Goal: Task Accomplishment & Management: Complete application form

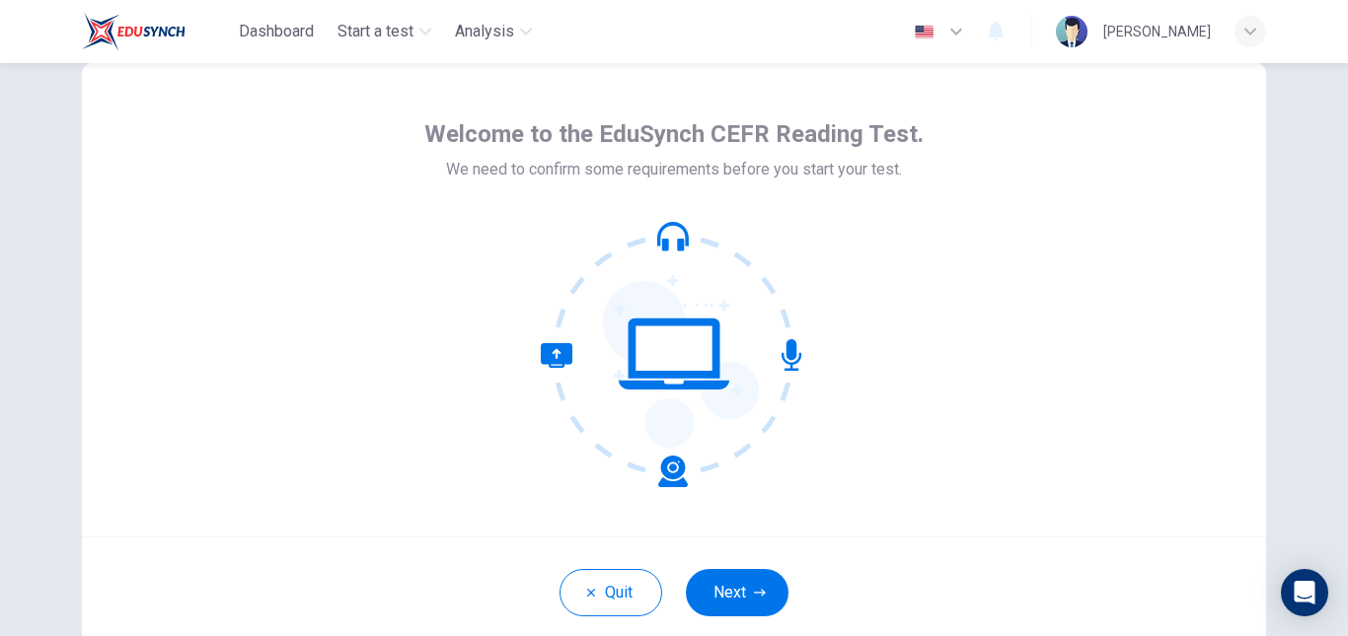
scroll to position [99, 0]
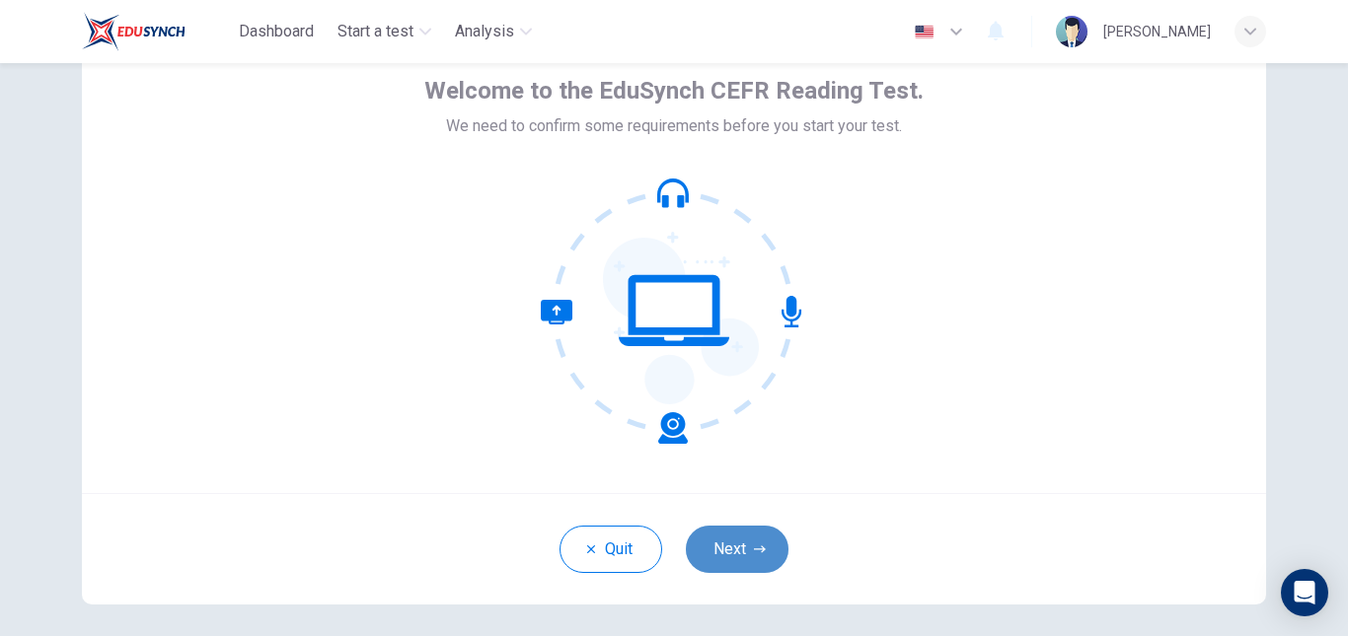
click at [731, 539] on button "Next" at bounding box center [737, 549] width 103 height 47
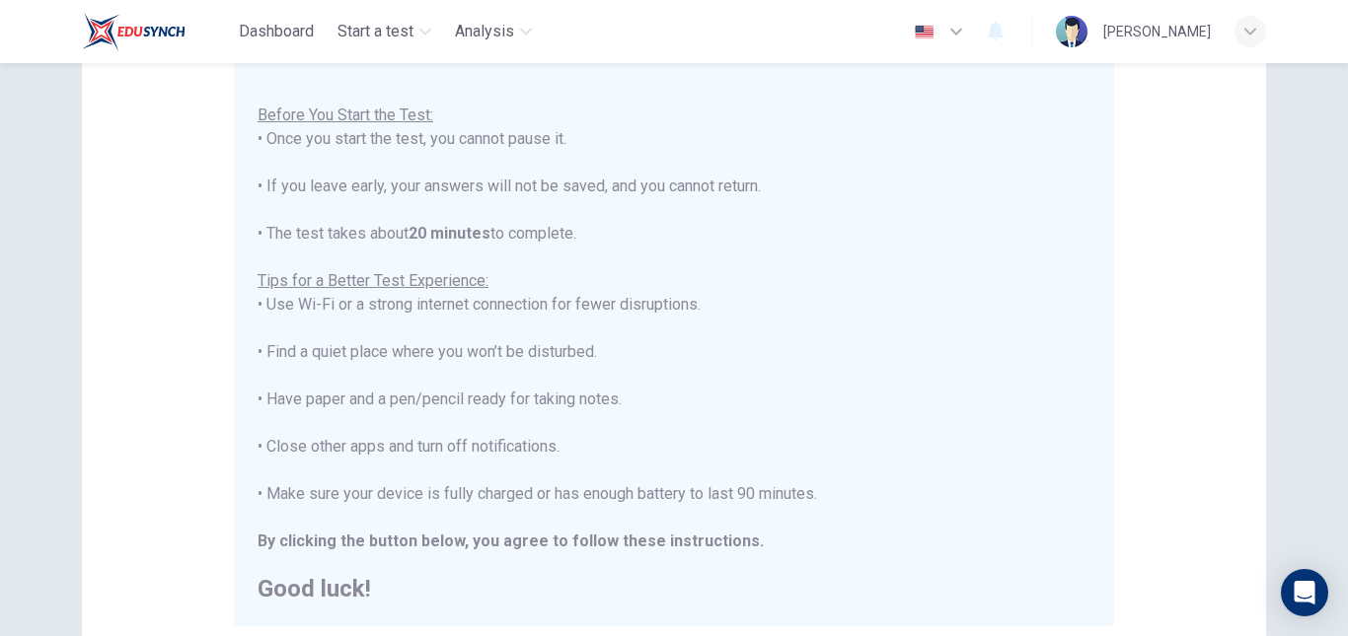
scroll to position [461, 0]
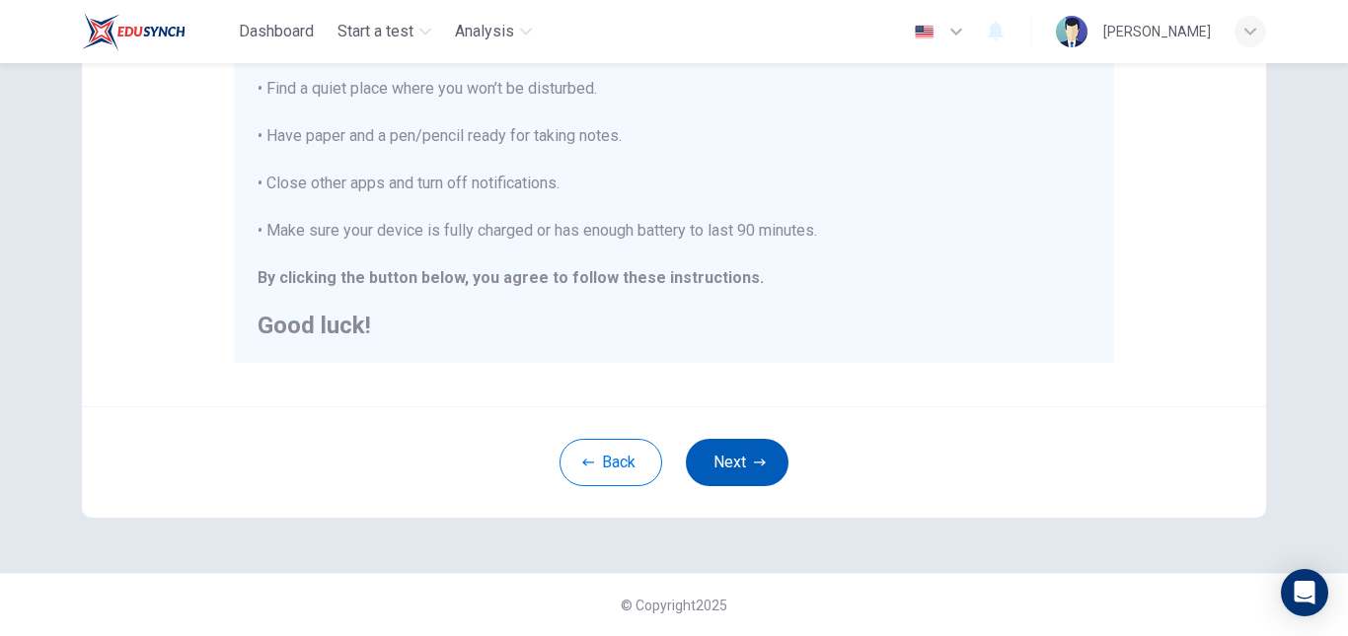
click at [716, 466] on button "Next" at bounding box center [737, 462] width 103 height 47
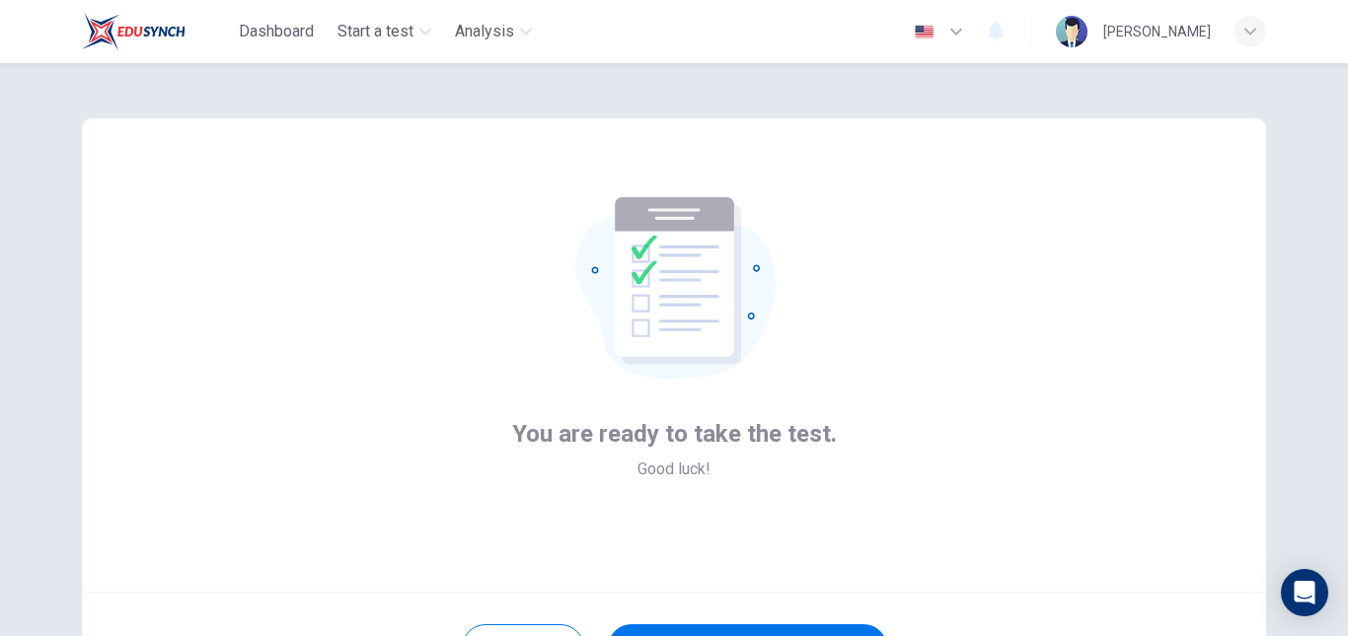
scroll to position [99, 0]
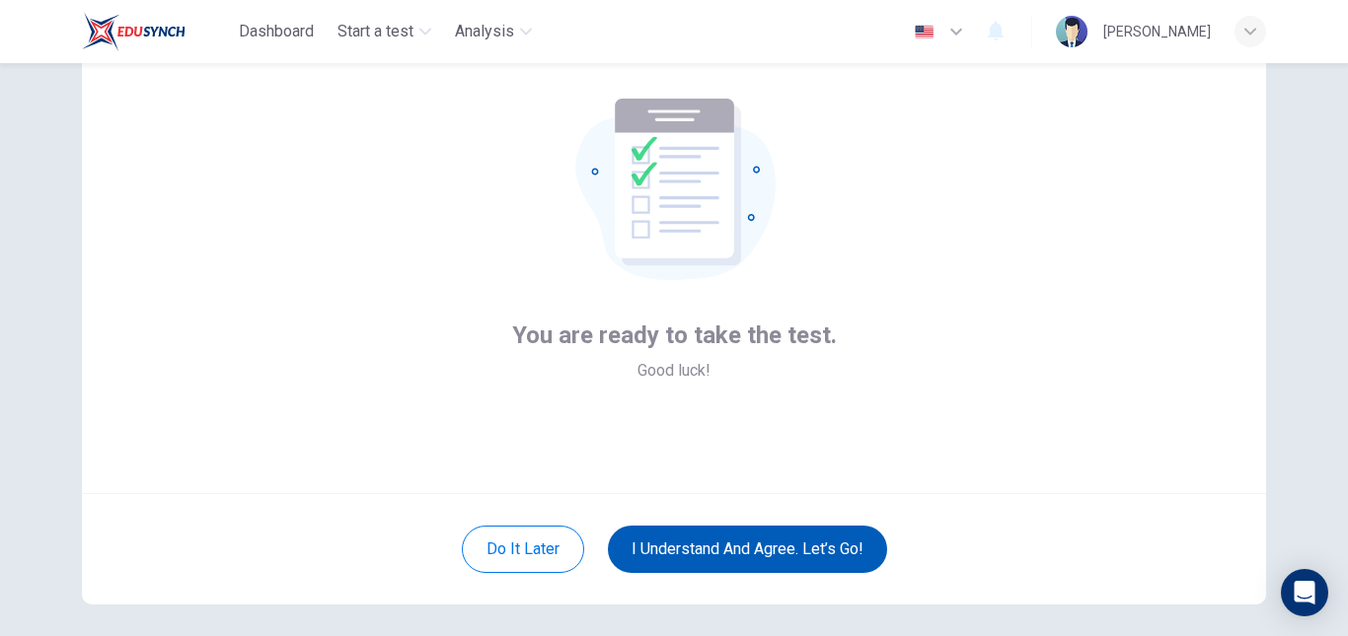
click at [831, 534] on button "I understand and agree. Let’s go!" at bounding box center [747, 549] width 279 height 47
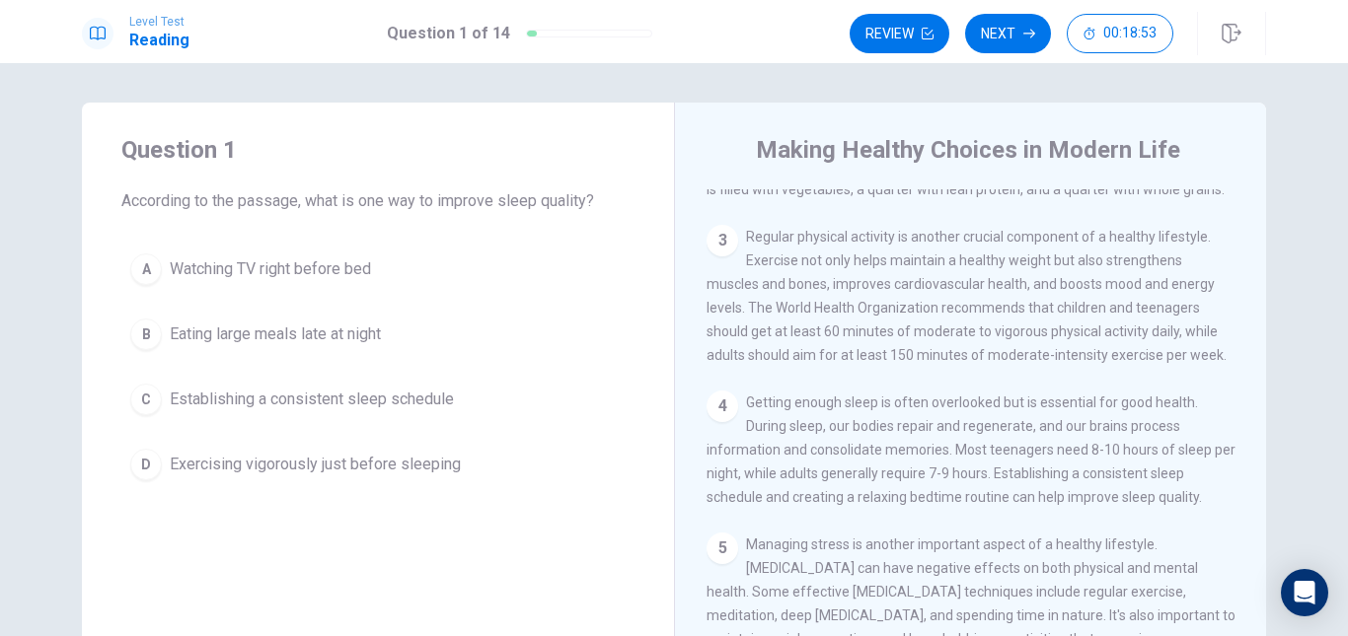
scroll to position [296, 0]
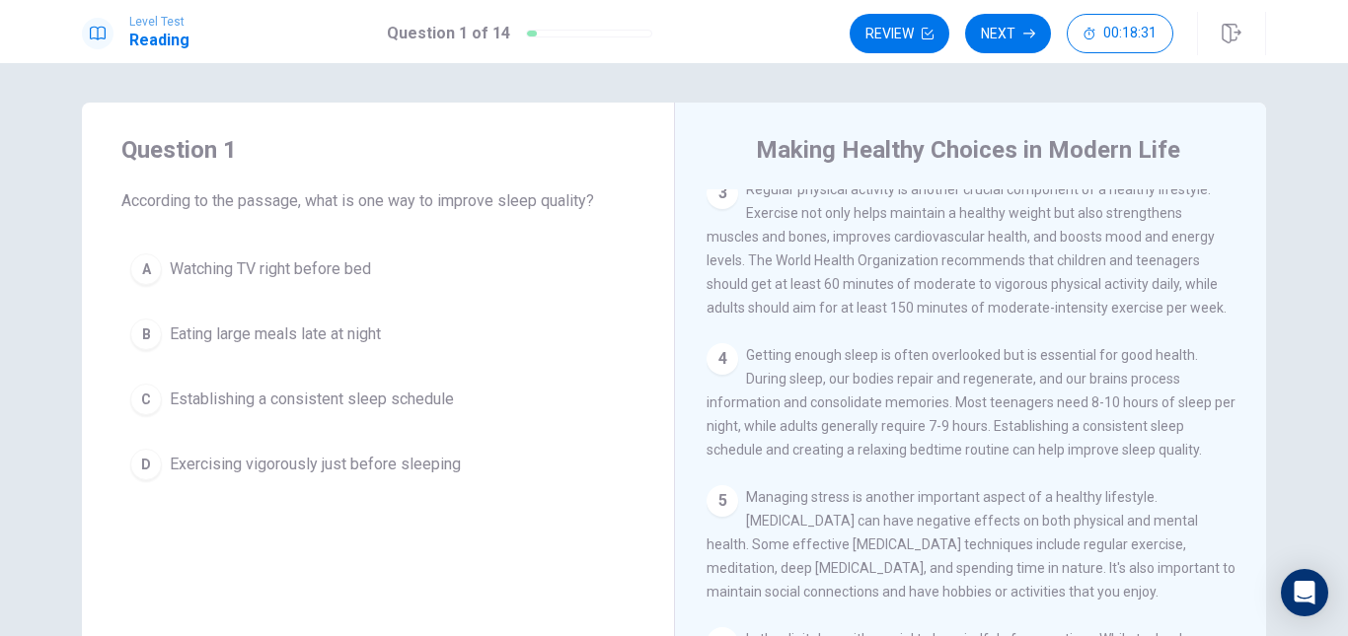
click at [142, 398] on div "C" at bounding box center [146, 400] width 32 height 32
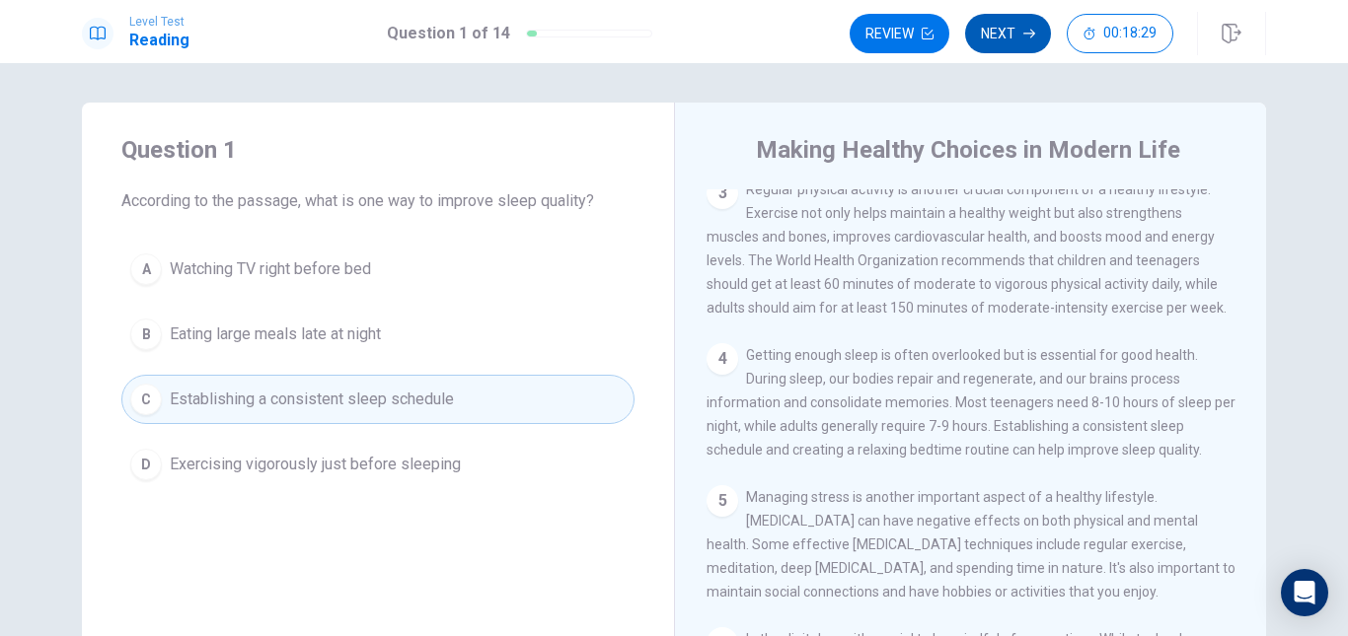
click at [1014, 45] on button "Next" at bounding box center [1008, 33] width 86 height 39
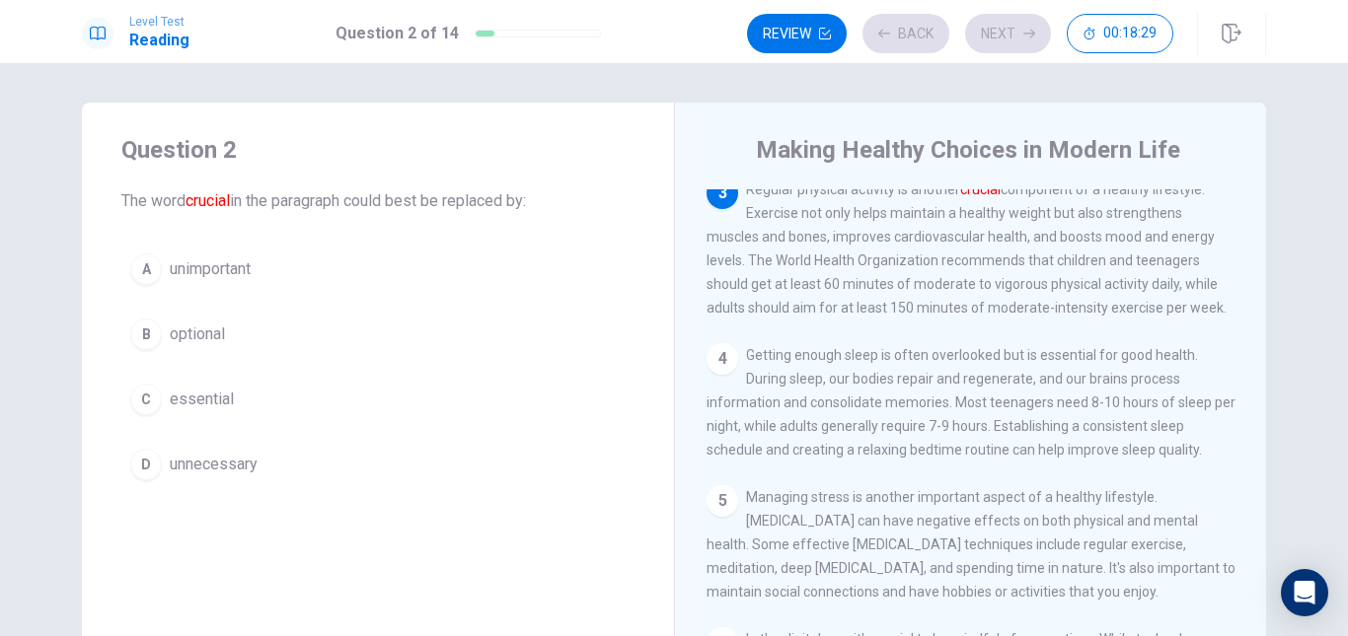
scroll to position [294, 0]
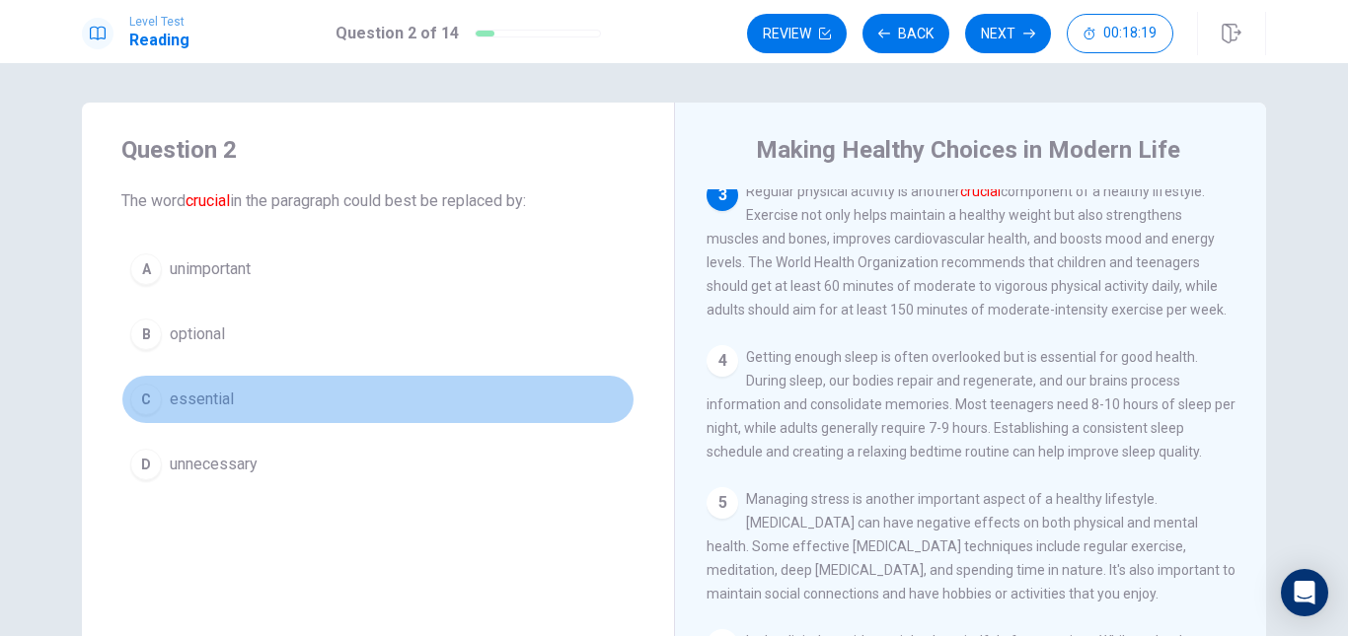
click at [150, 396] on div "C" at bounding box center [146, 400] width 32 height 32
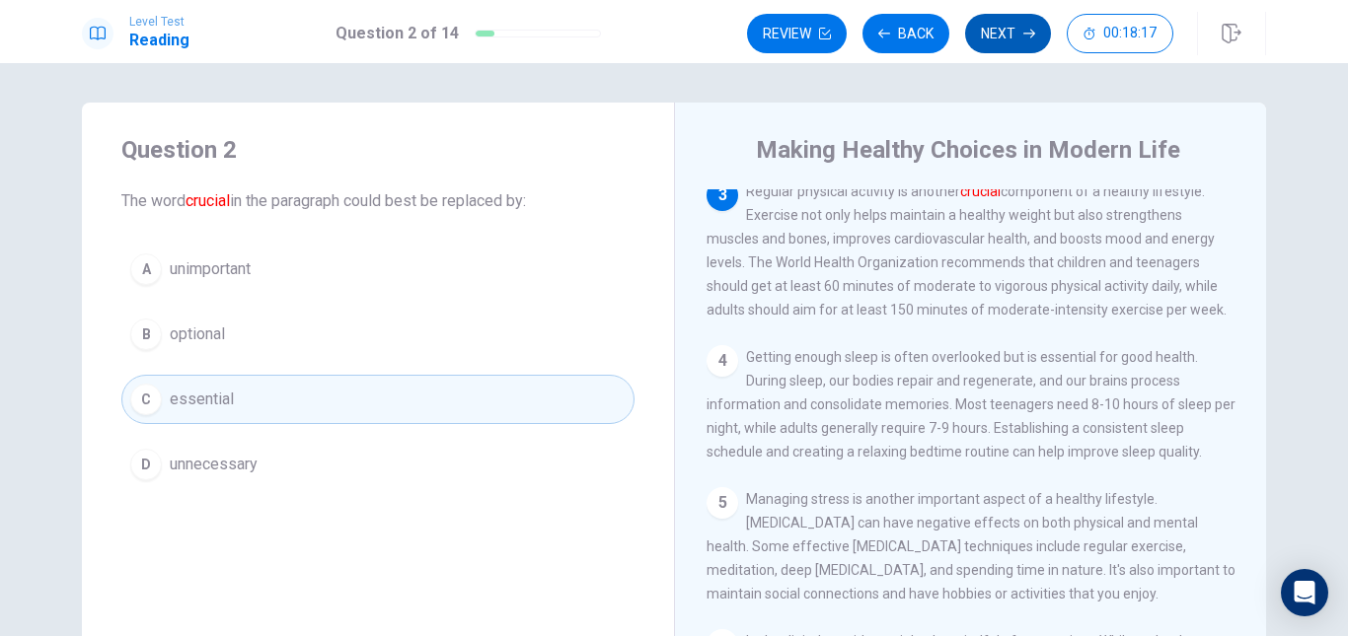
click at [1022, 26] on button "Next" at bounding box center [1008, 33] width 86 height 39
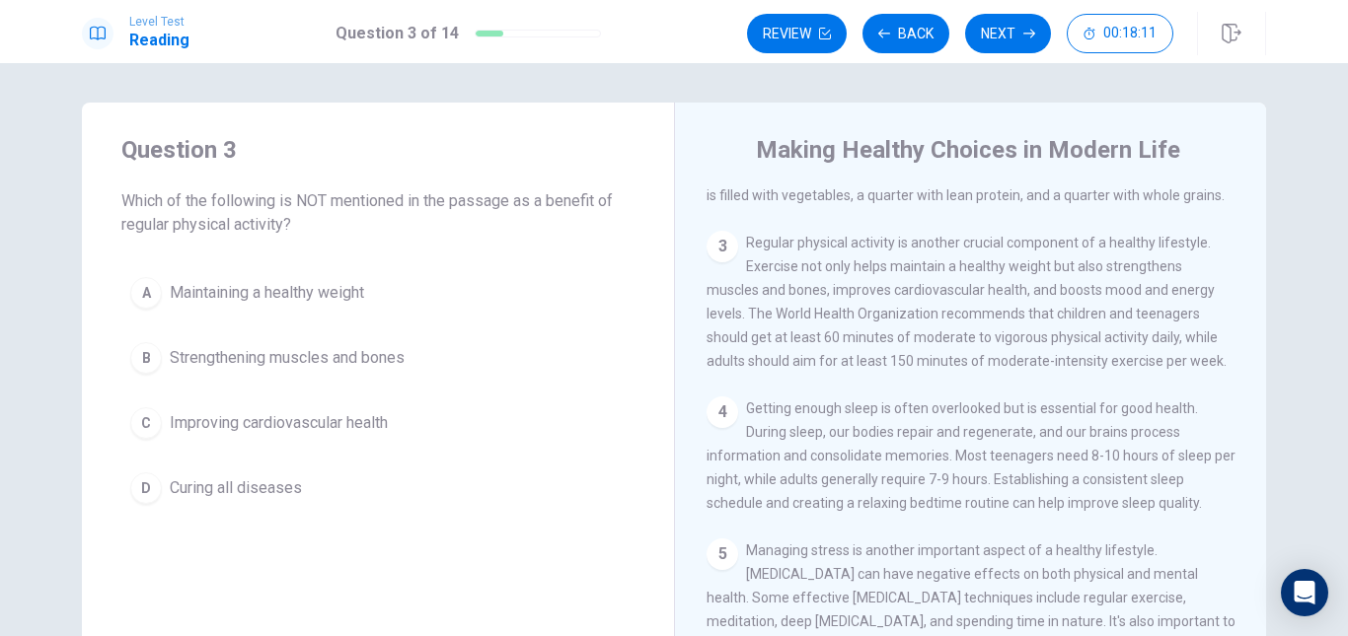
scroll to position [195, 0]
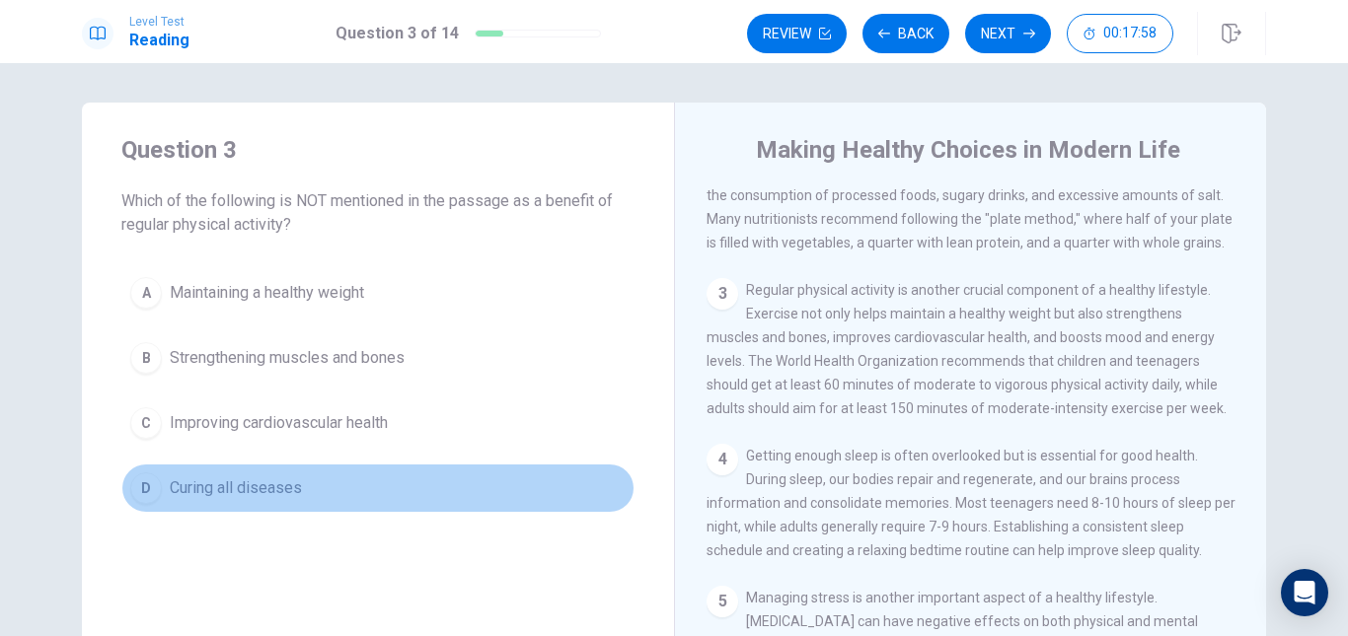
click at [147, 489] on div "D" at bounding box center [146, 489] width 32 height 32
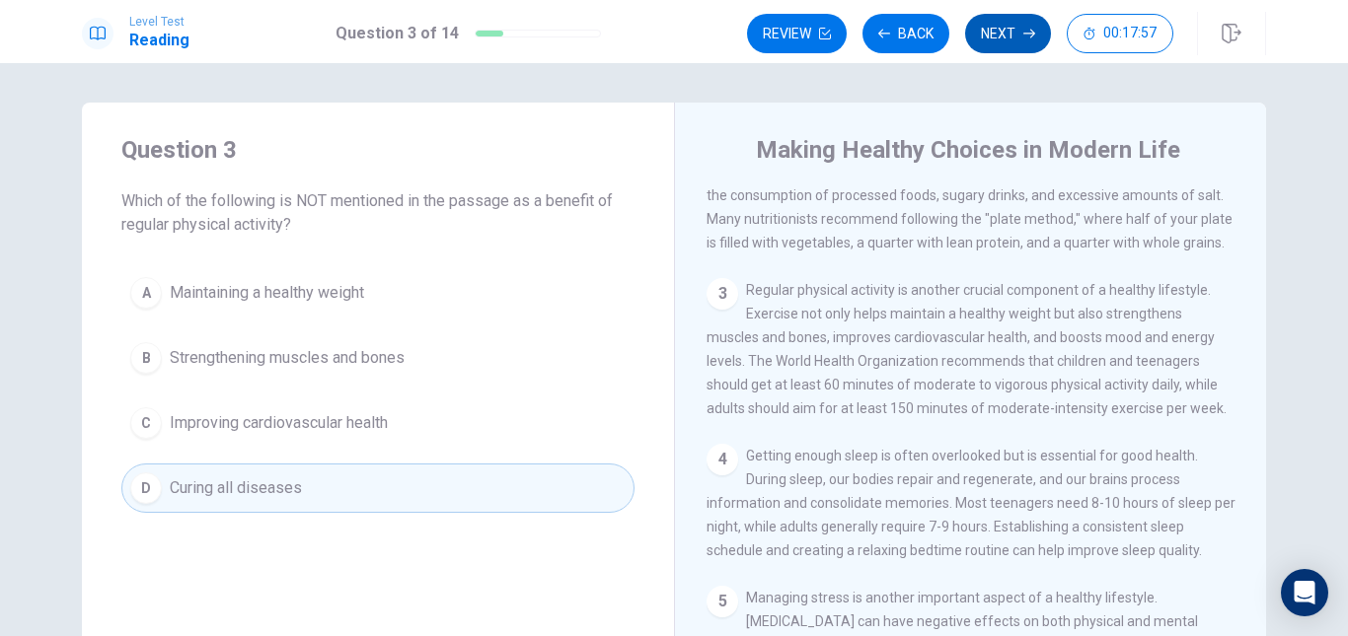
click at [988, 35] on button "Next" at bounding box center [1008, 33] width 86 height 39
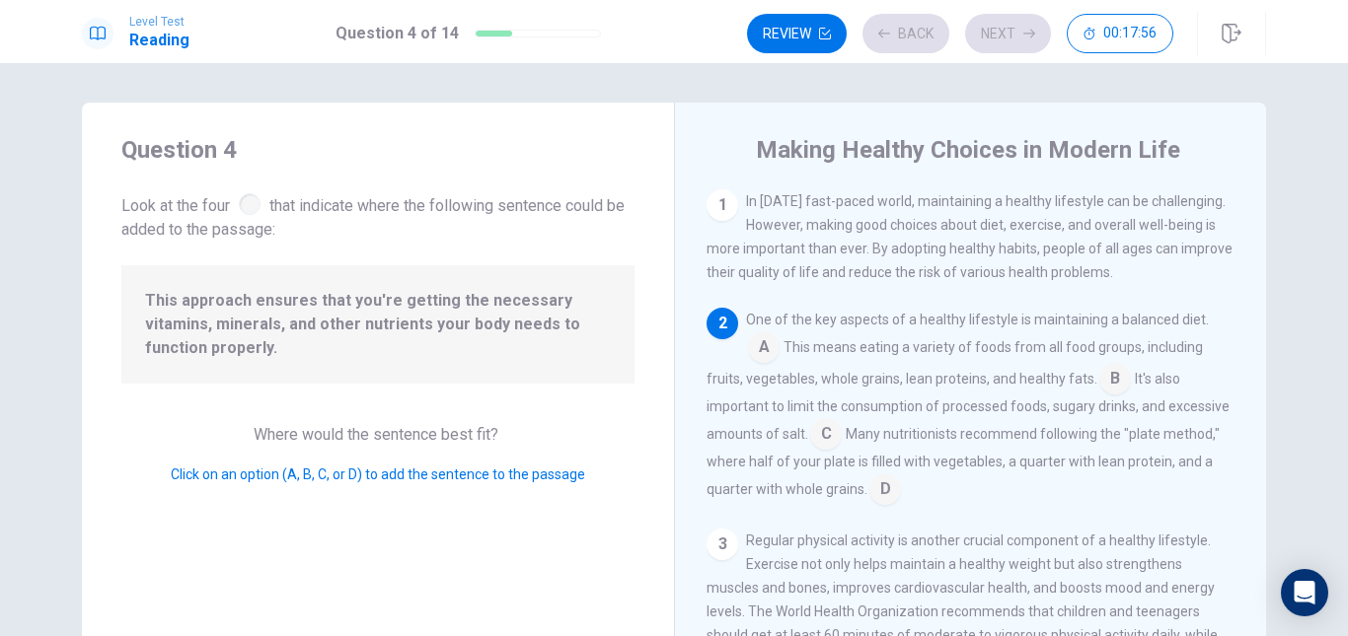
scroll to position [122, 0]
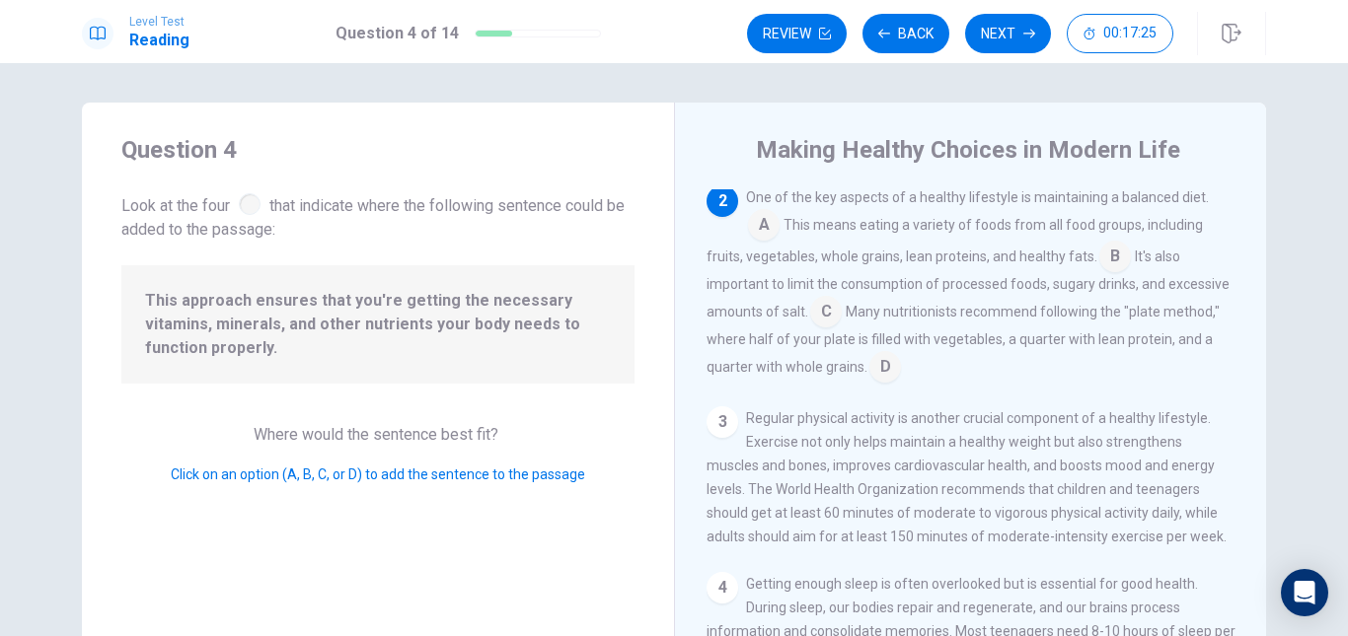
click at [875, 379] on input at bounding box center [885, 369] width 32 height 32
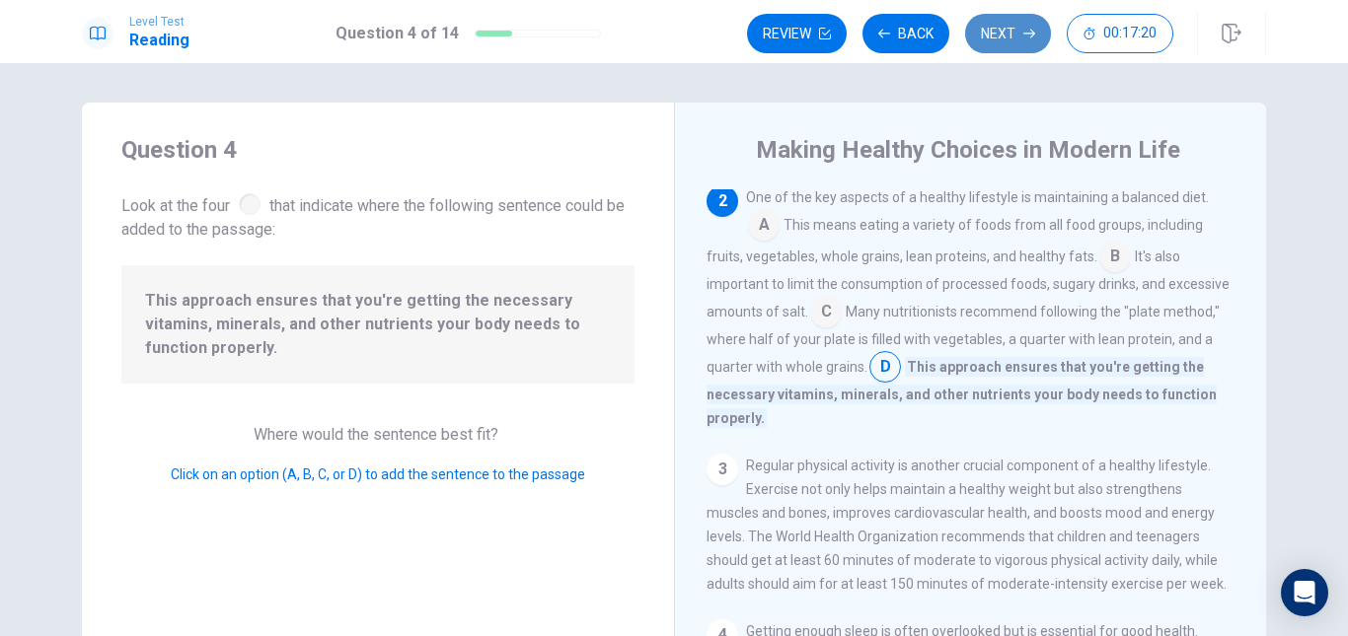
click at [1007, 27] on button "Next" at bounding box center [1008, 33] width 86 height 39
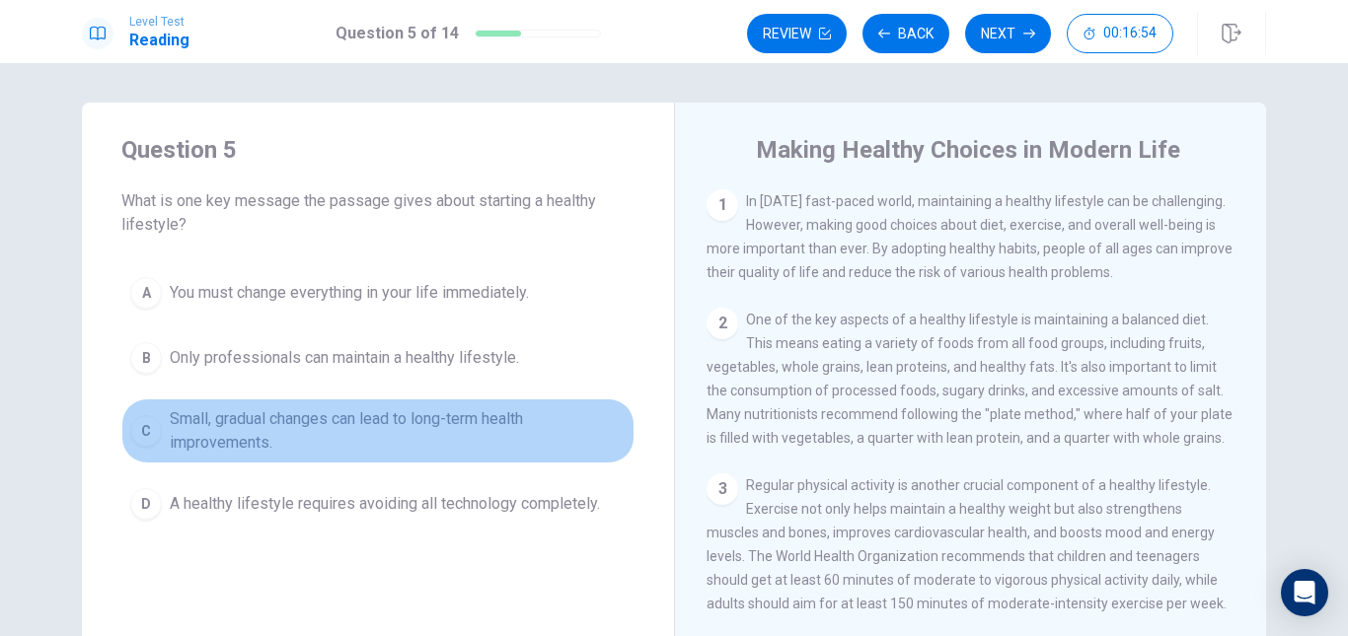
click at [134, 425] on div "C" at bounding box center [146, 431] width 32 height 32
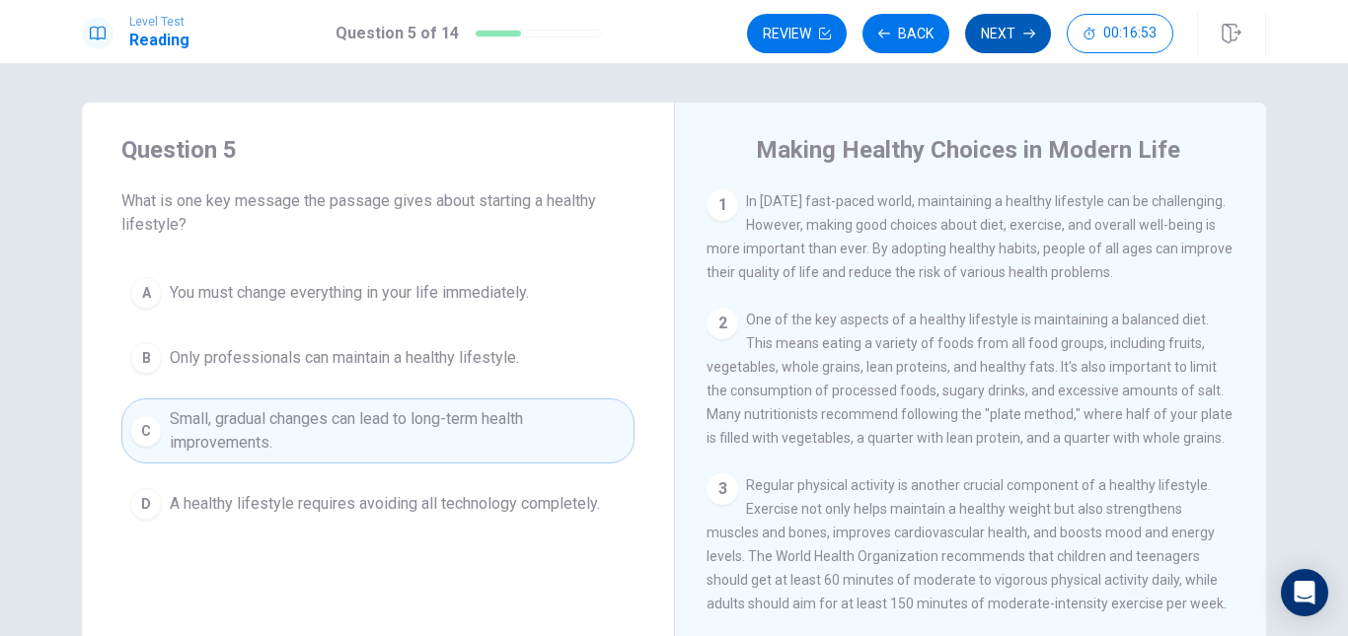
click at [996, 38] on button "Next" at bounding box center [1008, 33] width 86 height 39
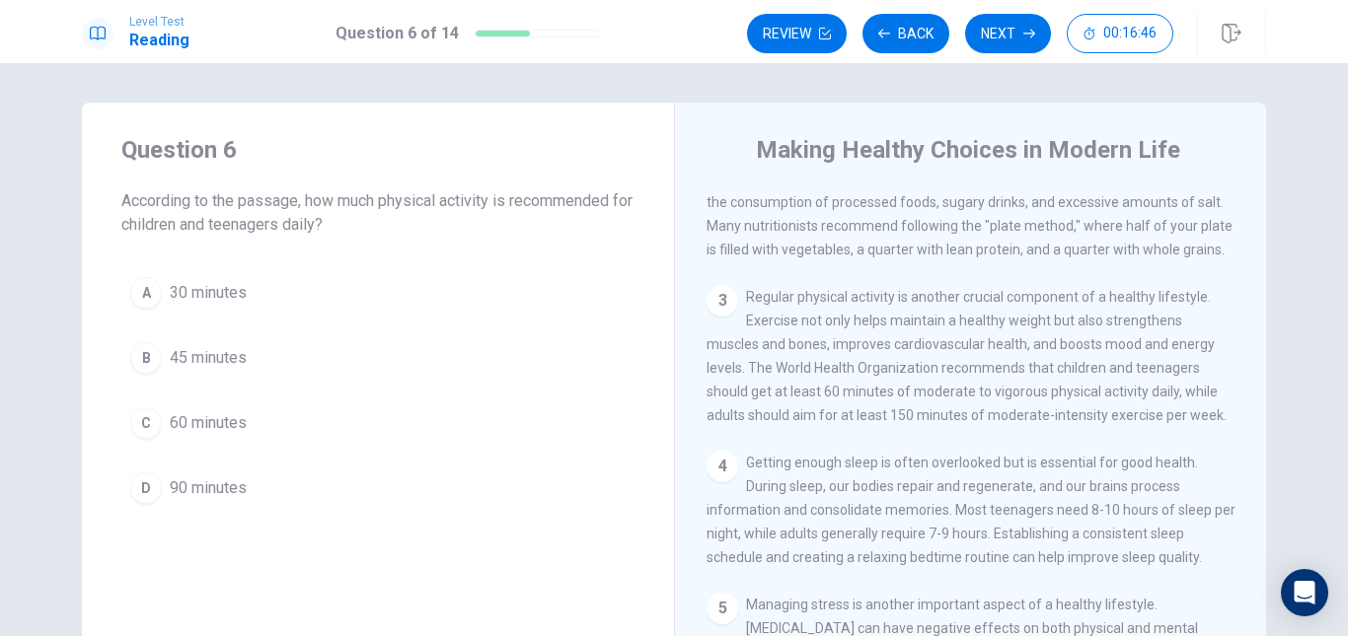
scroll to position [197, 0]
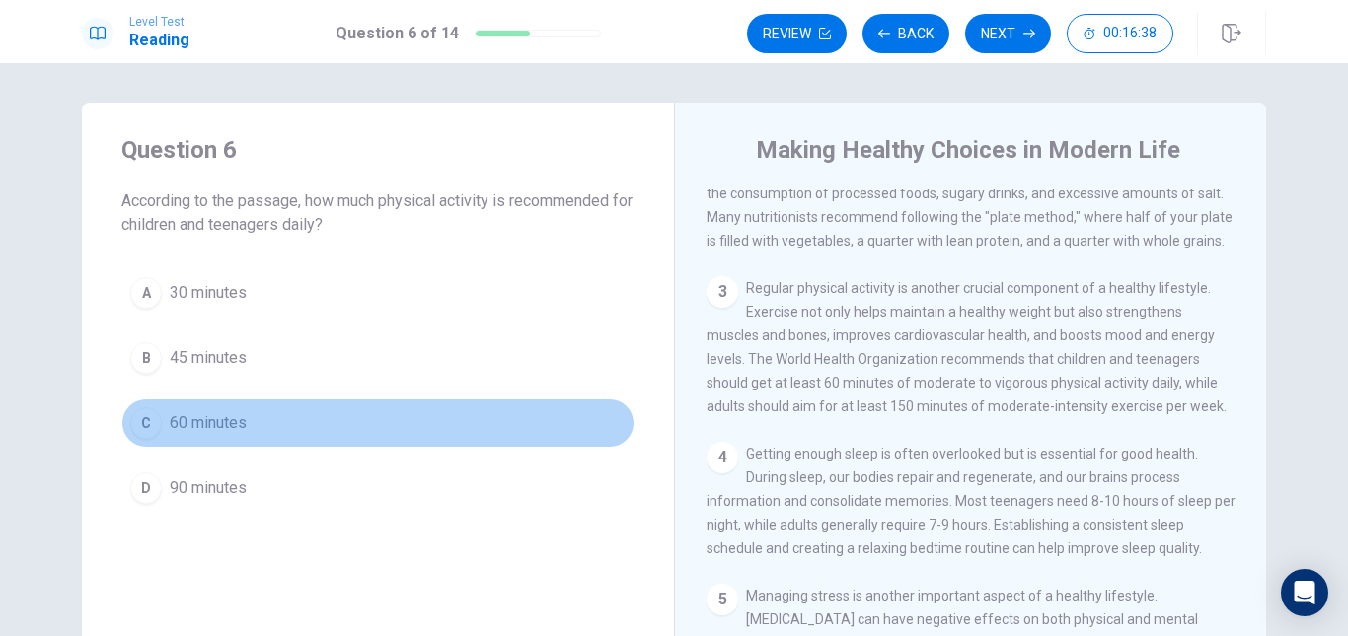
click at [155, 410] on button "C 60 minutes" at bounding box center [377, 423] width 513 height 49
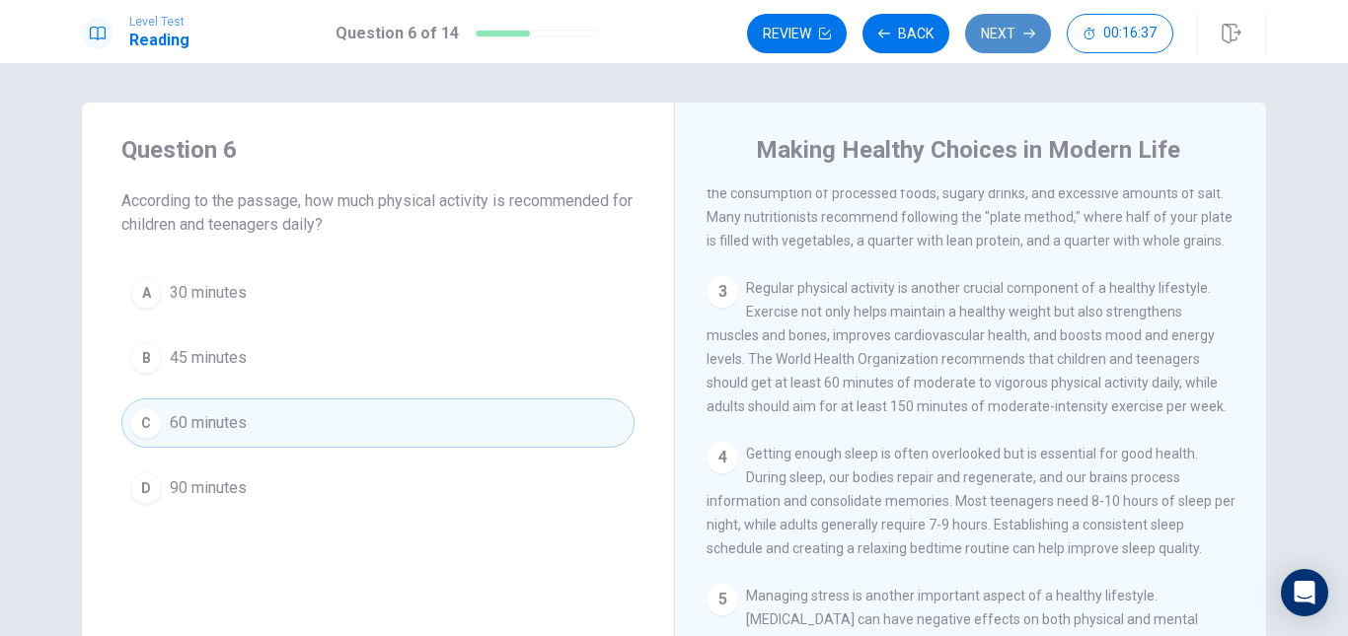
click at [1020, 33] on button "Next" at bounding box center [1008, 33] width 86 height 39
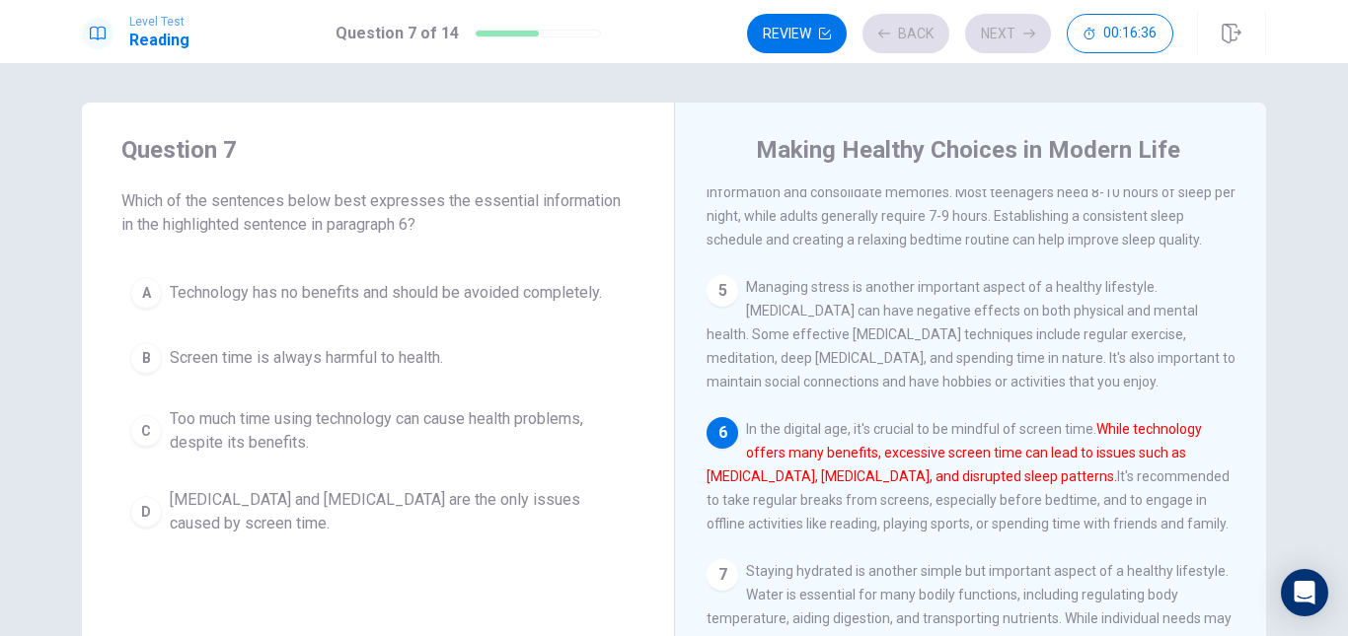
scroll to position [513, 0]
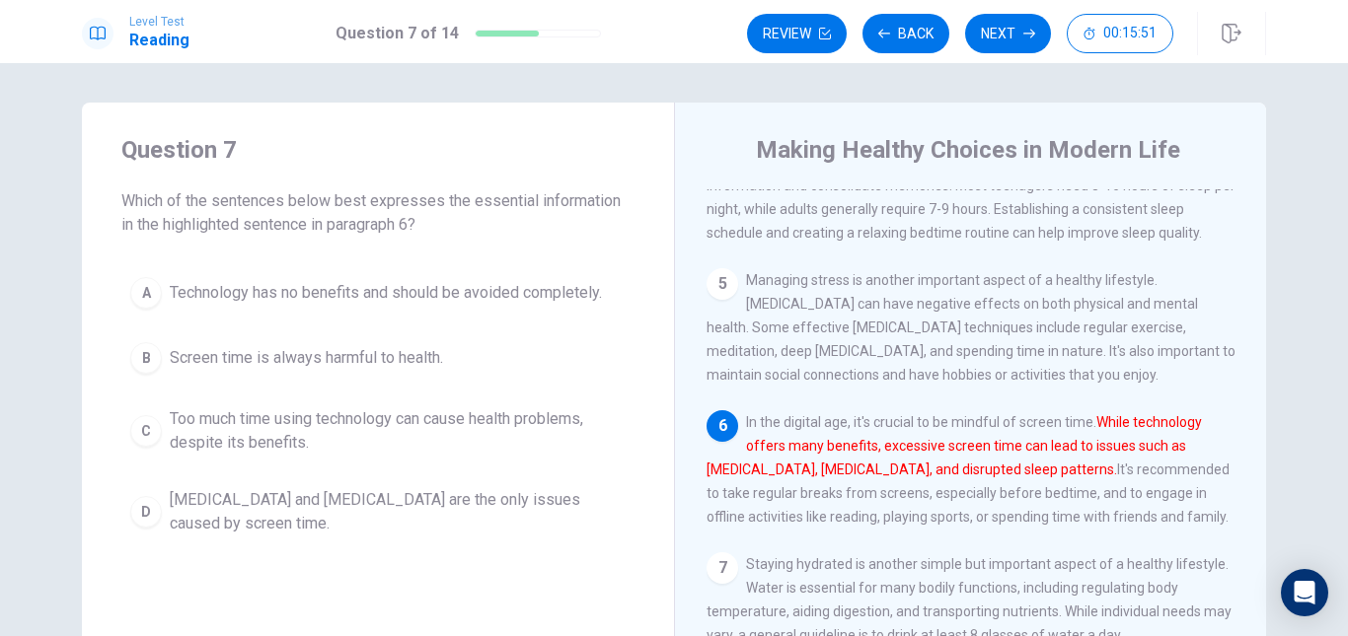
click at [151, 439] on div "C" at bounding box center [146, 431] width 32 height 32
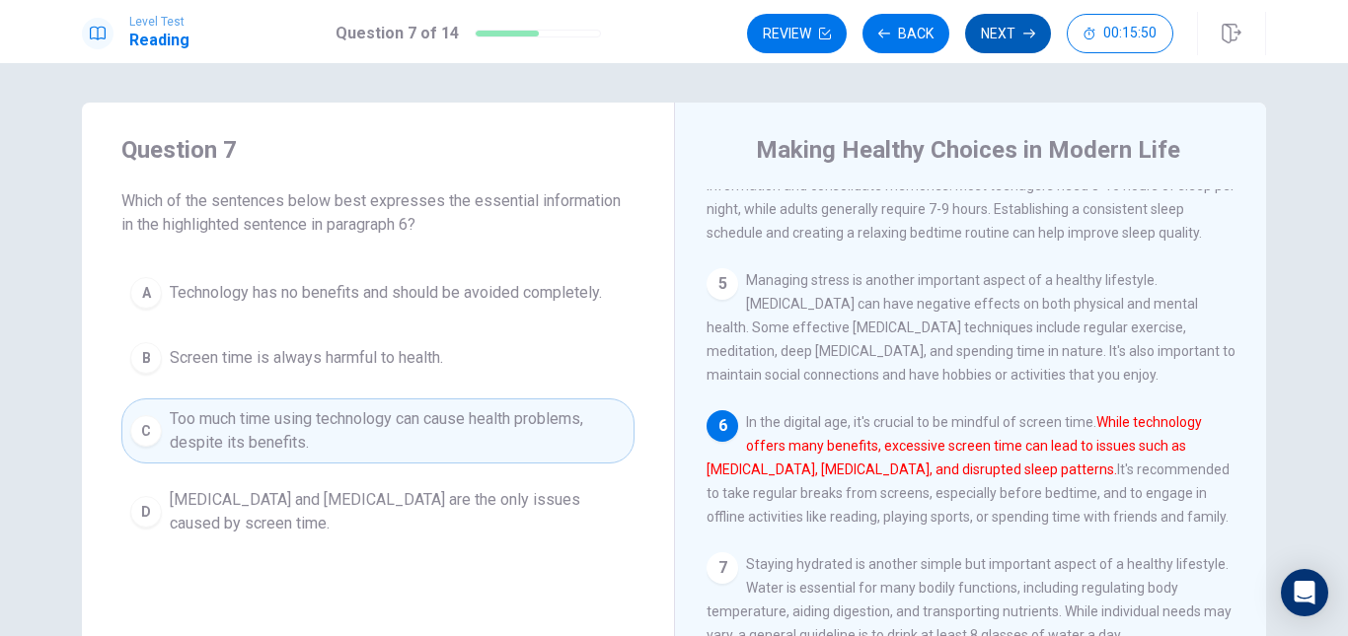
click at [1030, 39] on button "Next" at bounding box center [1008, 33] width 86 height 39
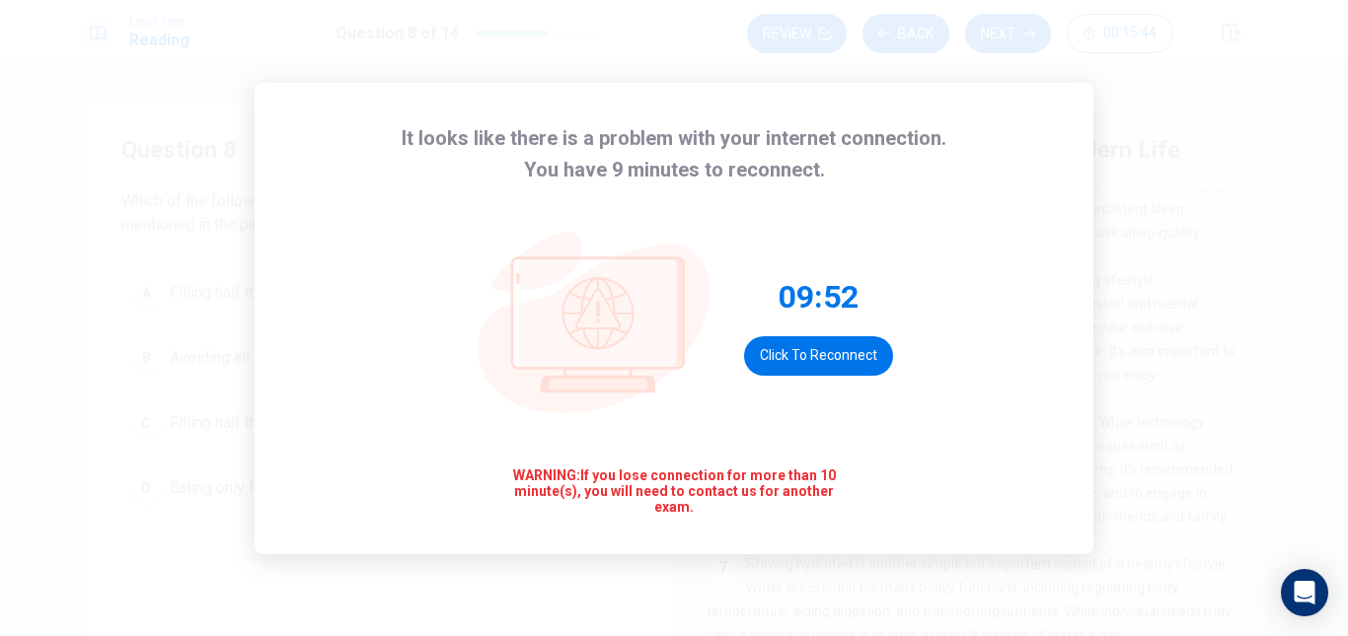
click at [872, 298] on div "09:52 Click to reconnect" at bounding box center [818, 326] width 149 height 99
click at [861, 362] on button "Click to reconnect" at bounding box center [818, 355] width 149 height 39
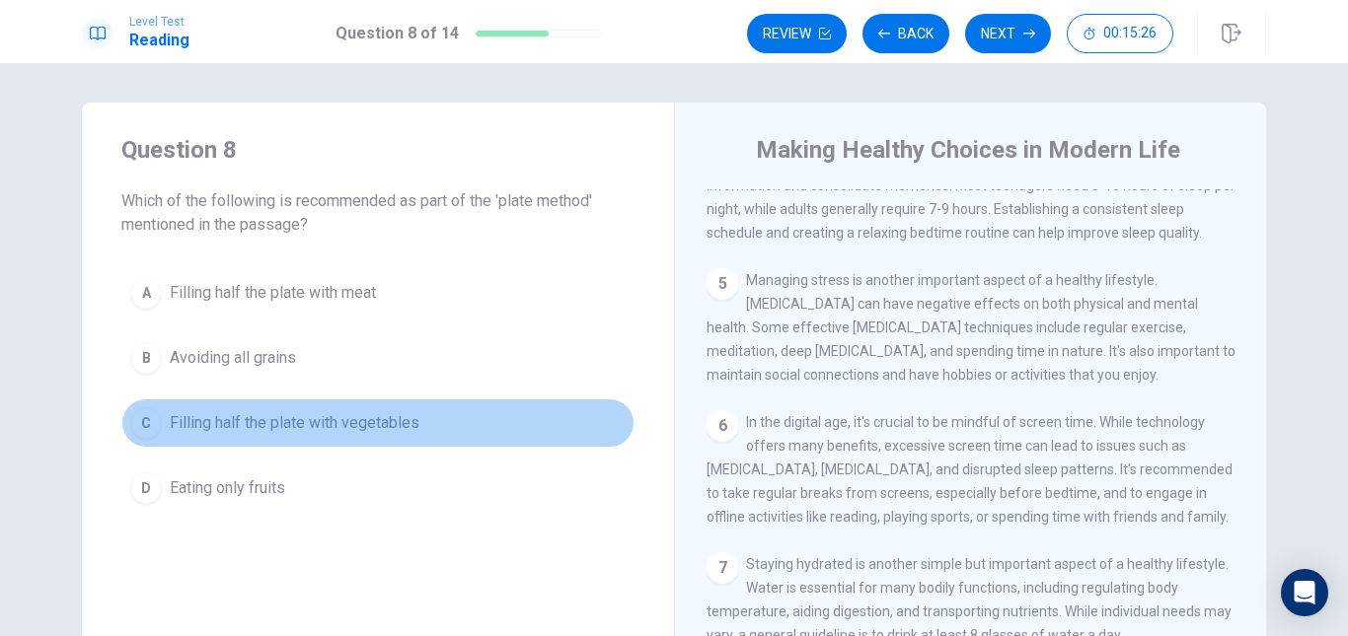
click at [153, 416] on div "C" at bounding box center [146, 423] width 32 height 32
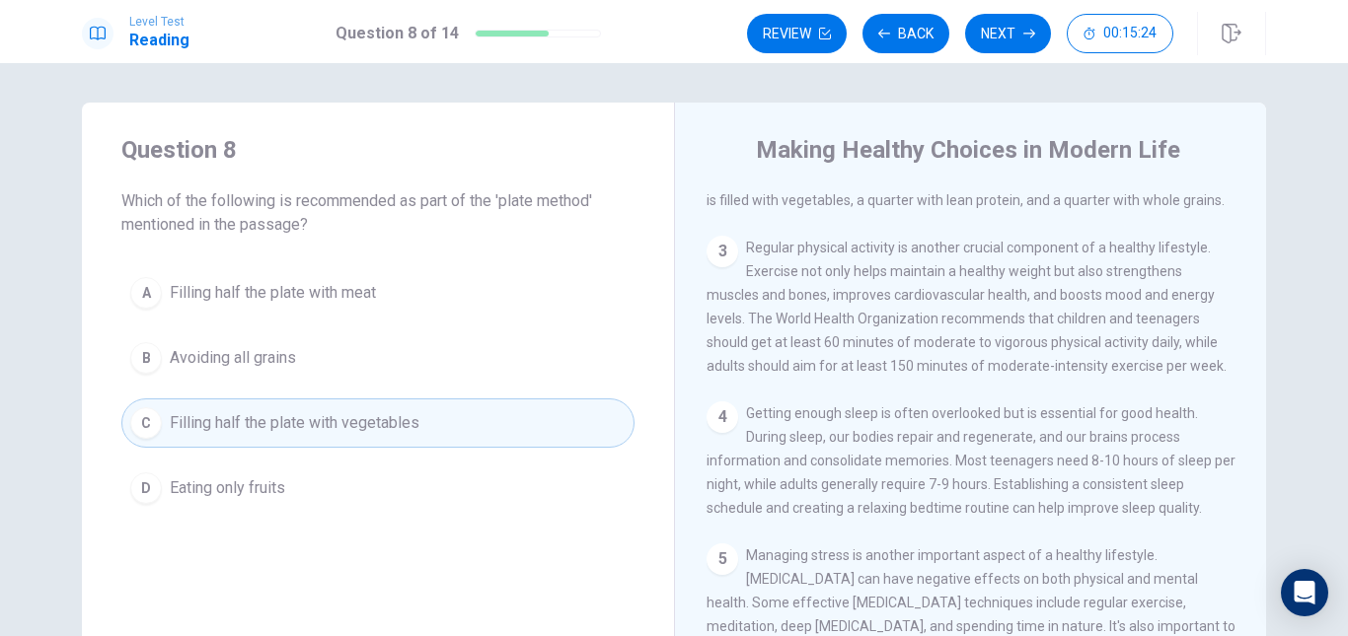
scroll to position [217, 0]
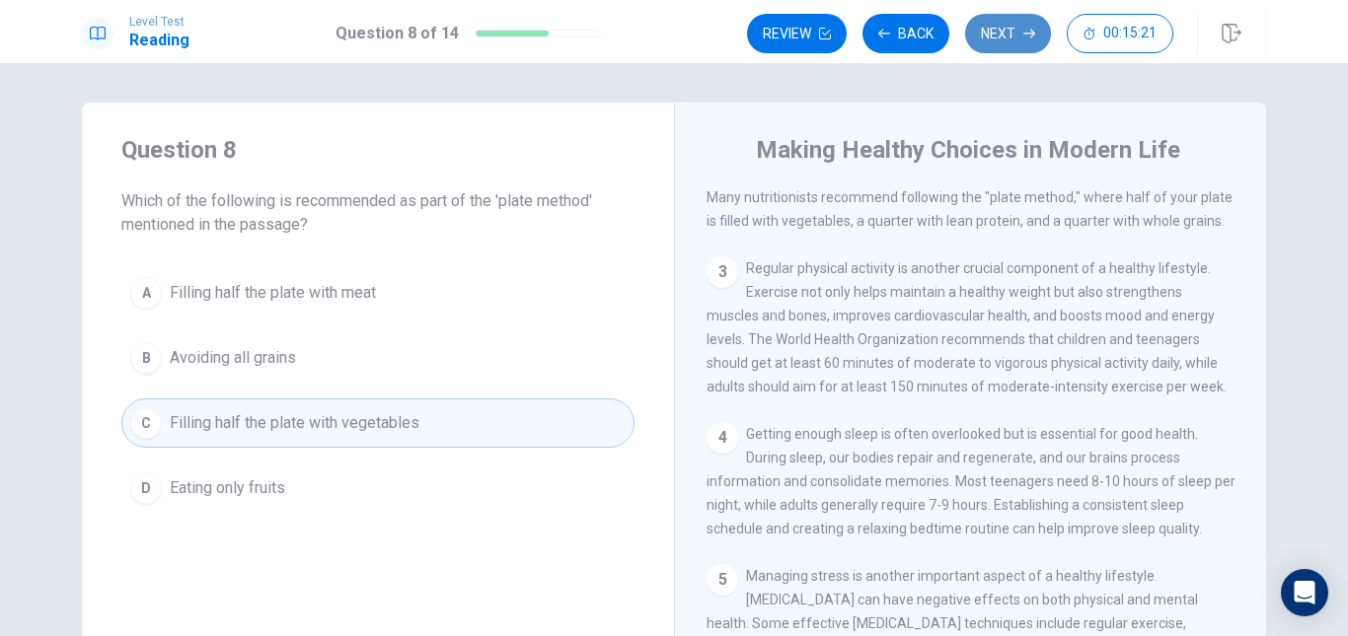
click at [1001, 31] on button "Next" at bounding box center [1008, 33] width 86 height 39
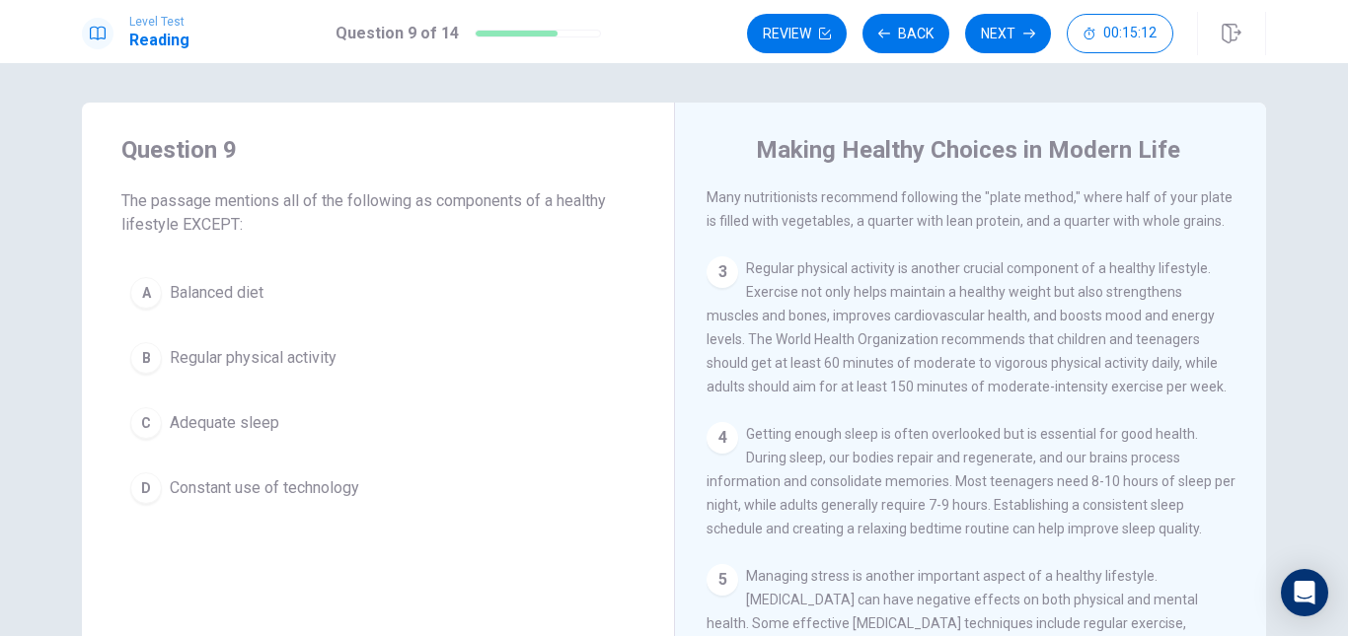
click at [284, 485] on span "Constant use of technology" at bounding box center [264, 489] width 189 height 24
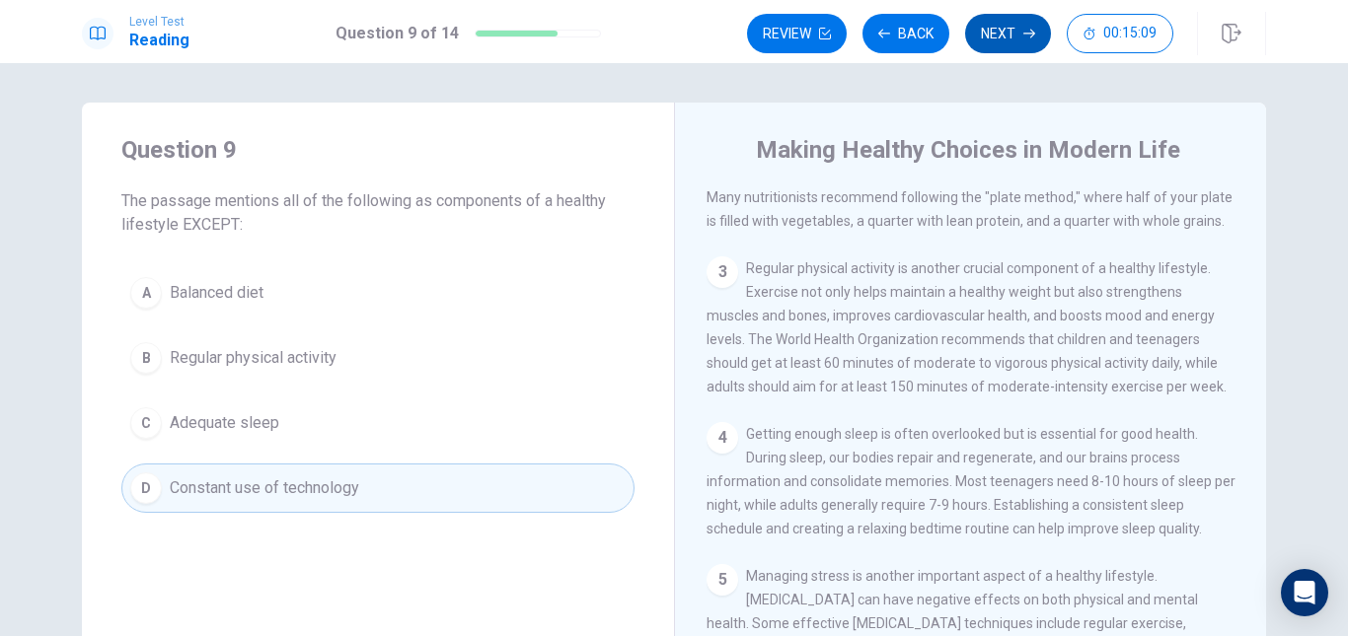
click at [1027, 29] on icon "button" at bounding box center [1029, 34] width 12 height 12
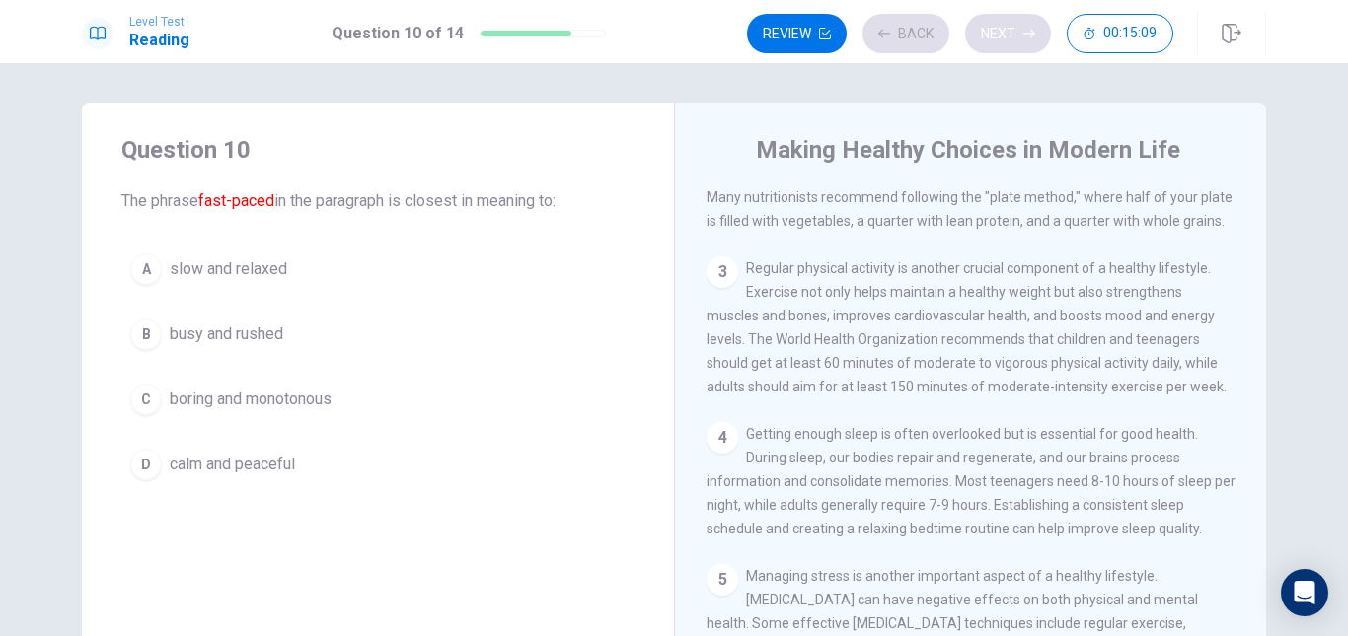
scroll to position [0, 0]
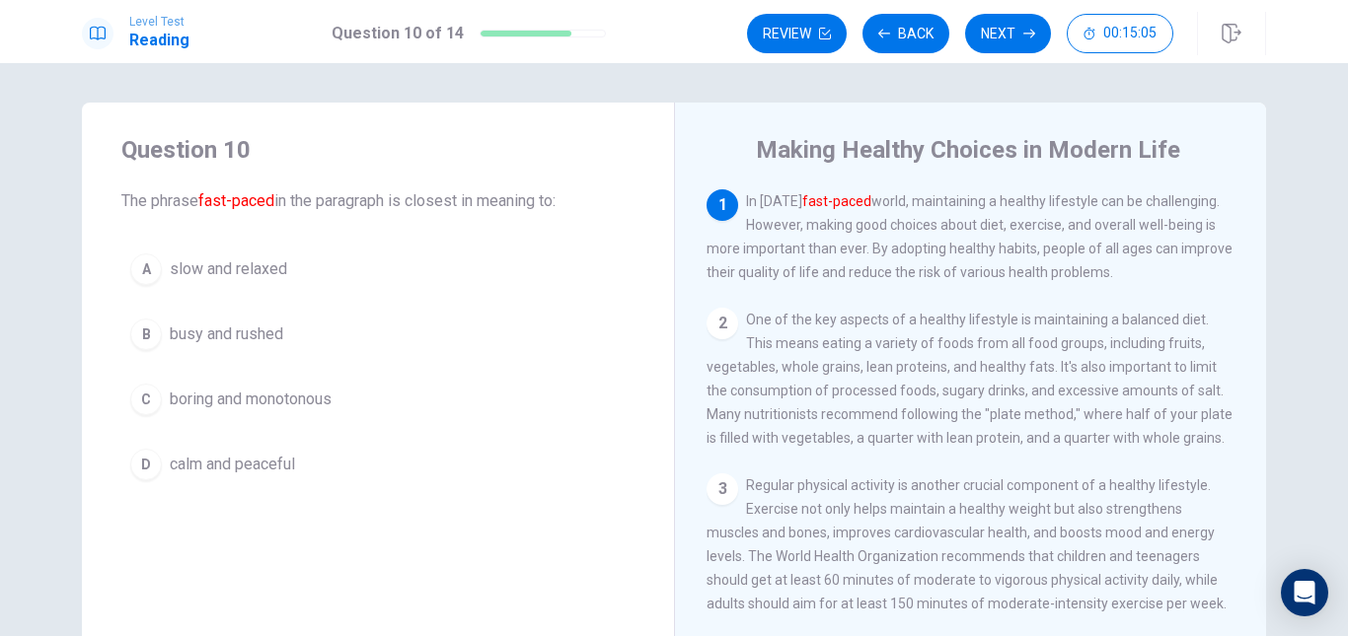
click at [250, 338] on span "busy and rushed" at bounding box center [226, 335] width 113 height 24
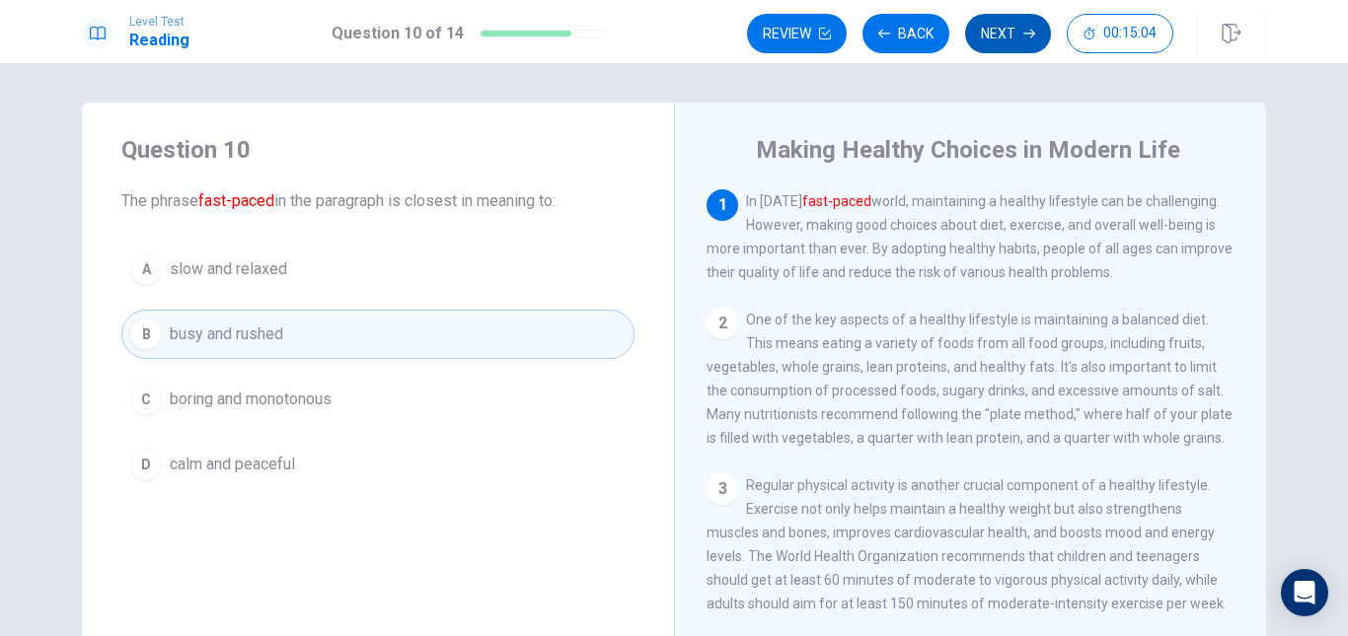
click at [1000, 35] on button "Next" at bounding box center [1008, 33] width 86 height 39
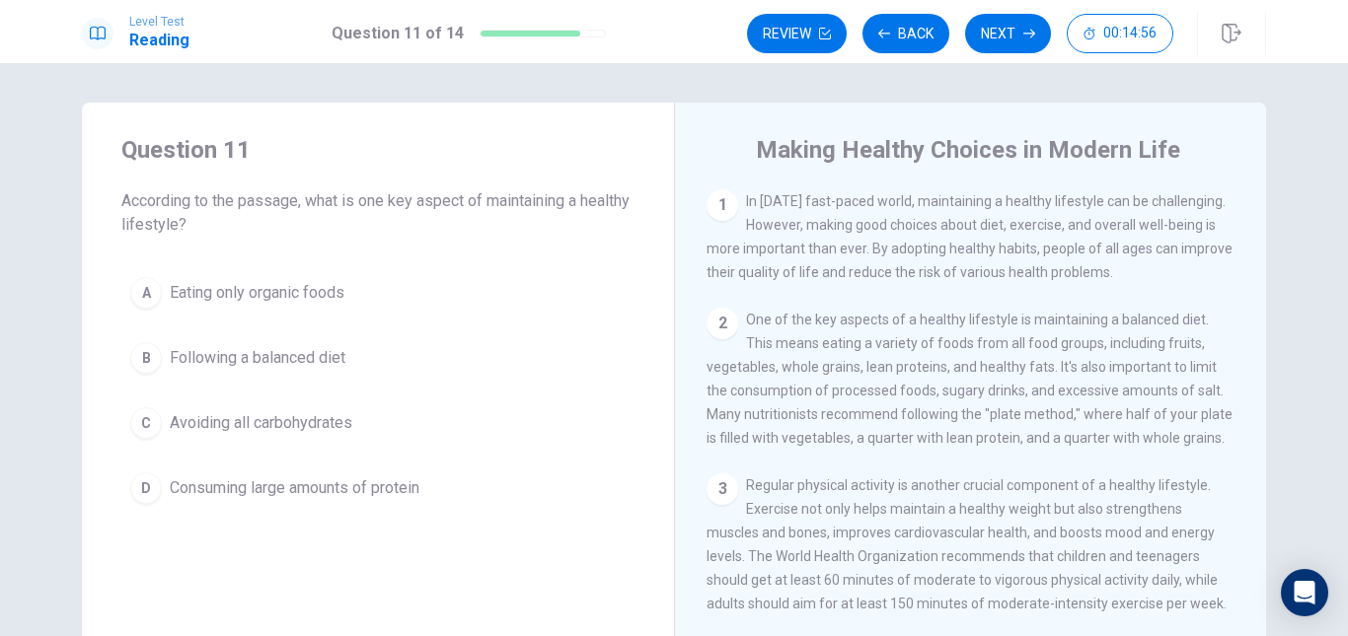
click at [256, 365] on span "Following a balanced diet" at bounding box center [258, 358] width 176 height 24
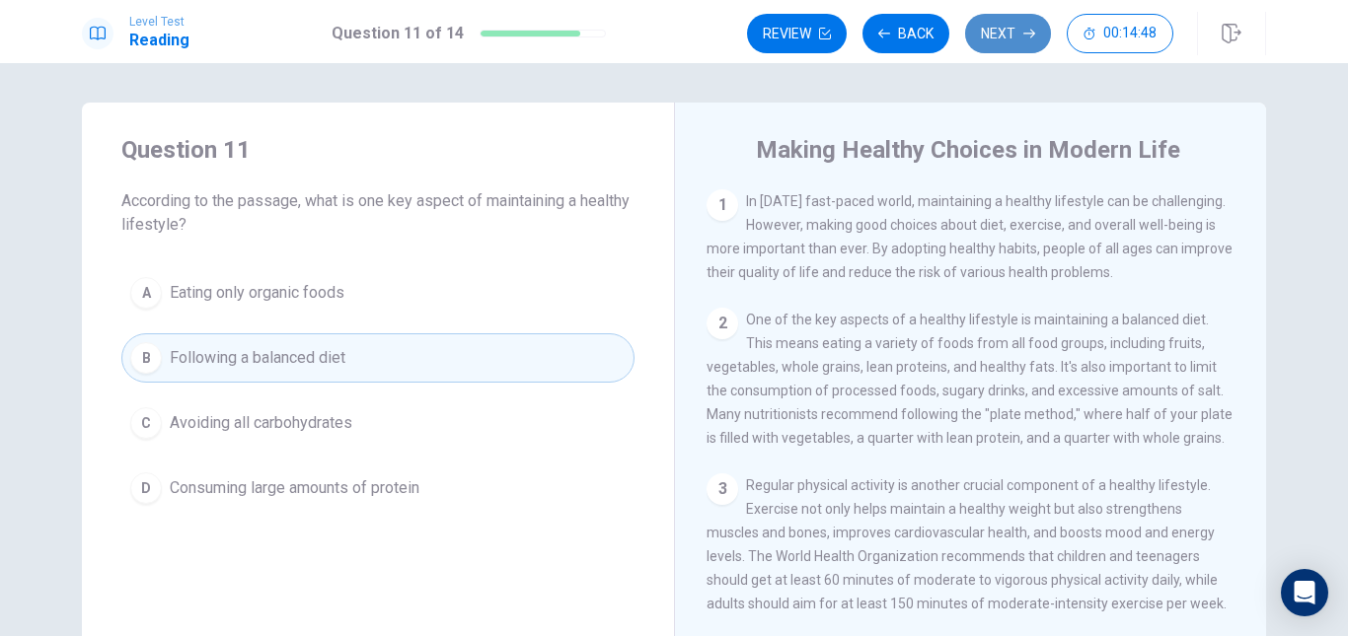
click at [1013, 32] on button "Next" at bounding box center [1008, 33] width 86 height 39
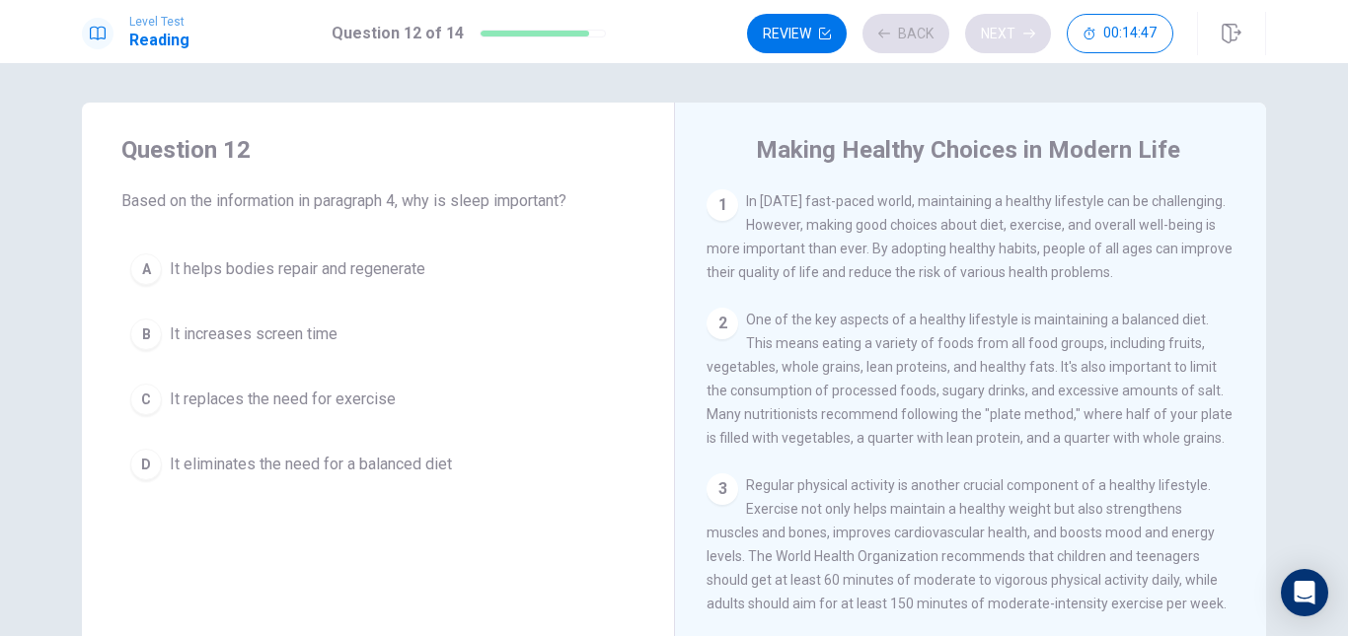
scroll to position [219, 0]
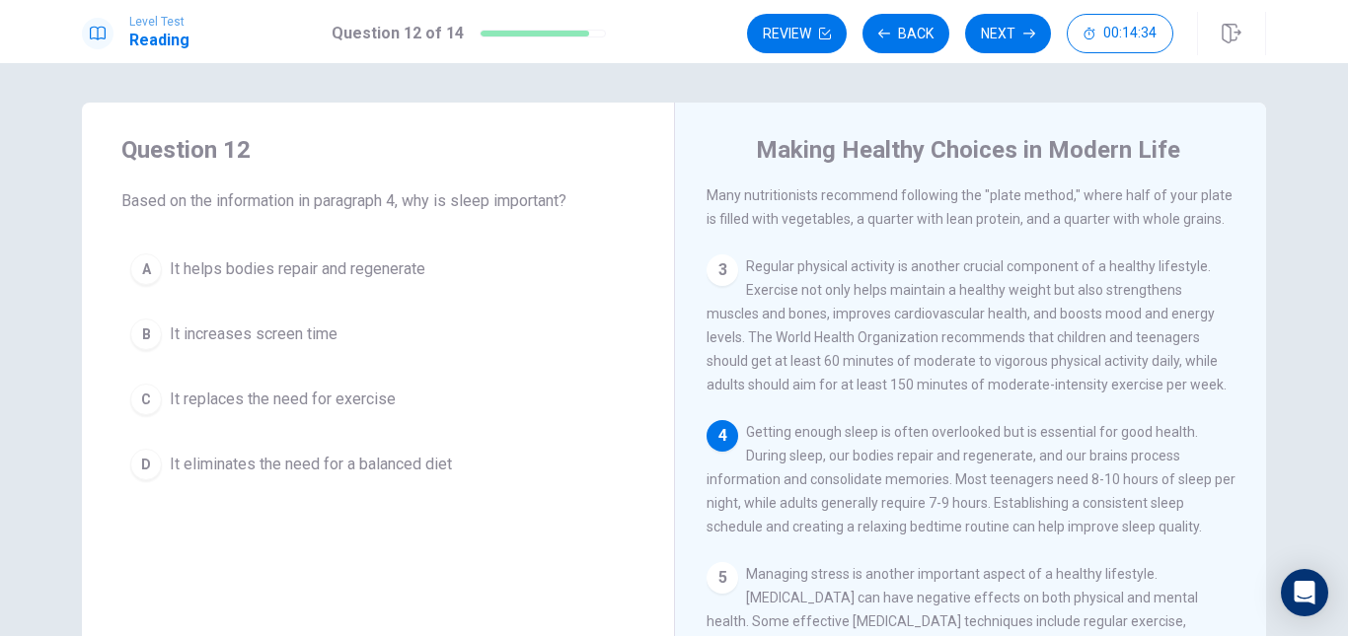
click at [272, 267] on span "It helps bodies repair and regenerate" at bounding box center [298, 270] width 256 height 24
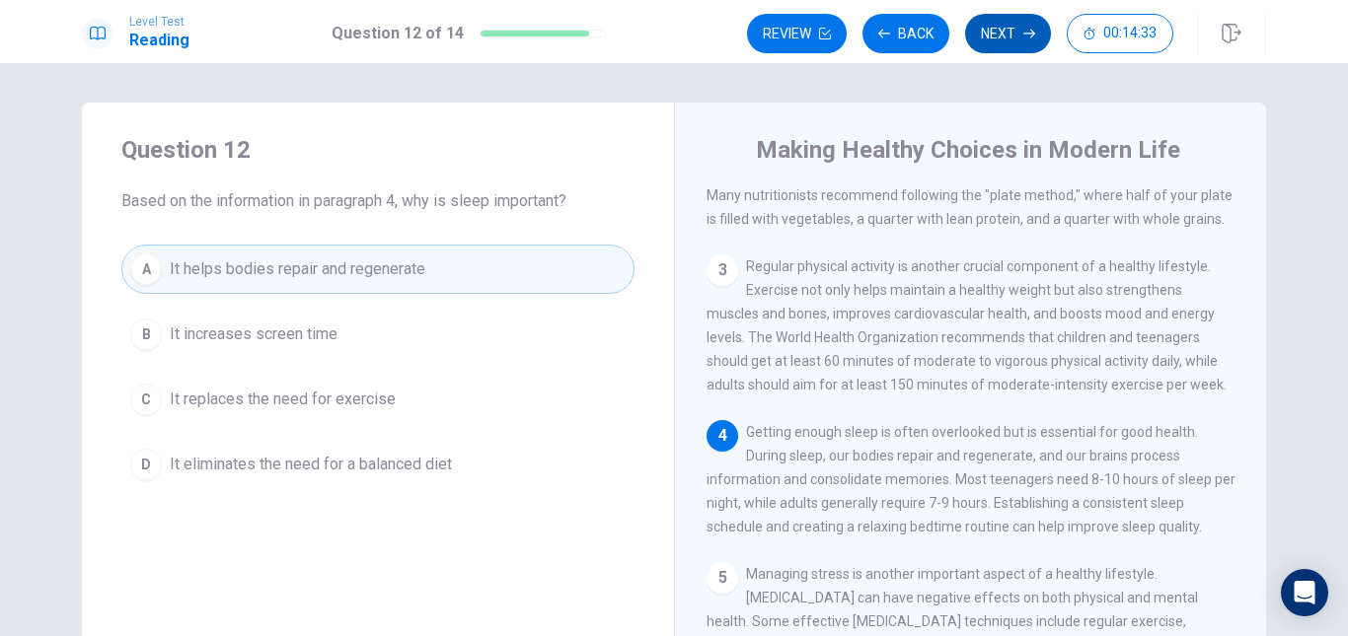
click at [995, 22] on button "Next" at bounding box center [1008, 33] width 86 height 39
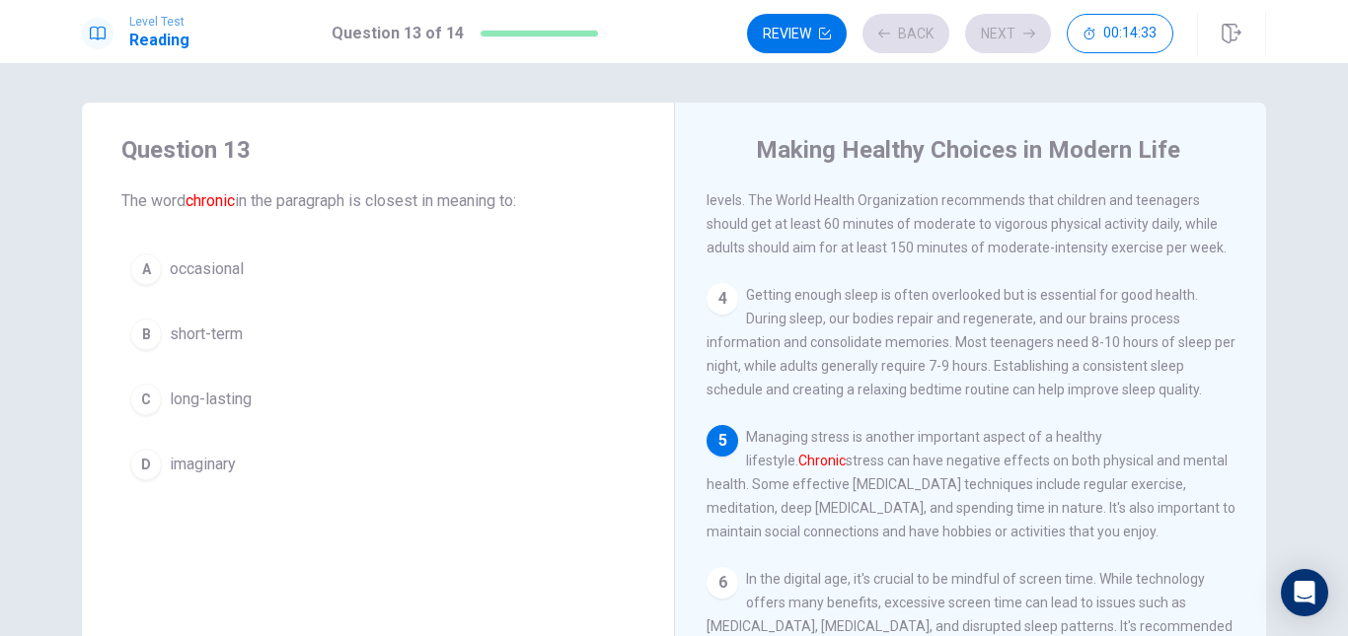
scroll to position [366, 0]
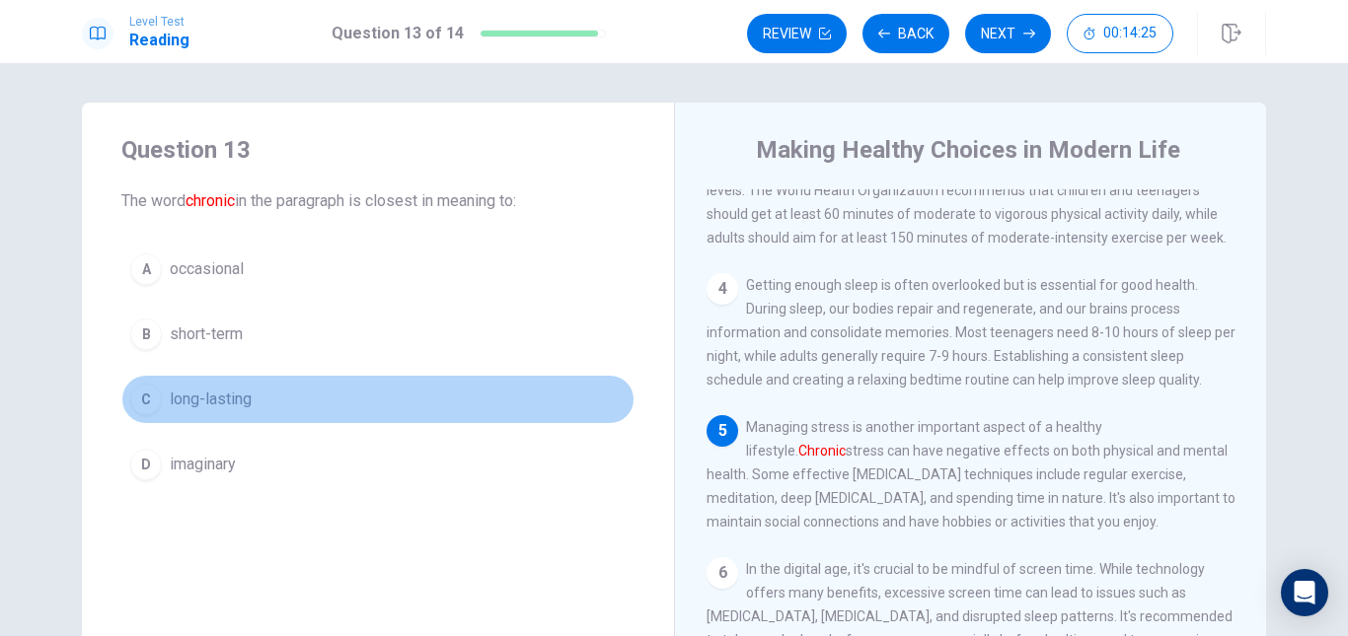
click at [234, 394] on span "long-lasting" at bounding box center [211, 400] width 82 height 24
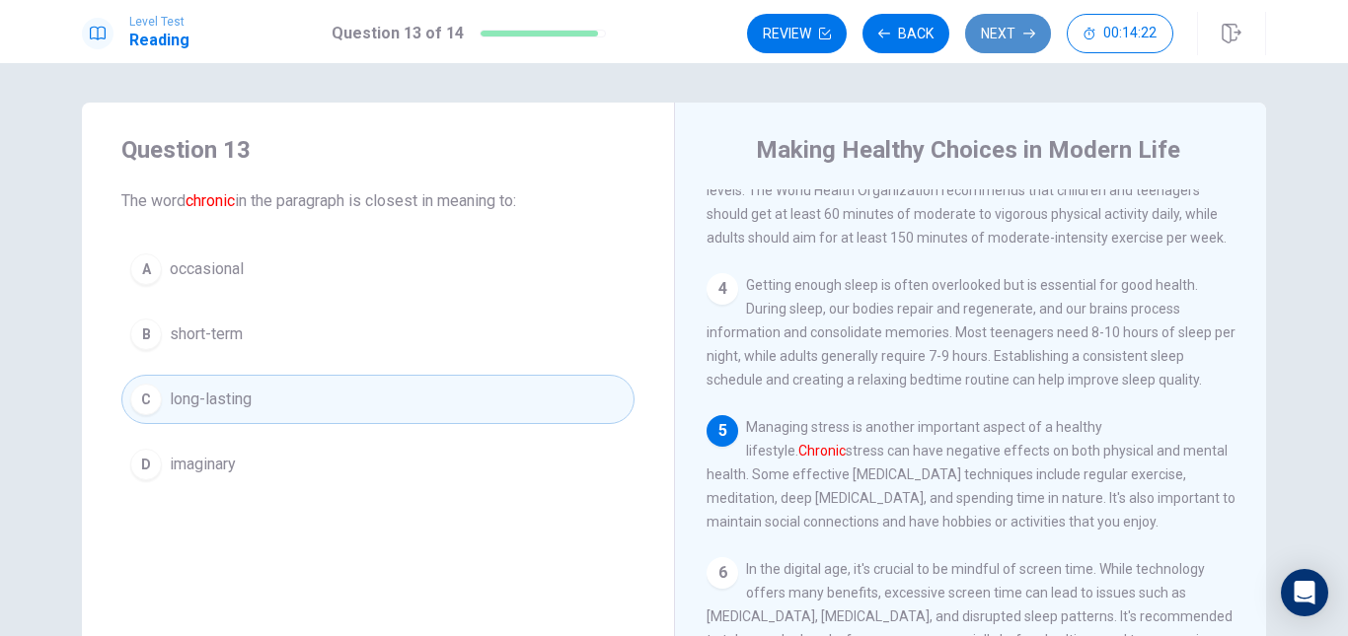
click at [1011, 37] on button "Next" at bounding box center [1008, 33] width 86 height 39
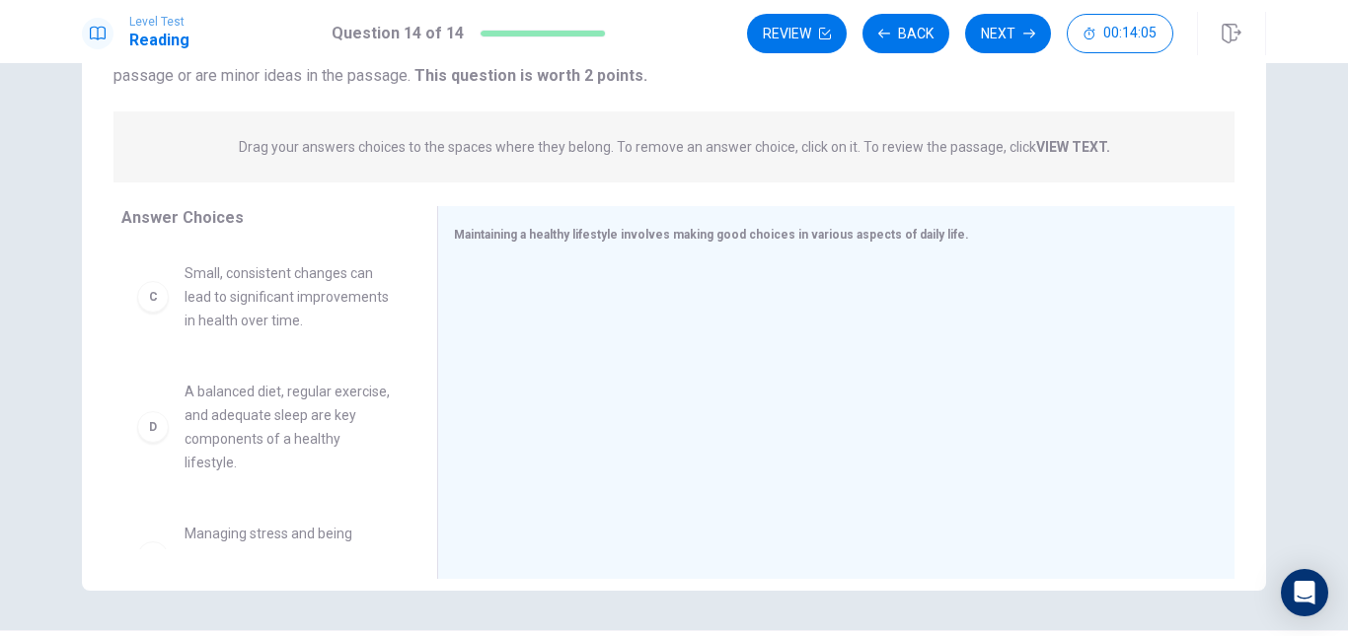
scroll to position [170, 0]
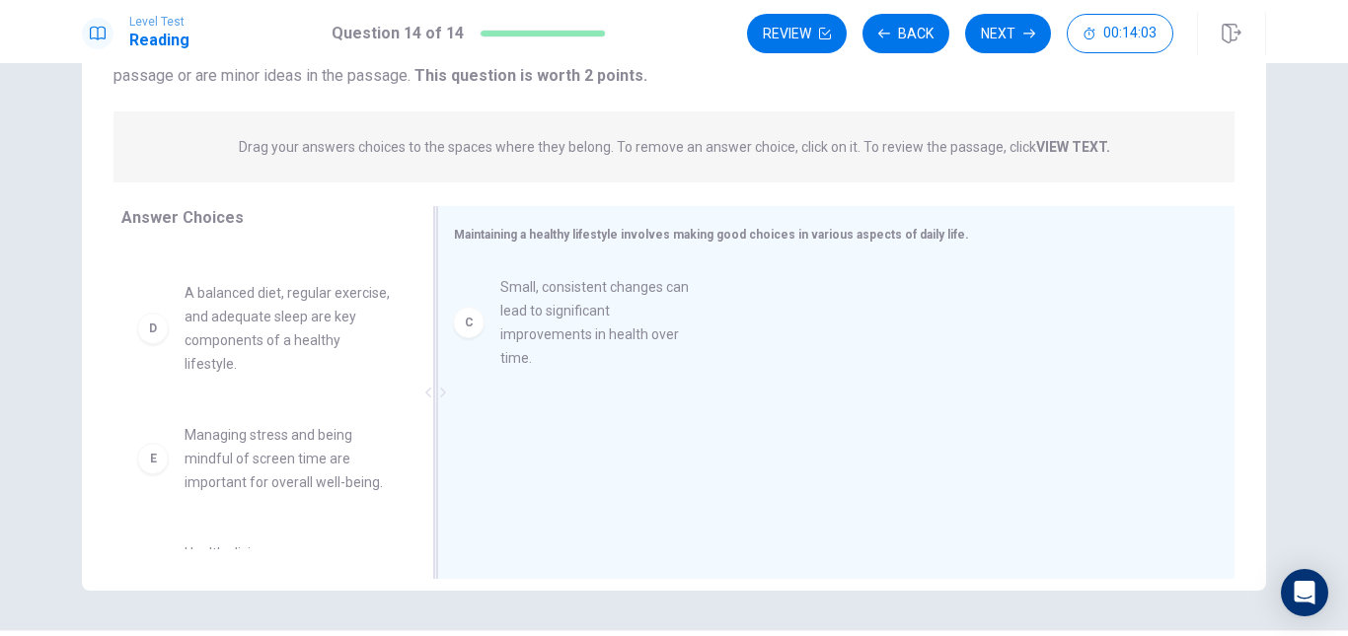
drag, startPoint x: 149, startPoint y: 337, endPoint x: 480, endPoint y: 320, distance: 332.0
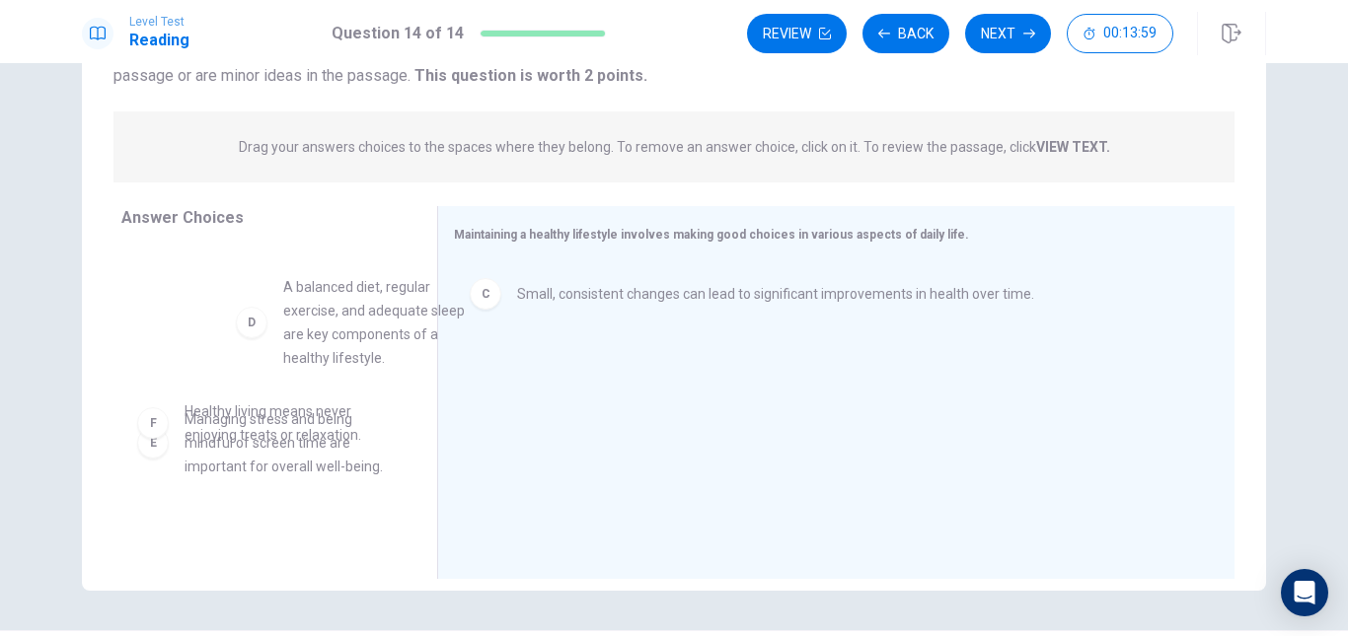
scroll to position [166, 0]
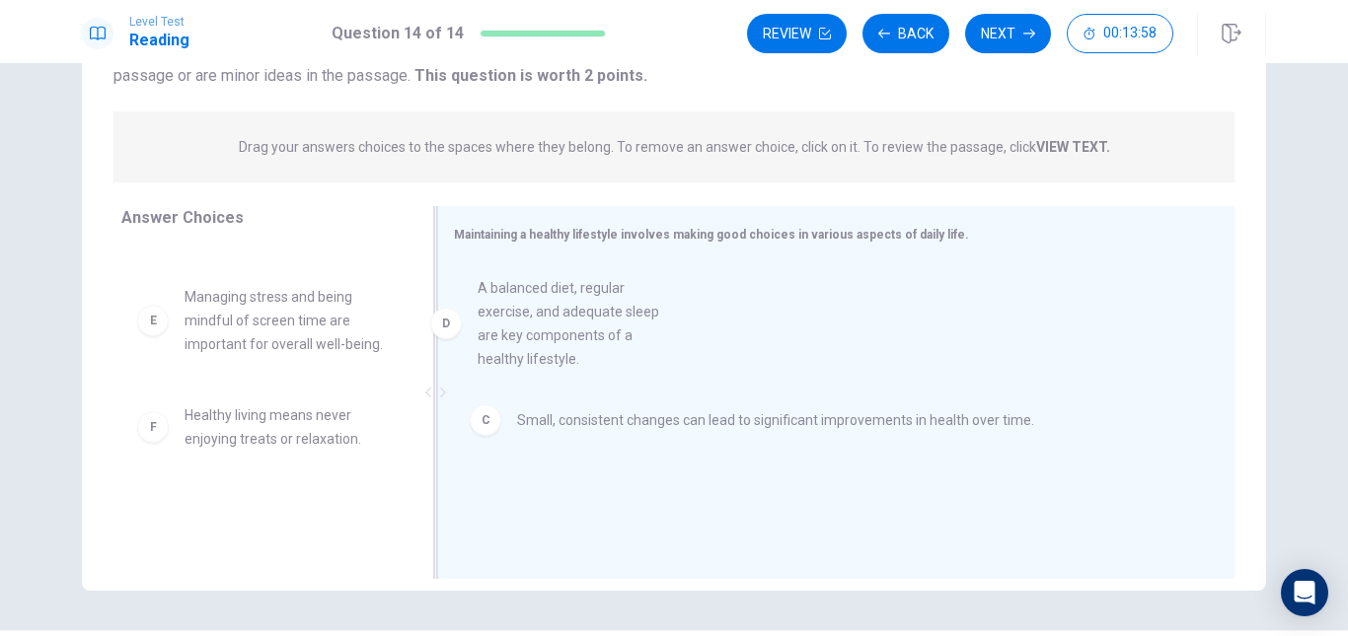
drag, startPoint x: 167, startPoint y: 337, endPoint x: 484, endPoint y: 338, distance: 317.7
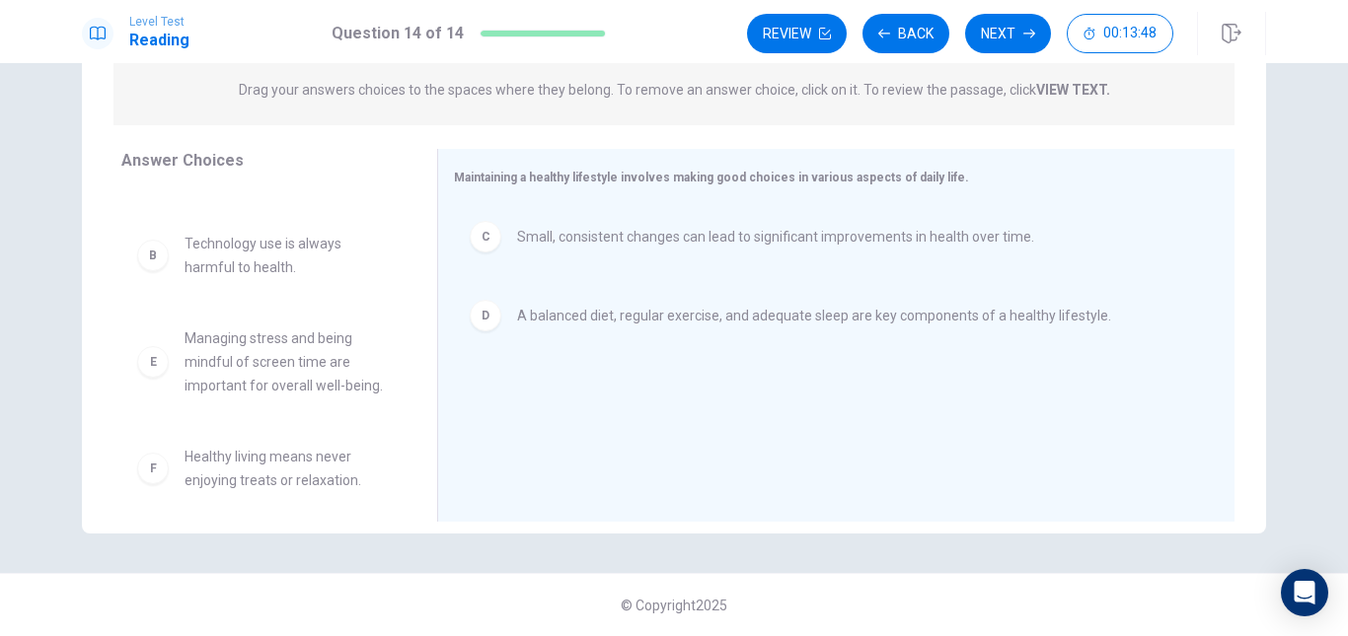
scroll to position [83, 0]
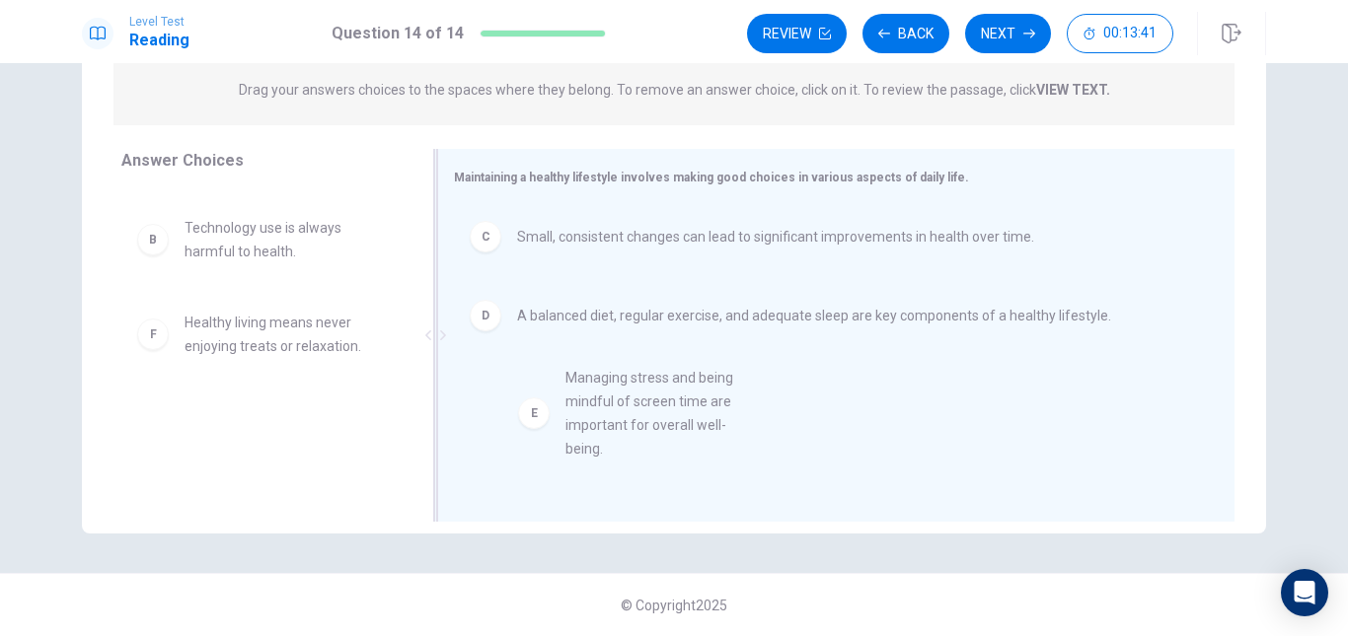
drag, startPoint x: 157, startPoint y: 351, endPoint x: 548, endPoint y: 406, distance: 394.6
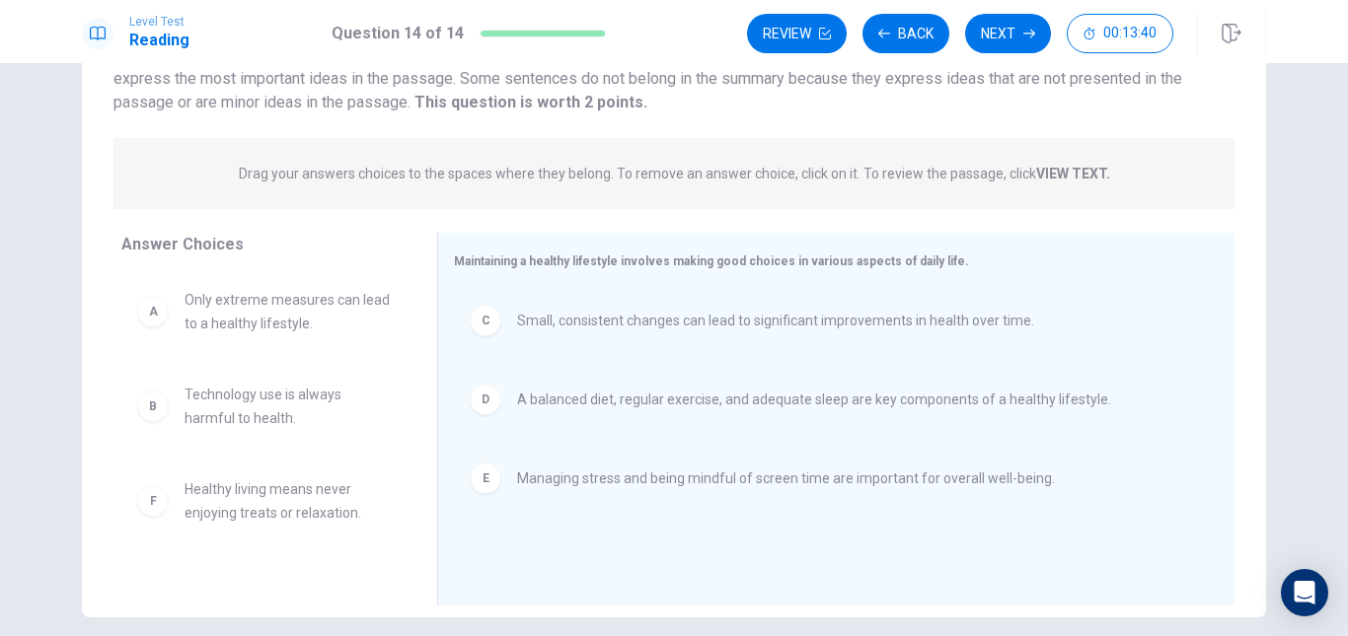
scroll to position [0, 0]
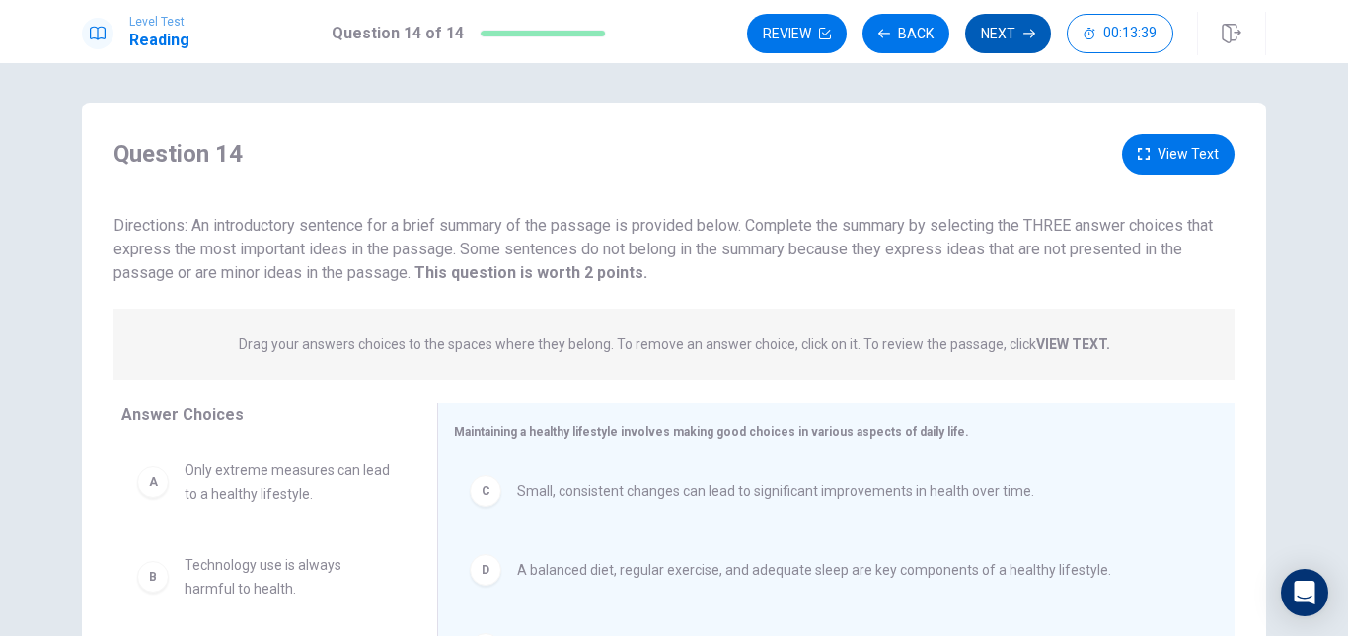
click at [1005, 40] on button "Next" at bounding box center [1008, 33] width 86 height 39
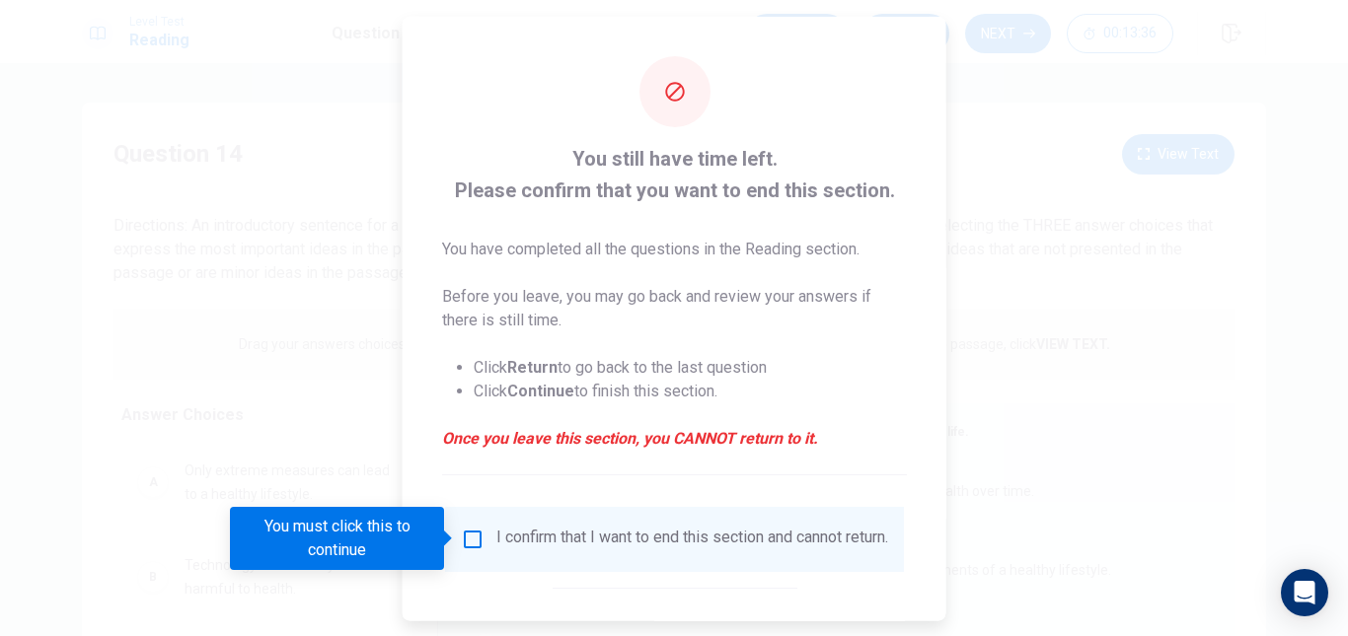
click at [466, 537] on input "You must click this to continue" at bounding box center [473, 539] width 24 height 24
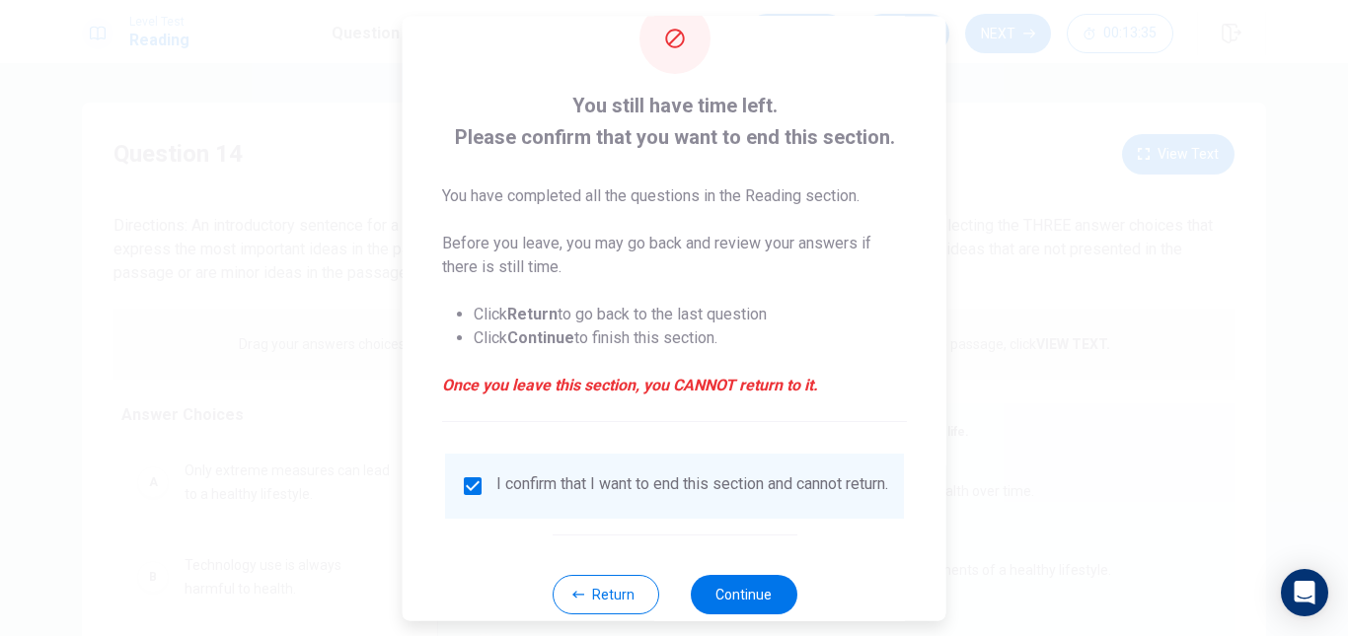
scroll to position [100, 0]
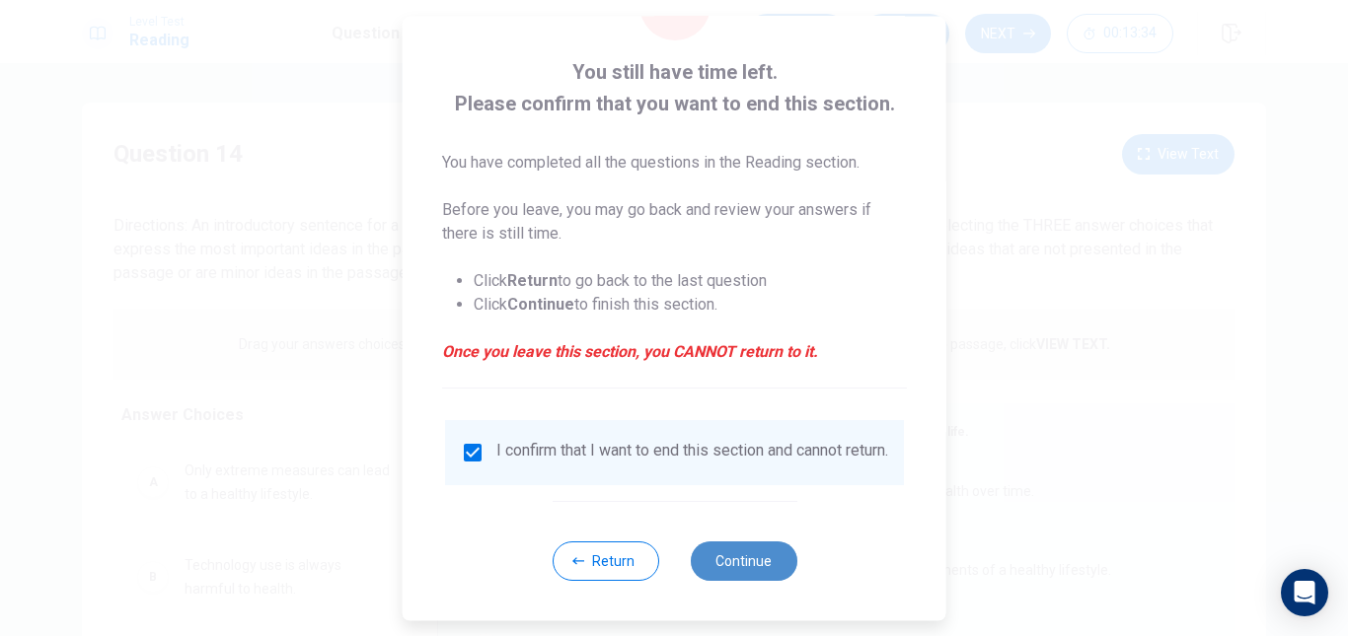
click at [722, 557] on button "Continue" at bounding box center [743, 561] width 107 height 39
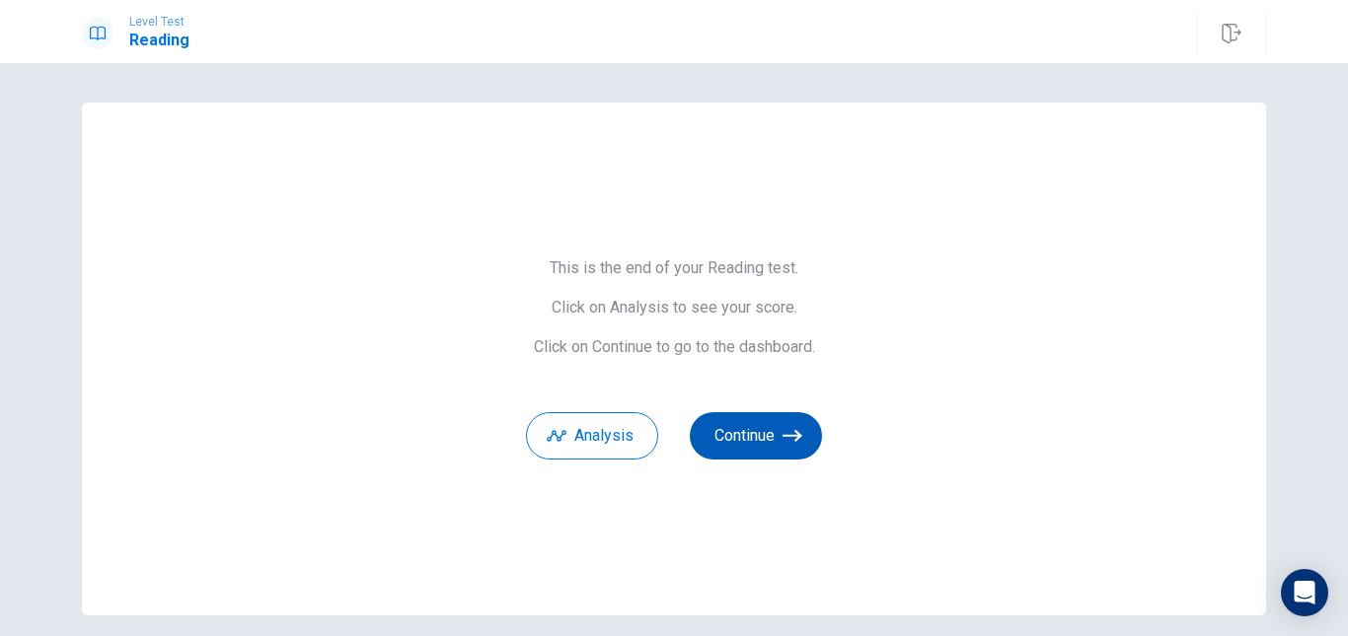
click at [761, 420] on button "Continue" at bounding box center [756, 435] width 132 height 47
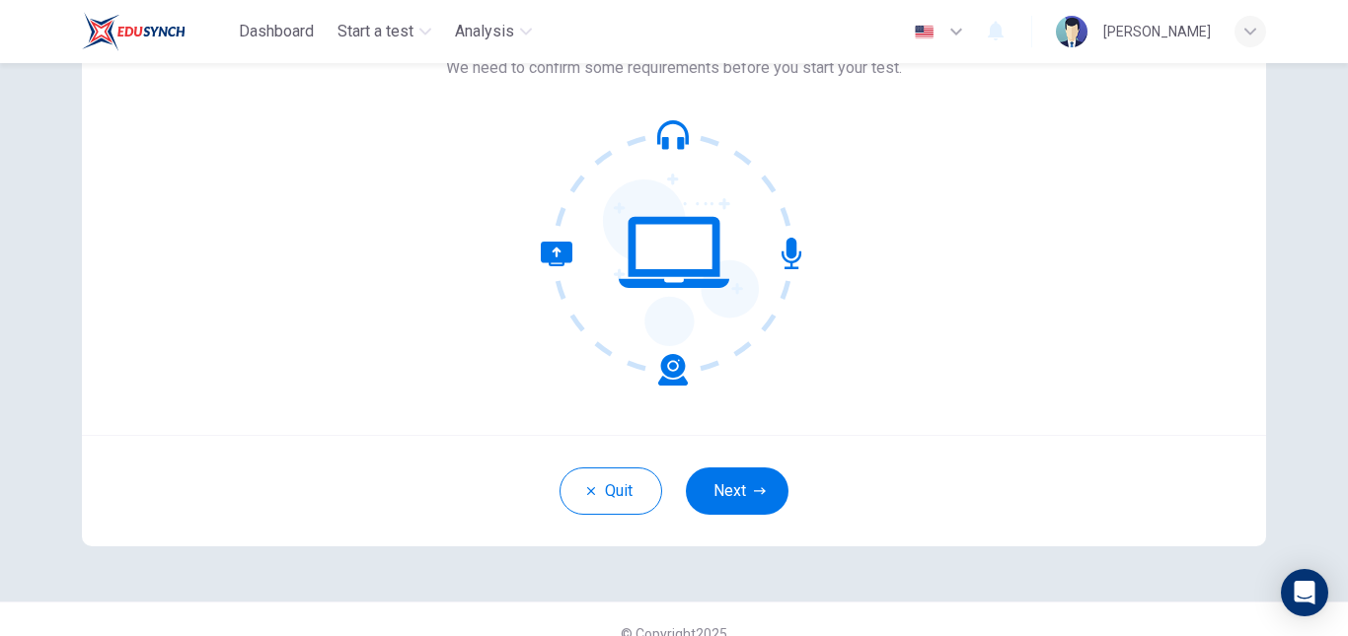
scroll to position [185, 0]
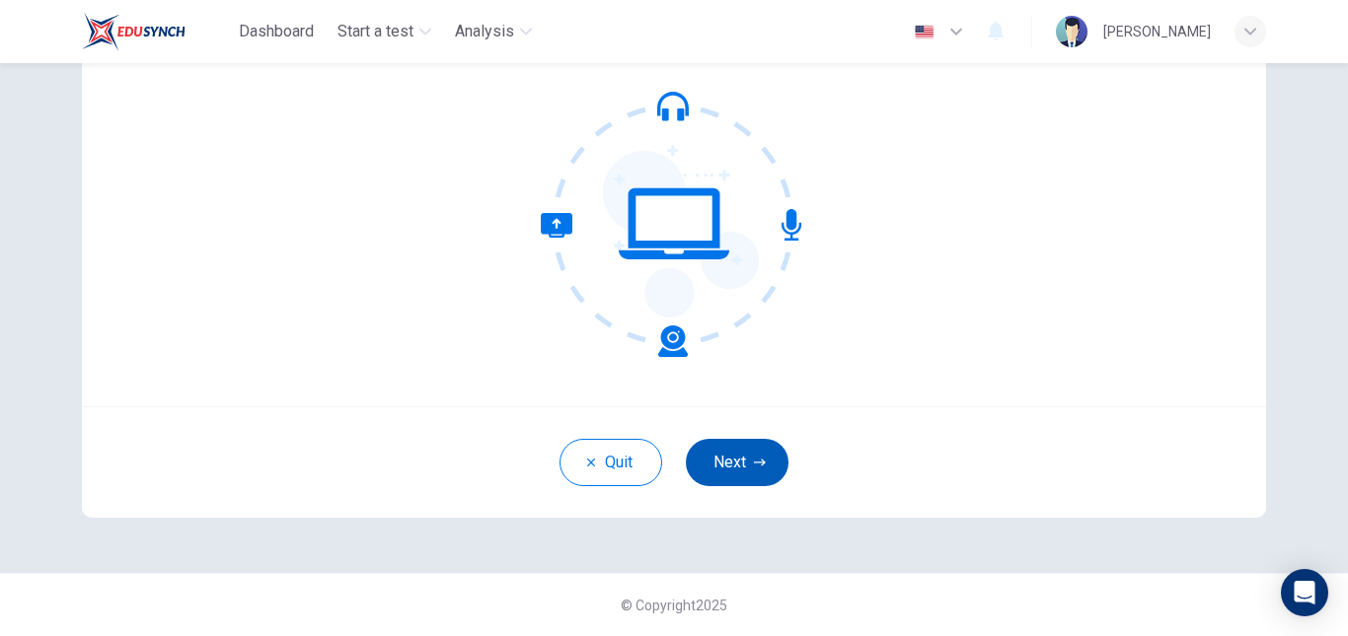
click at [732, 460] on button "Next" at bounding box center [737, 462] width 103 height 47
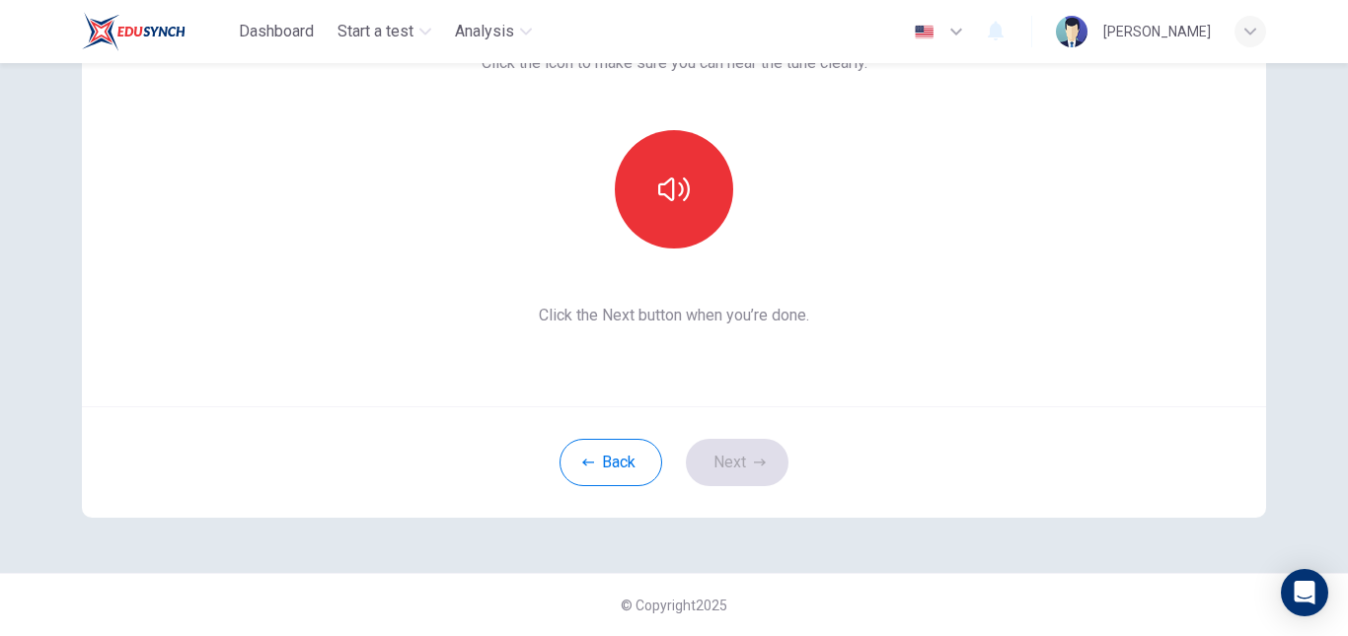
scroll to position [87, 0]
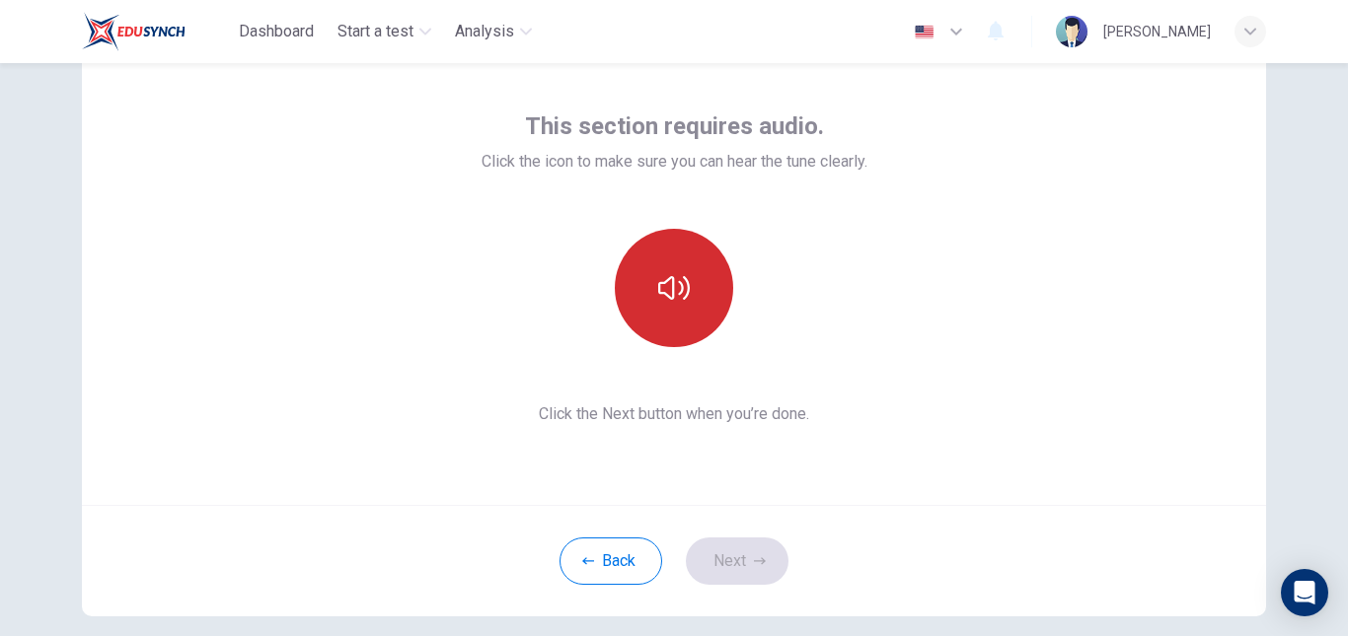
click at [647, 280] on button "button" at bounding box center [674, 288] width 118 height 118
click at [709, 286] on button "button" at bounding box center [674, 288] width 118 height 118
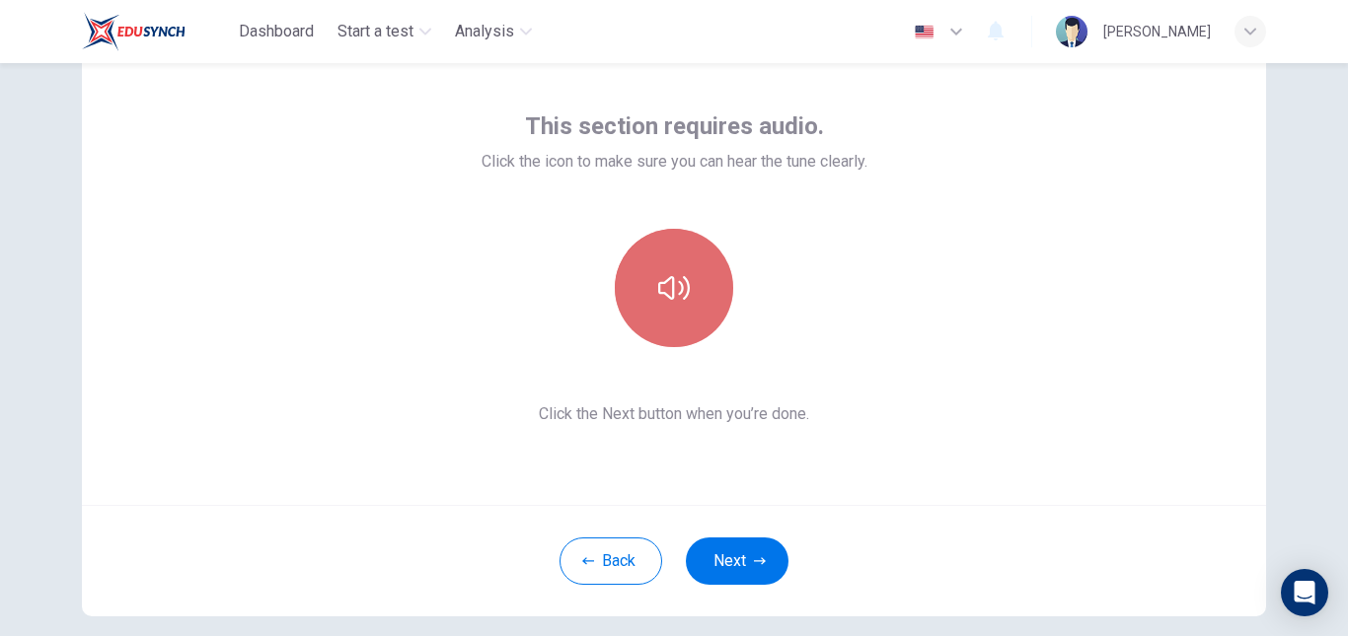
click at [710, 286] on button "button" at bounding box center [674, 288] width 118 height 118
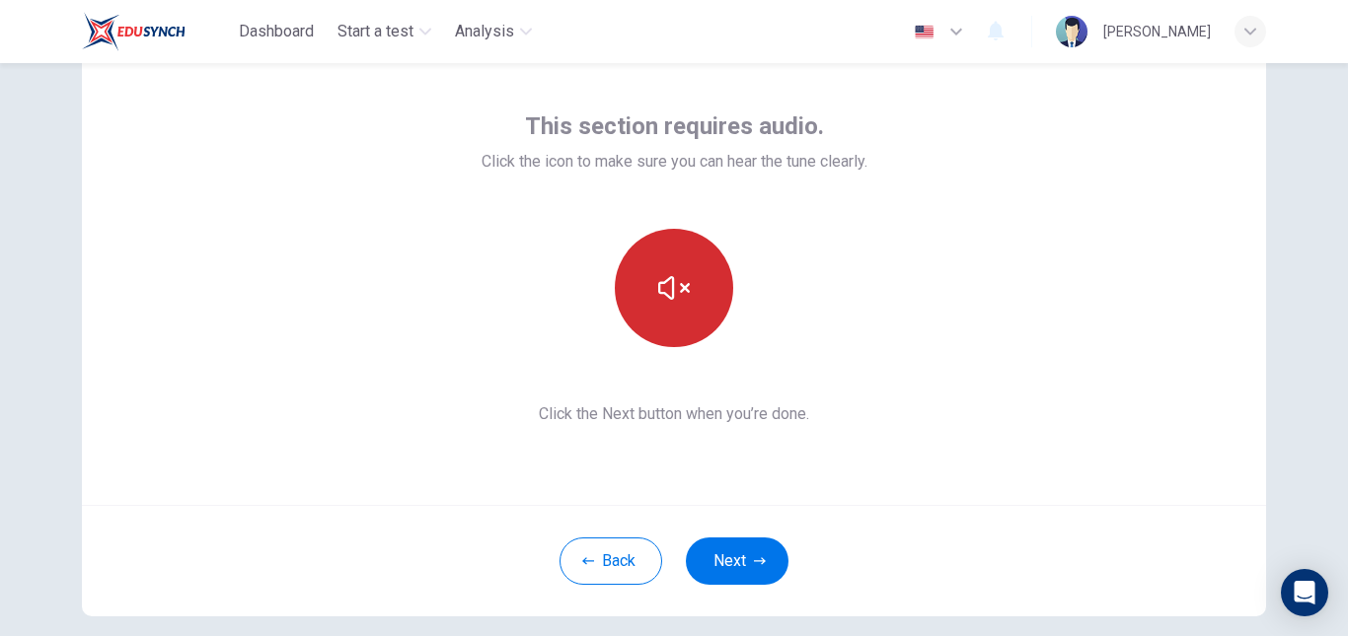
click at [641, 303] on button "button" at bounding box center [674, 288] width 118 height 118
click at [645, 291] on button "button" at bounding box center [674, 288] width 118 height 118
click at [661, 297] on icon "button" at bounding box center [674, 288] width 32 height 32
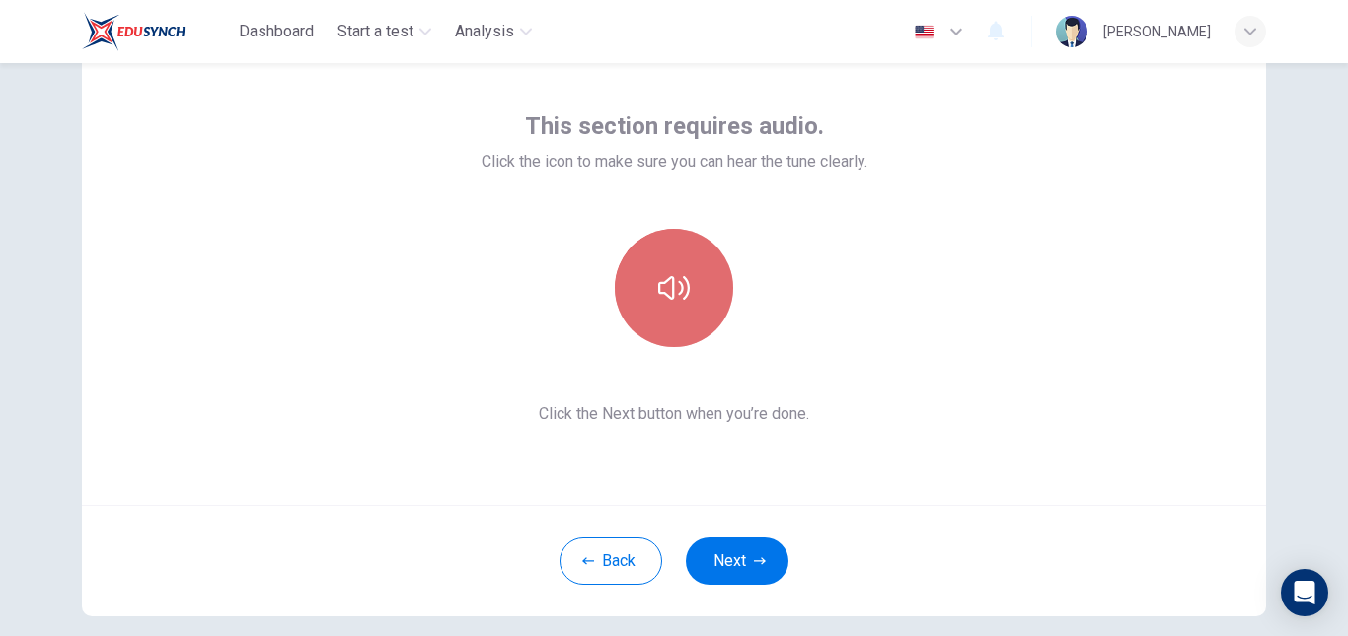
drag, startPoint x: 662, startPoint y: 298, endPoint x: 678, endPoint y: 299, distance: 15.8
click at [668, 299] on icon "button" at bounding box center [674, 288] width 32 height 32
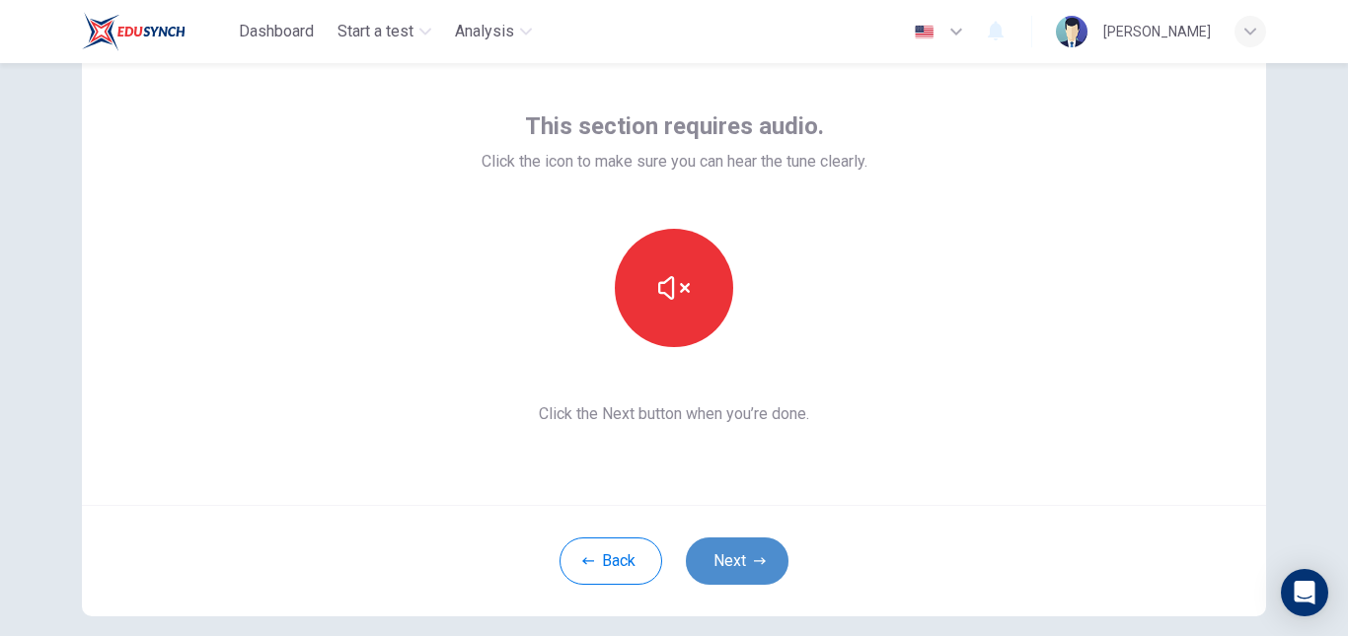
click at [744, 545] on button "Next" at bounding box center [737, 561] width 103 height 47
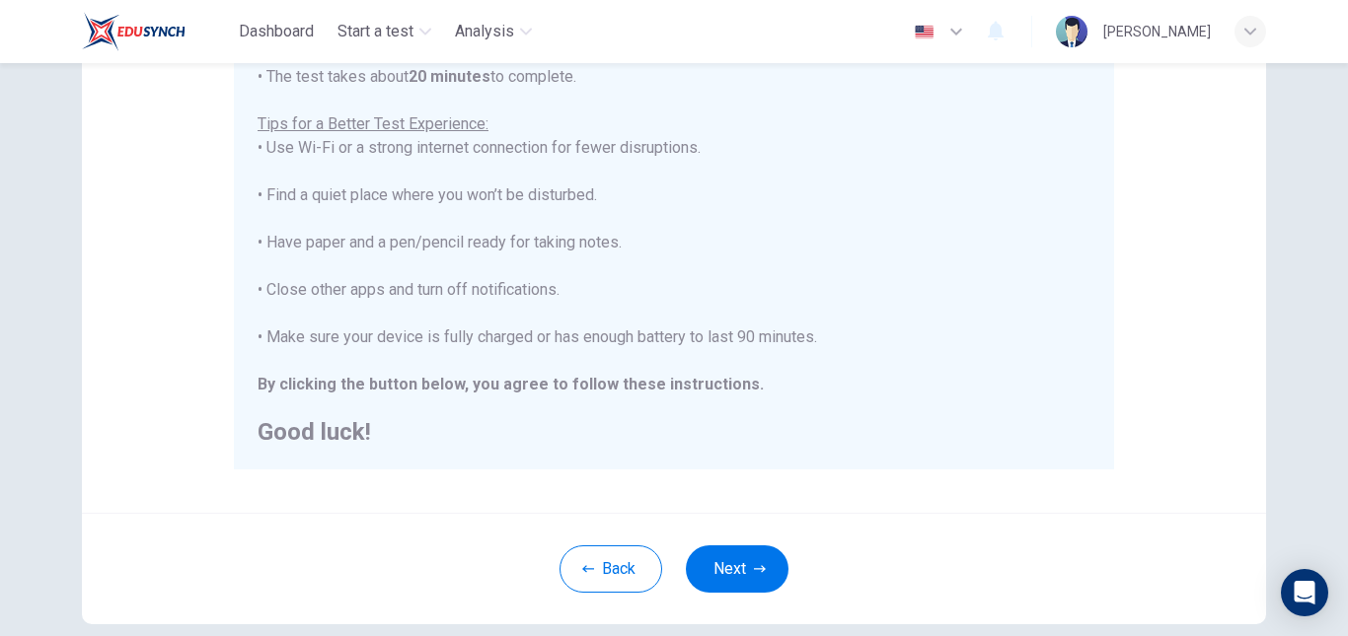
scroll to position [461, 0]
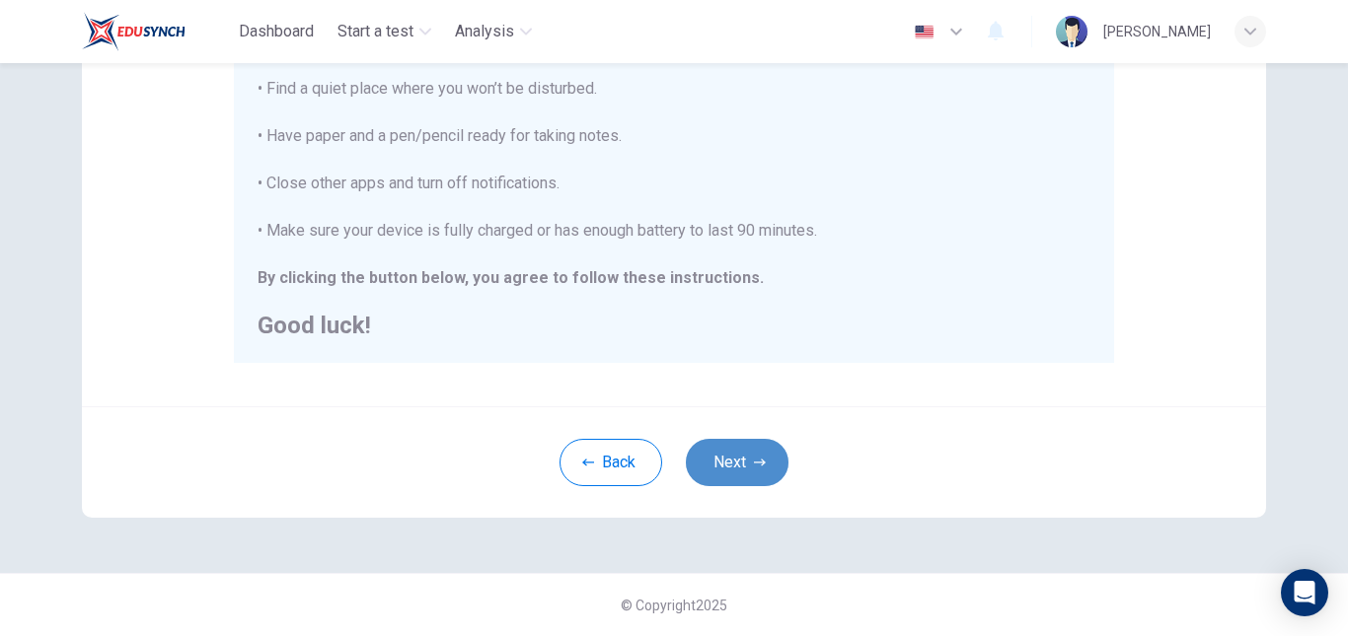
click at [731, 449] on button "Next" at bounding box center [737, 462] width 103 height 47
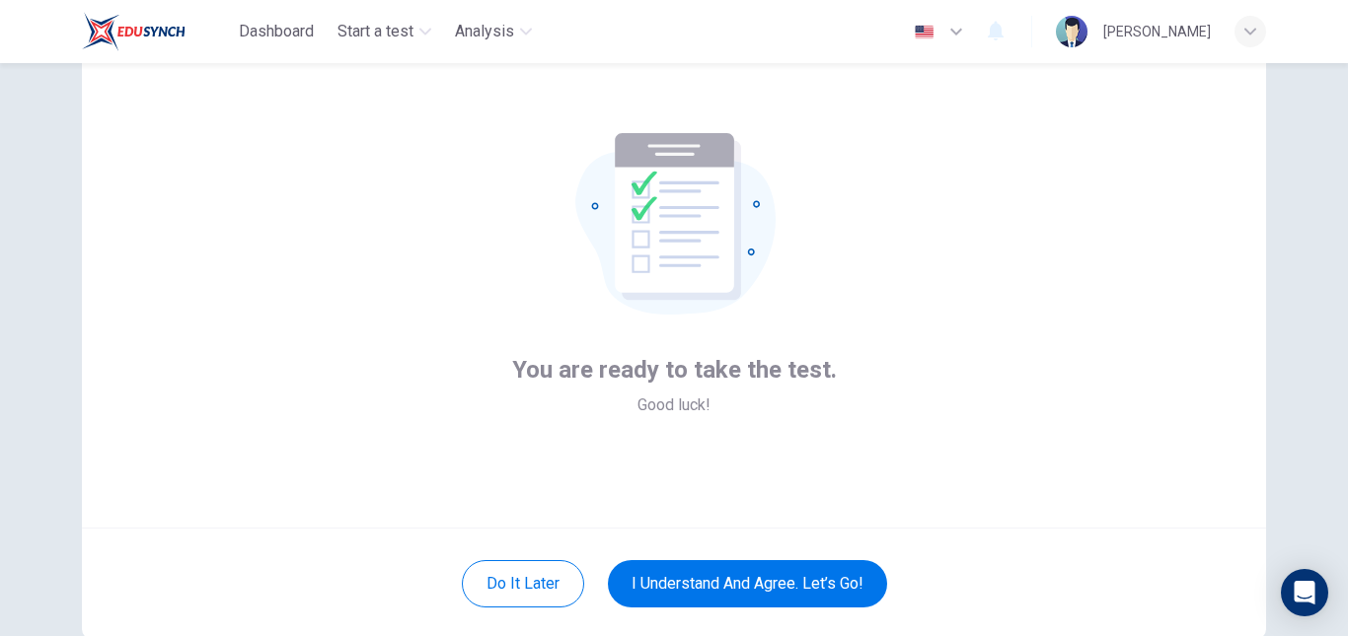
scroll to position [99, 0]
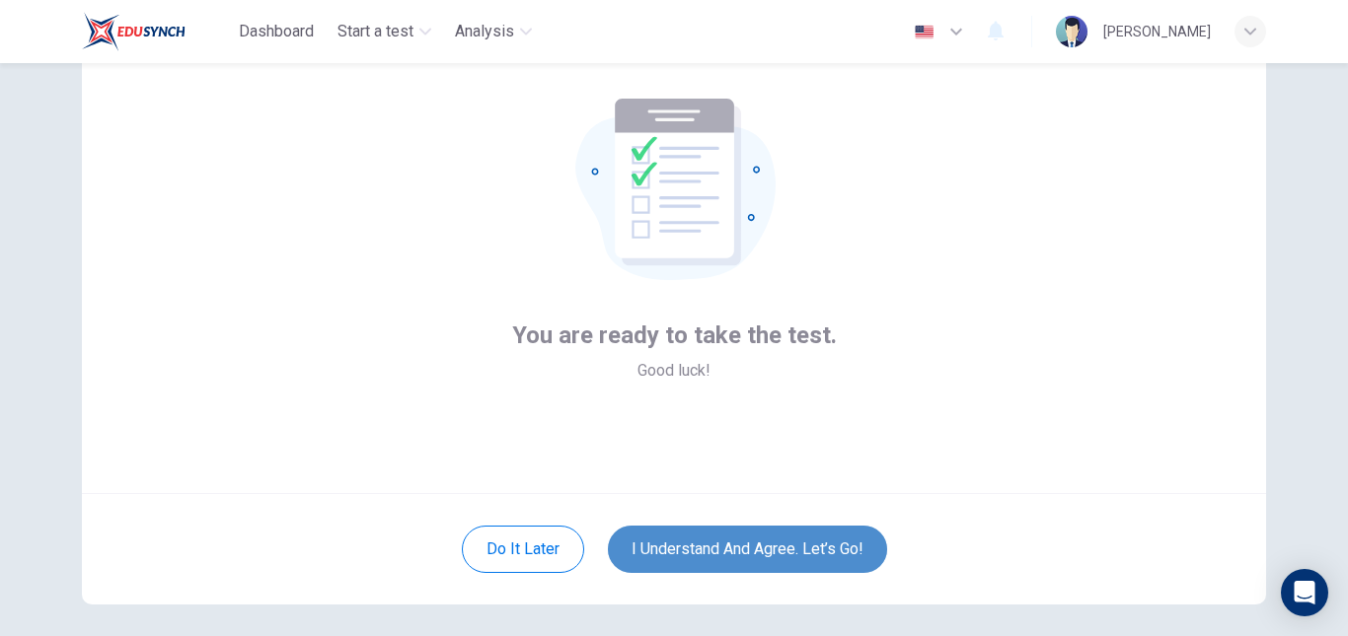
click at [808, 541] on button "I understand and agree. Let’s go!" at bounding box center [747, 549] width 279 height 47
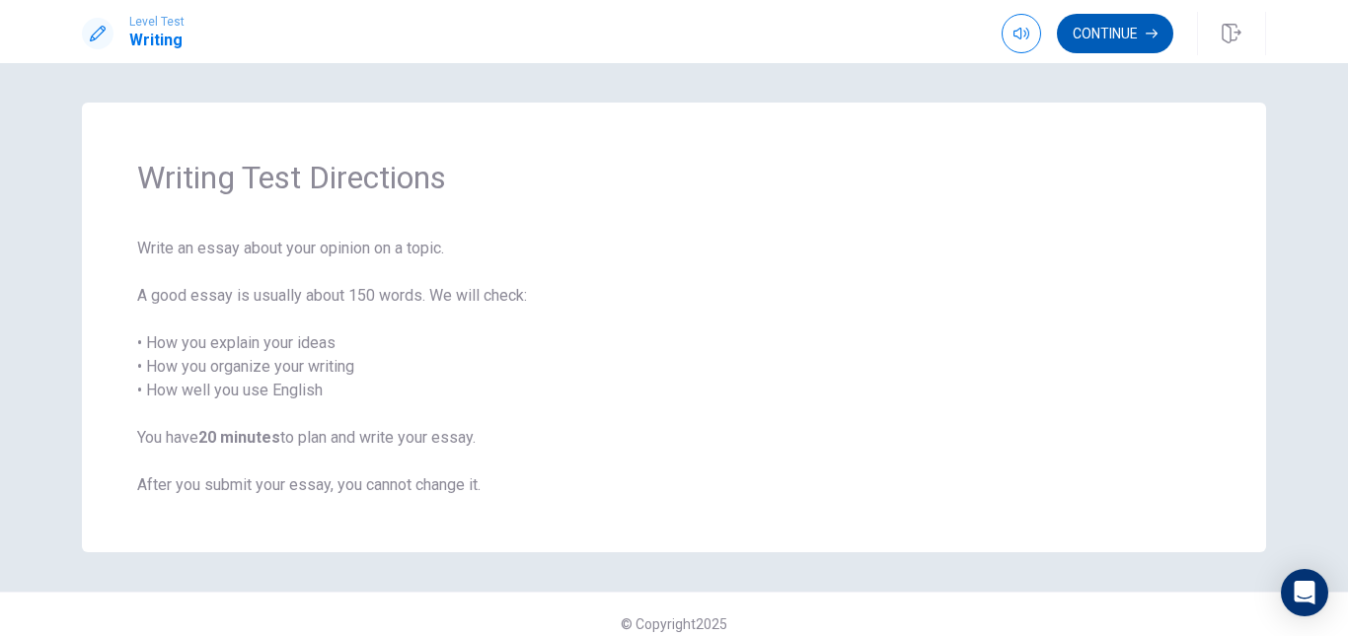
click at [1102, 34] on button "Continue" at bounding box center [1115, 33] width 116 height 39
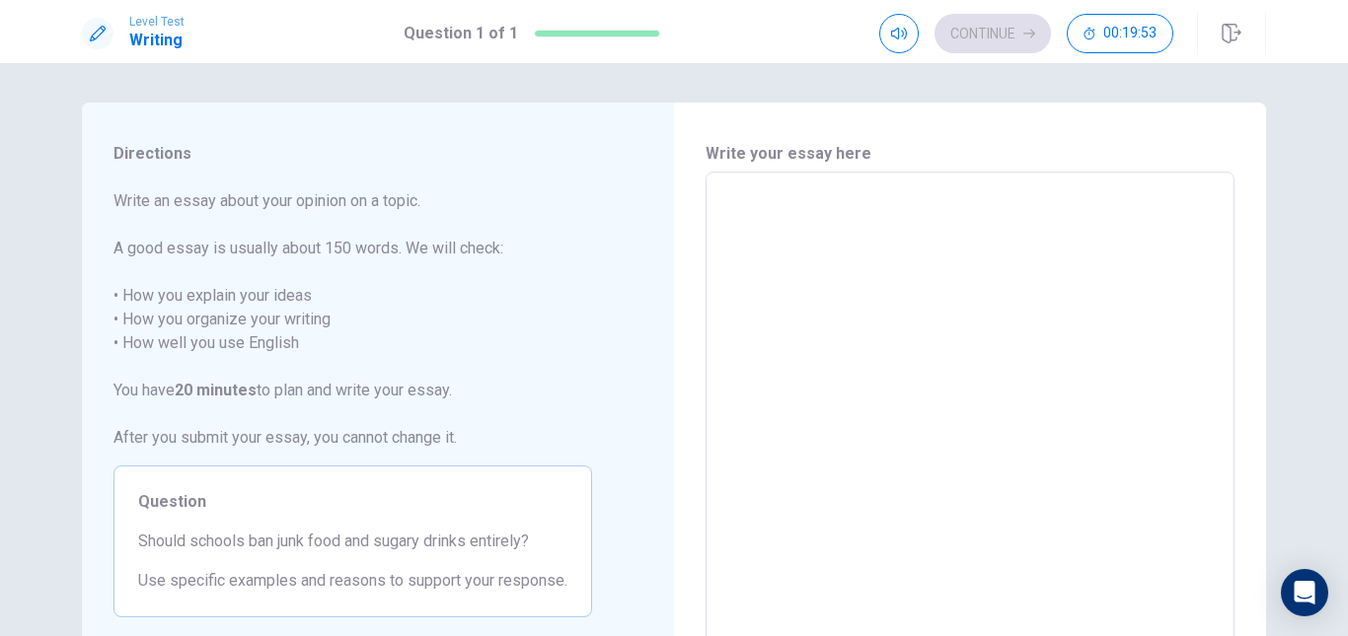
click at [831, 224] on textarea at bounding box center [969, 444] width 501 height 513
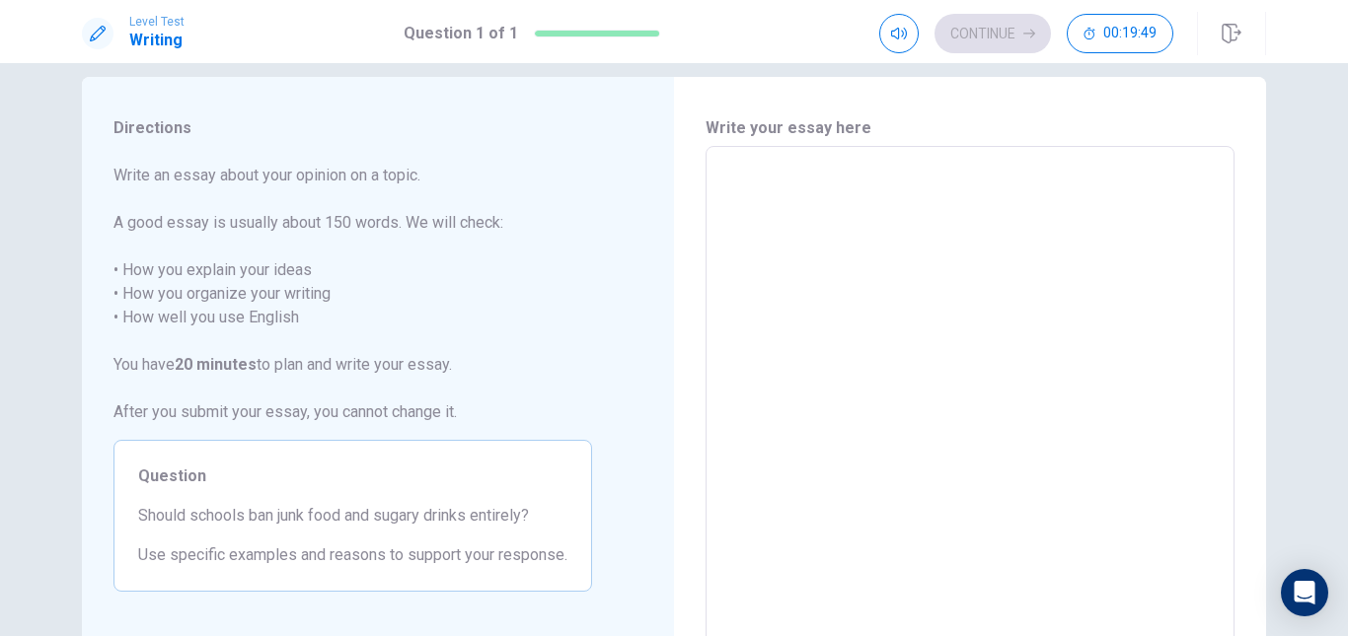
scroll to position [38, 0]
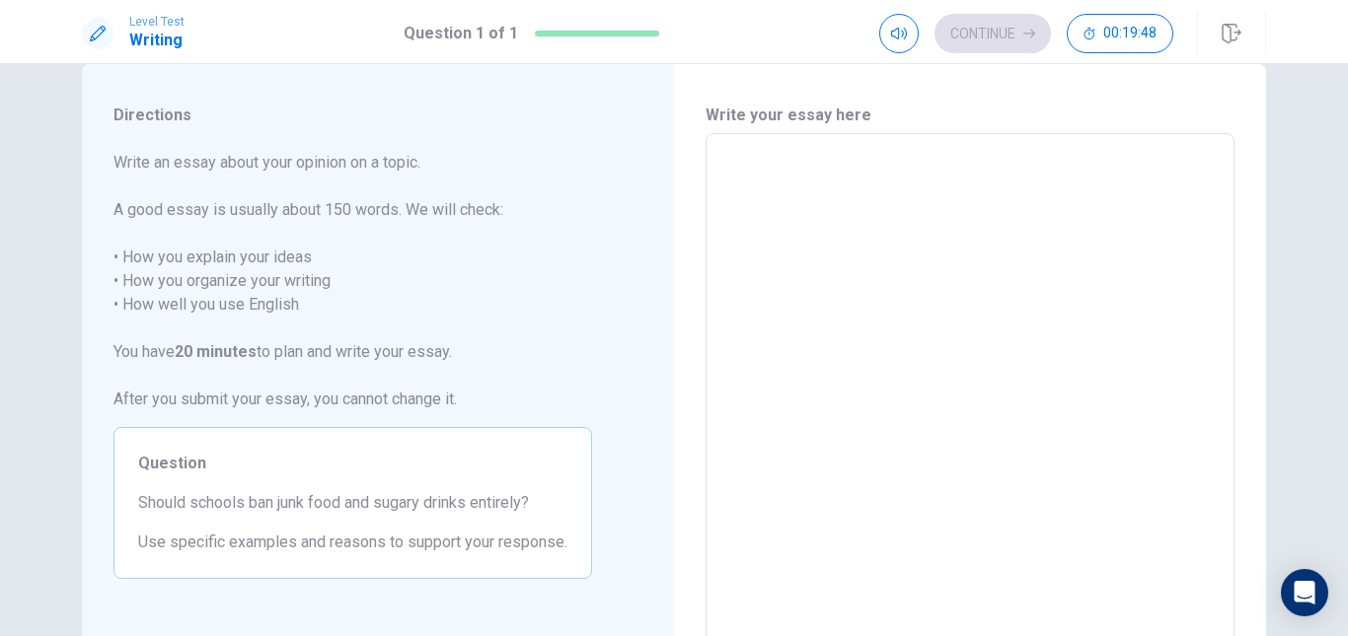
click at [850, 189] on textarea at bounding box center [969, 406] width 501 height 513
type textarea "I"
type textarea "x"
type textarea "I"
type textarea "x"
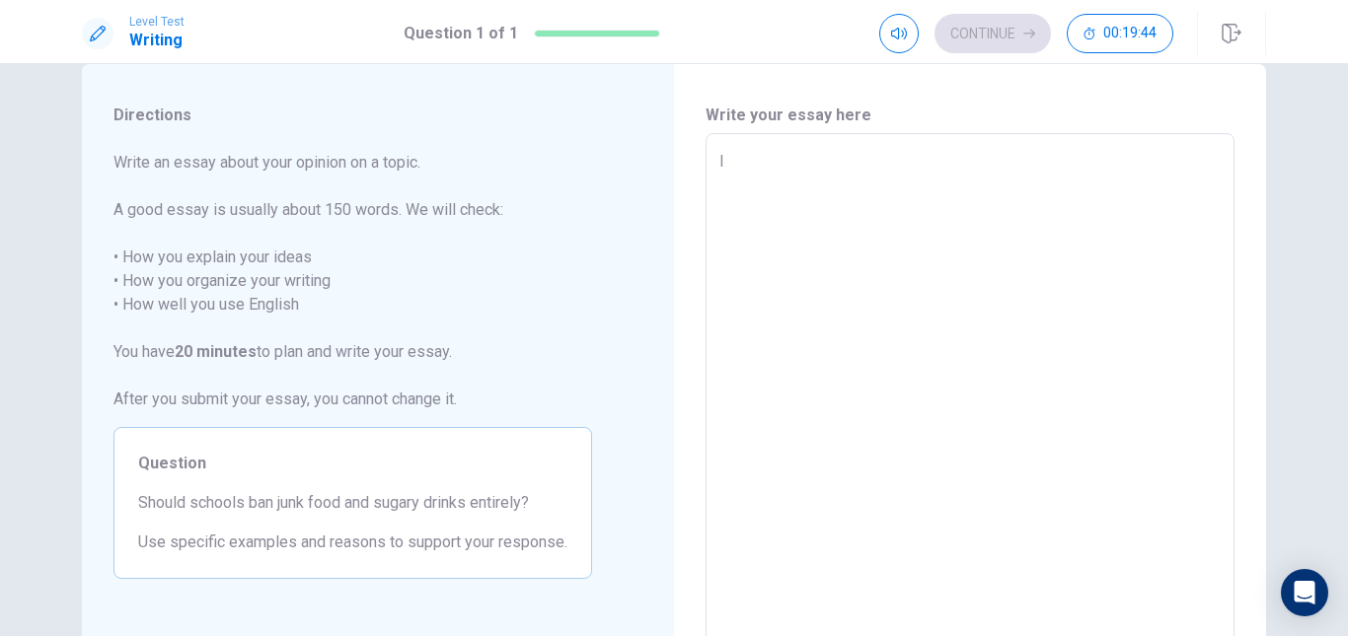
type textarea "I a"
type textarea "x"
type textarea "I am"
type textarea "x"
type textarea "I am"
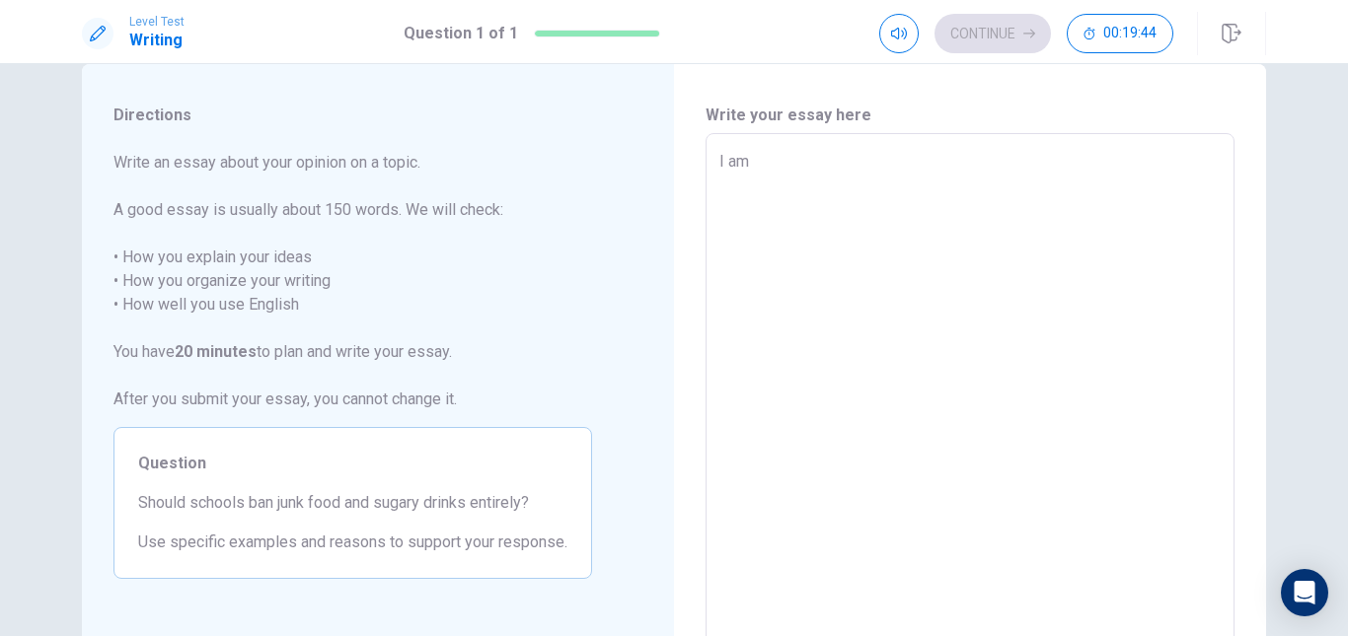
type textarea "x"
type textarea "I am"
type textarea "x"
type textarea "I a"
type textarea "x"
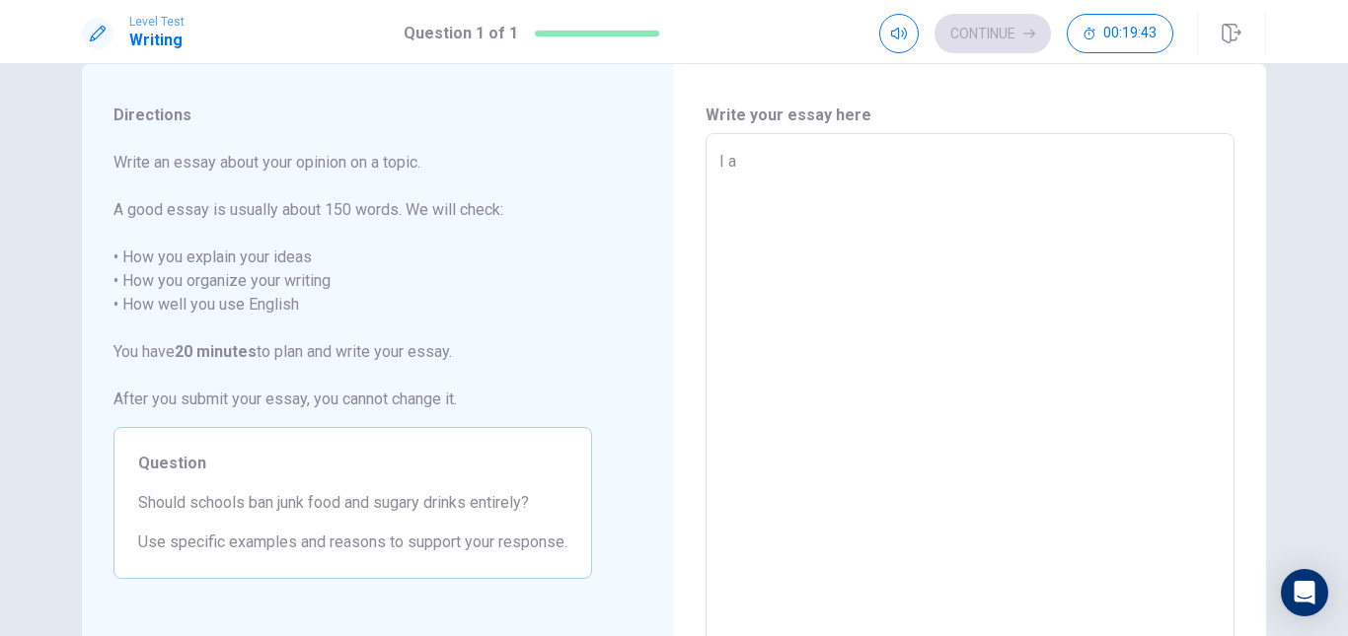
type textarea "I"
type textarea "x"
type textarea "I"
type textarea "x"
type textarea "I"
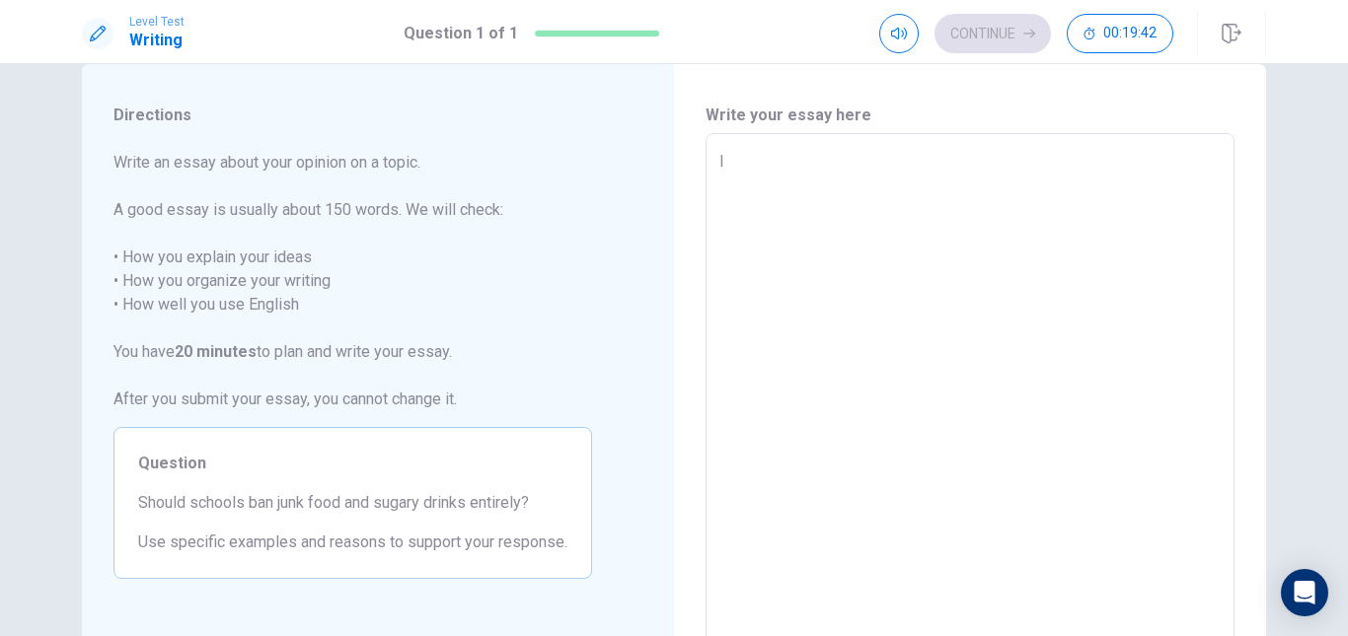
type textarea "x"
type textarea "I a"
type textarea "x"
type textarea "I am"
type textarea "x"
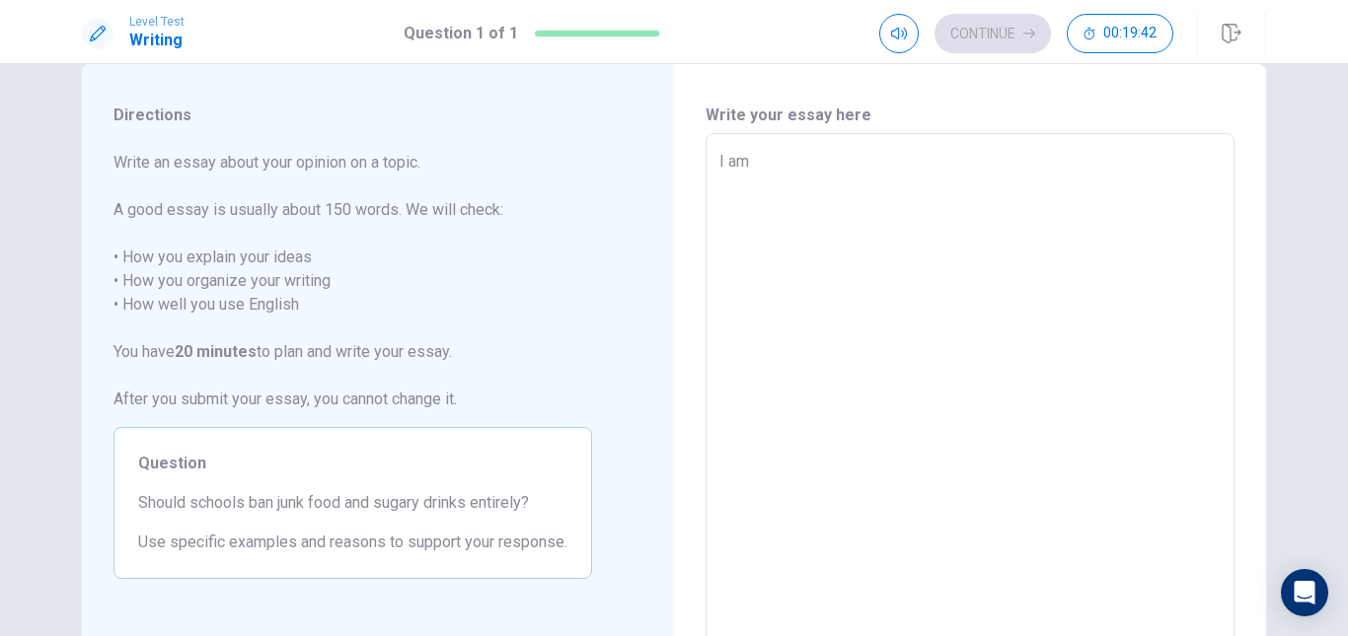
type textarea "I am"
type textarea "x"
type textarea "I am l"
type textarea "x"
type textarea "I am le"
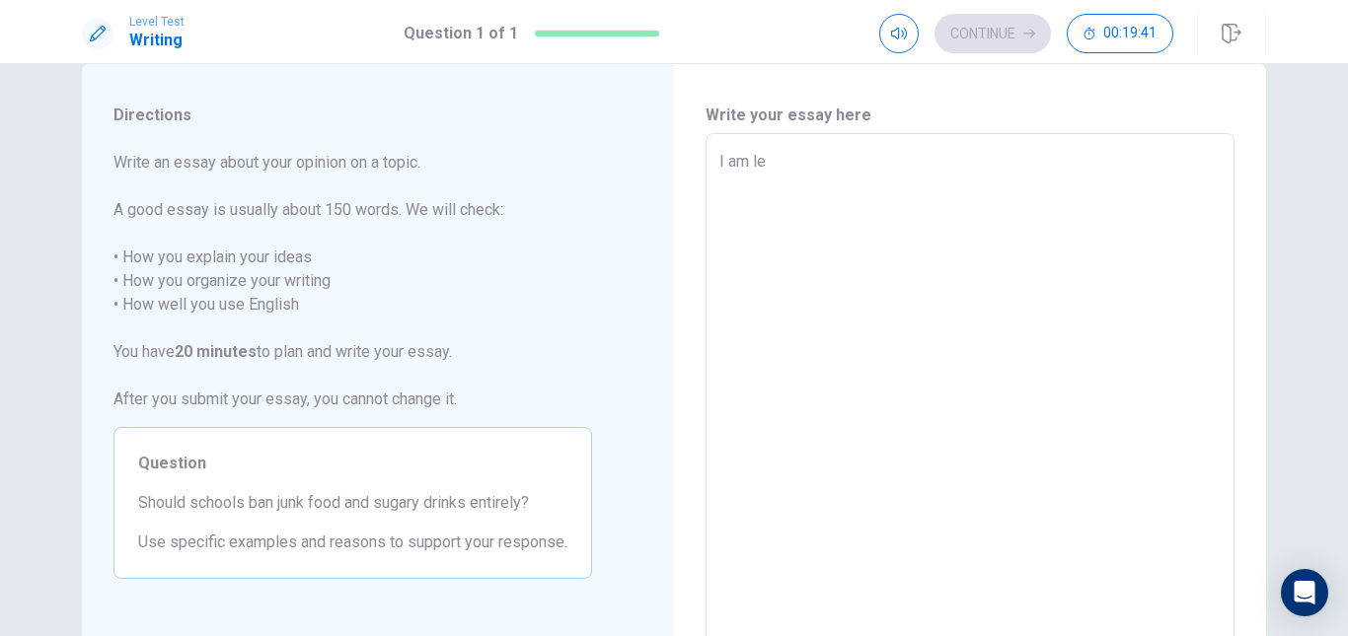
type textarea "x"
type textarea "I am lea"
type textarea "x"
type textarea "I am lean"
type textarea "x"
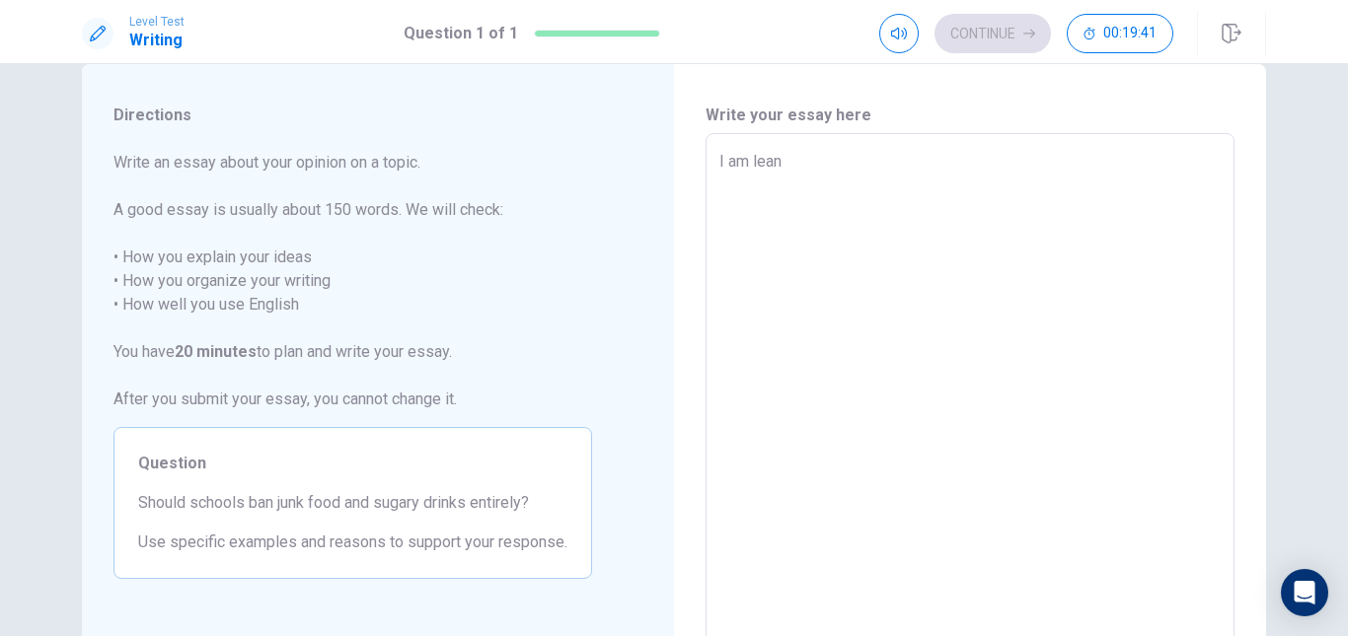
type textarea "I am leani"
type textarea "x"
type textarea "I am leanin"
type textarea "x"
type textarea "I am leaning"
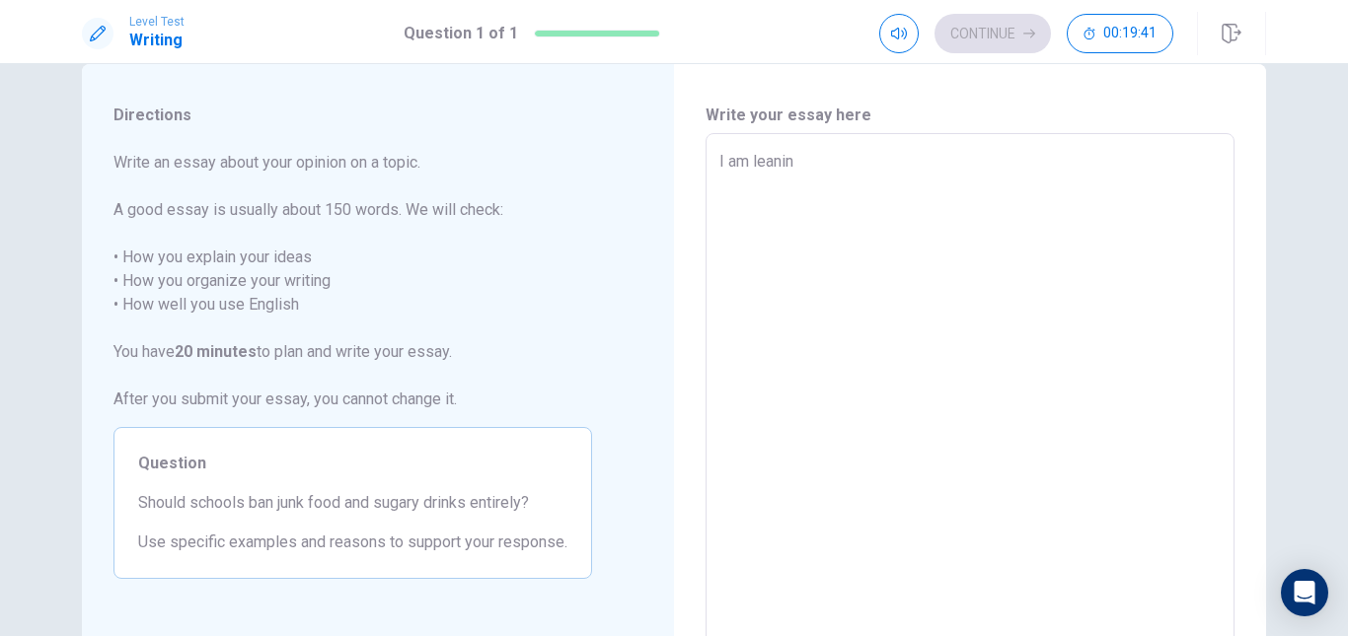
type textarea "x"
type textarea "I am leaning"
type textarea "x"
type textarea "I am leaning m"
type textarea "x"
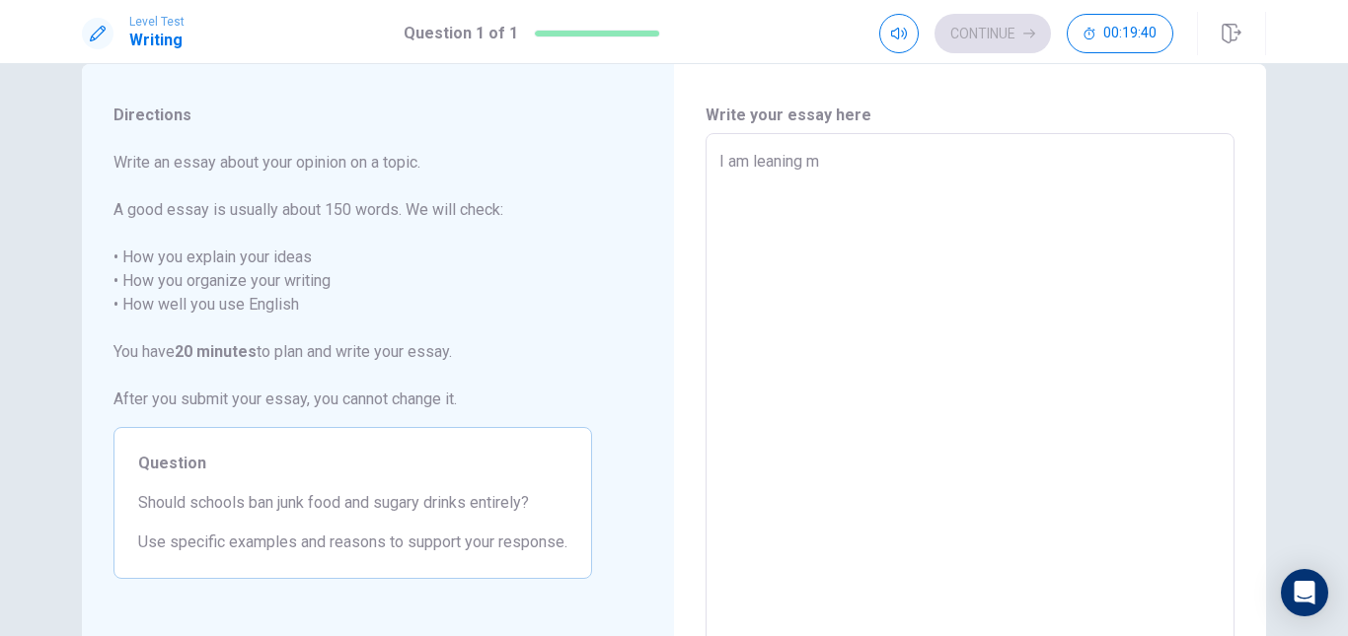
type textarea "I am leaning mo"
type textarea "x"
type textarea "I am leaning mor"
type textarea "x"
type textarea "I am leaning more"
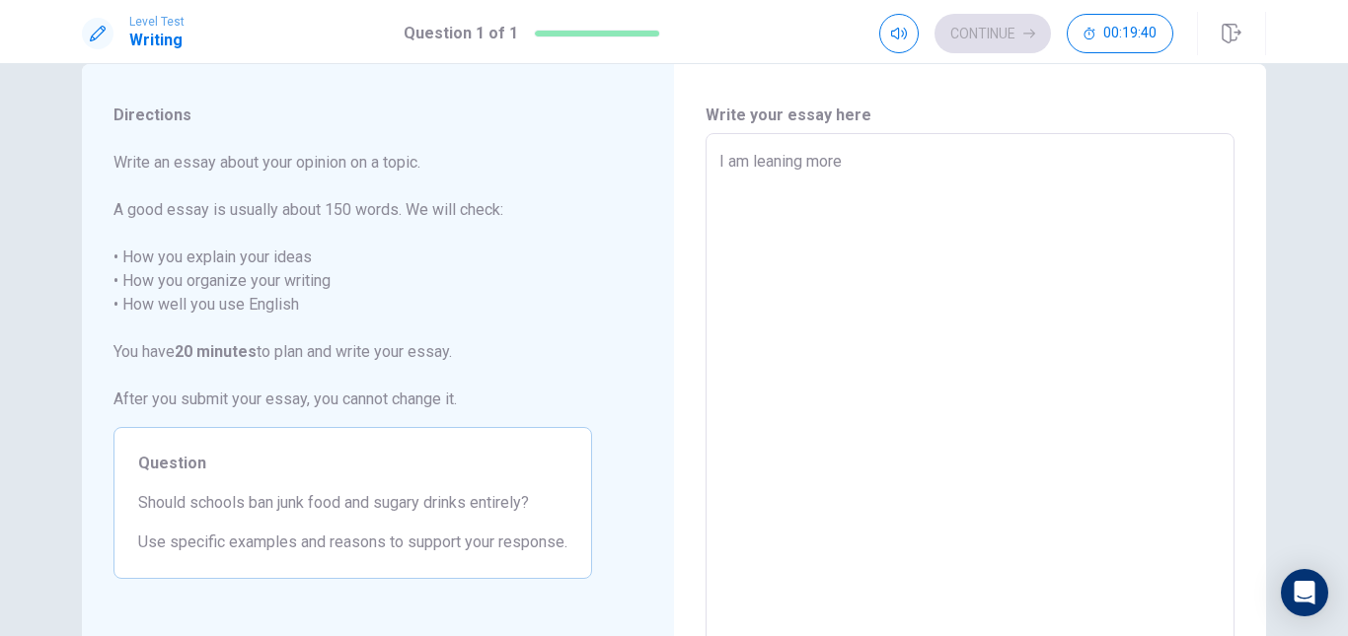
type textarea "x"
type textarea "I am leaning more"
type textarea "x"
type textarea "I am leaning more o"
type textarea "x"
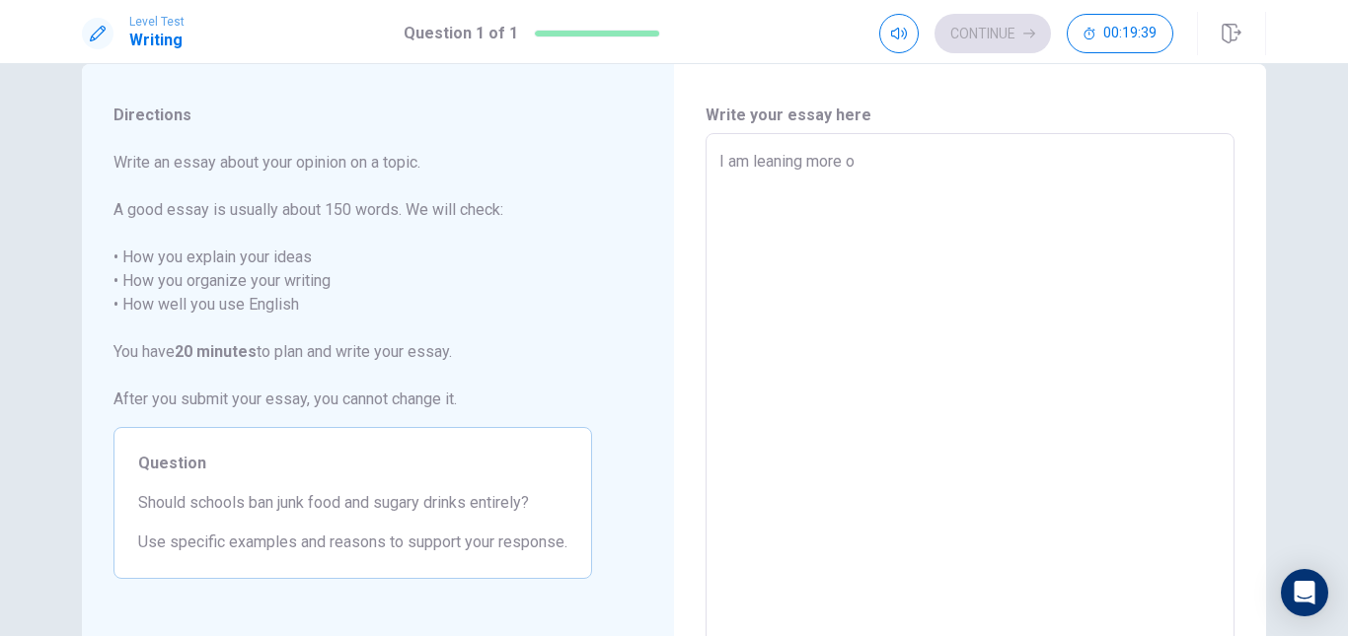
type textarea "I am leaning more on"
type textarea "x"
type textarea "I am leaning more on"
type textarea "x"
type textarea "I am leaning more on t"
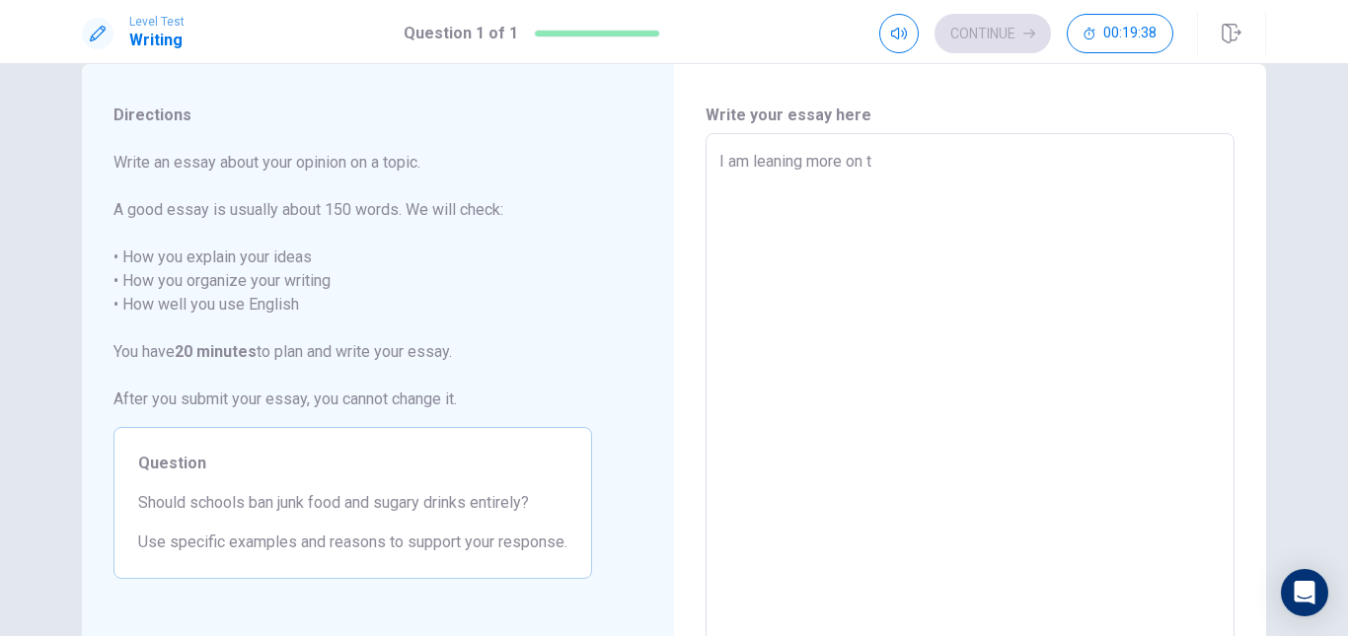
type textarea "x"
type textarea "I am leaning more on th"
type textarea "x"
type textarea "I am leaning more on the"
type textarea "x"
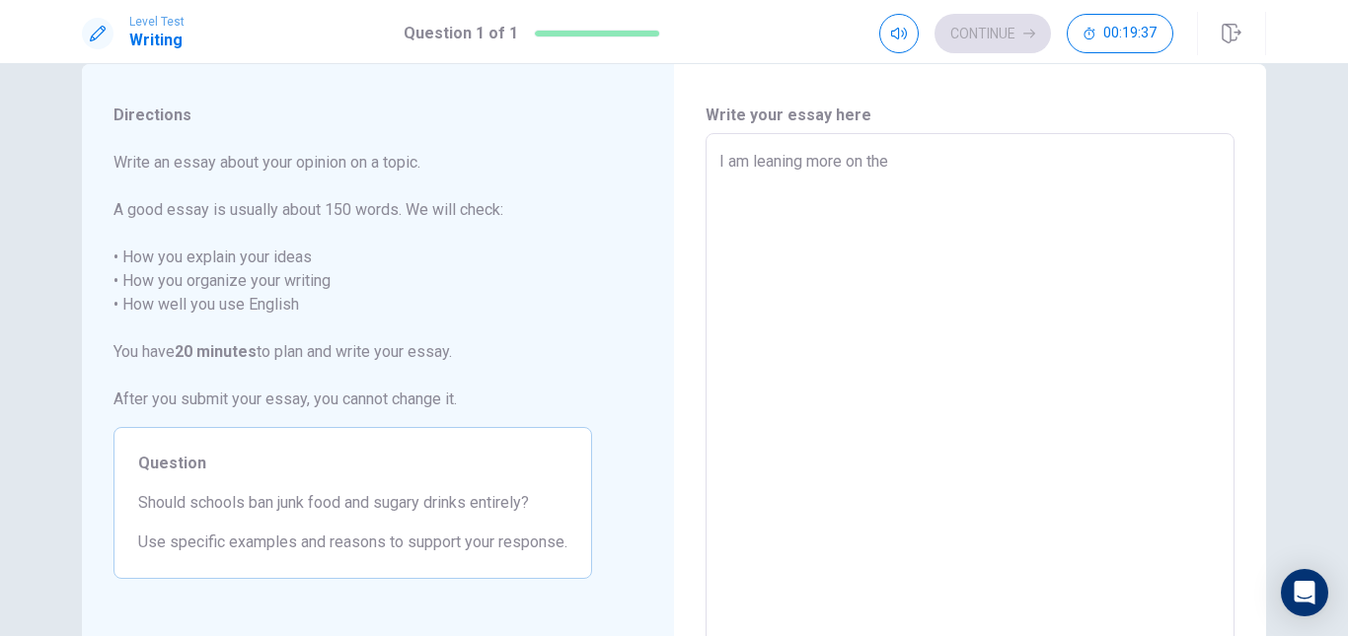
type textarea "I am leaning more on the"
type textarea "x"
type textarea "I am leaning more on the a"
type textarea "x"
type textarea "I am leaning more on the ag"
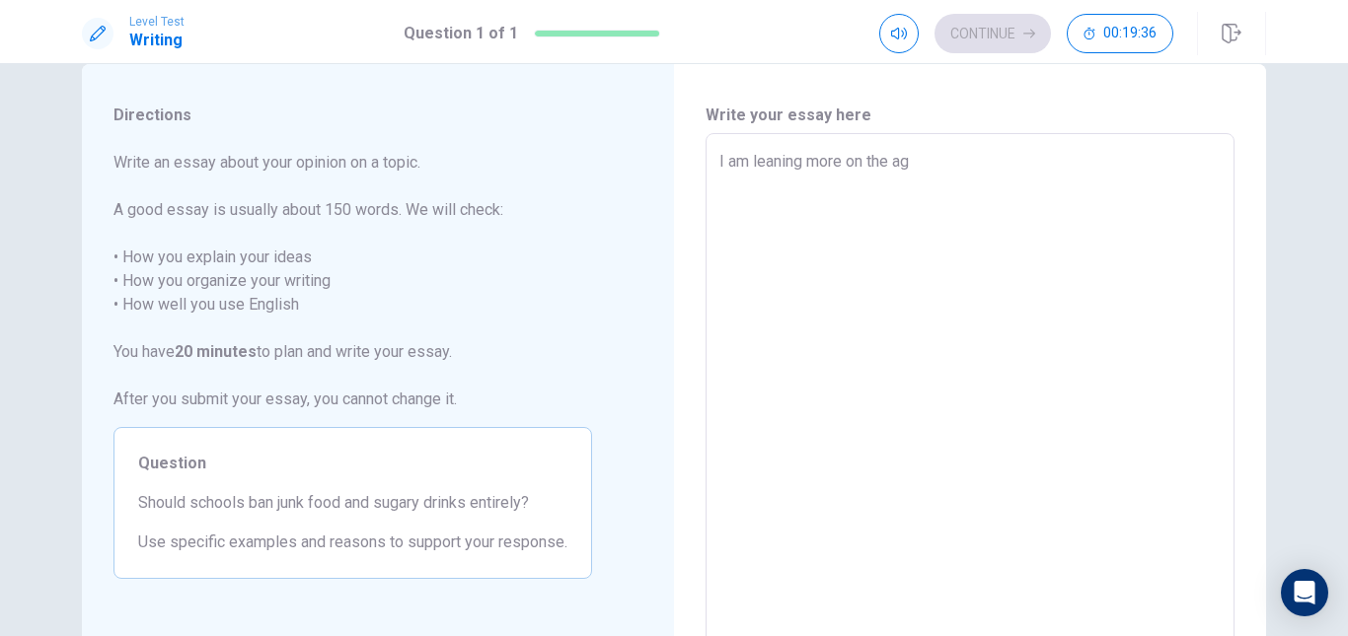
type textarea "x"
type textarea "I am leaning more on the agr"
type textarea "x"
type textarea "I am leaning more on the agre"
type textarea "x"
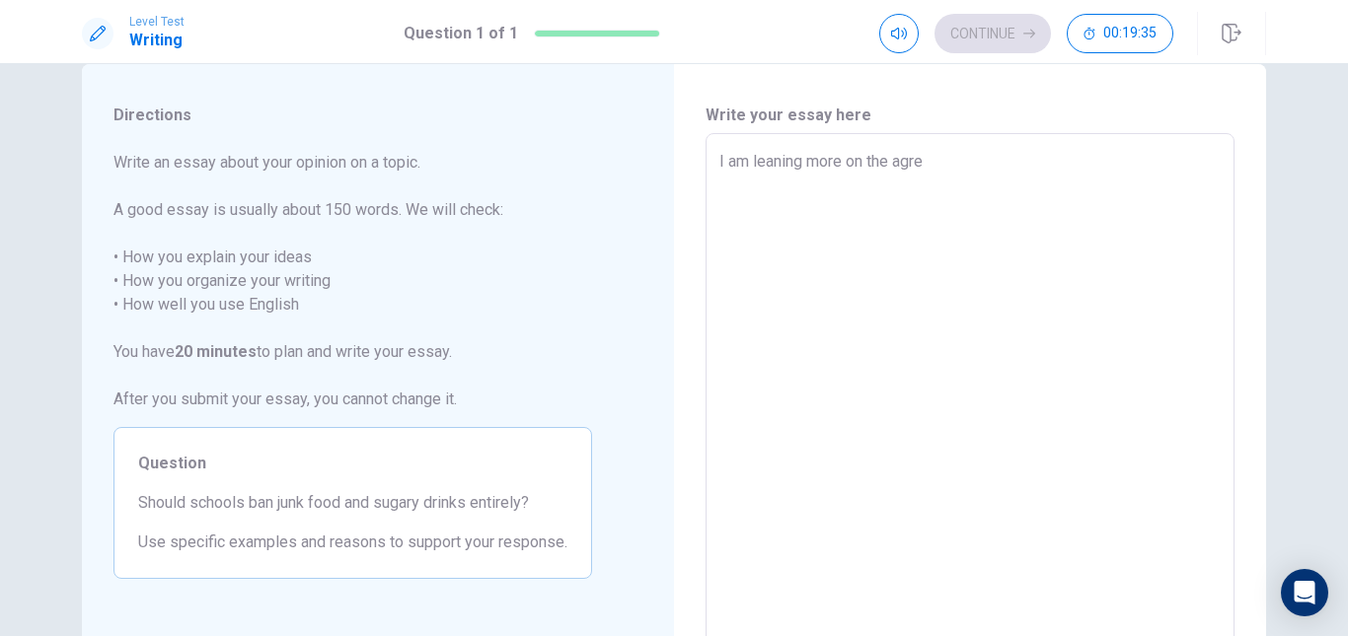
type textarea "I am leaning more on the agree"
type textarea "x"
type textarea "I am leaning more on the agre"
type textarea "x"
type textarea "I am leaning more on the agr"
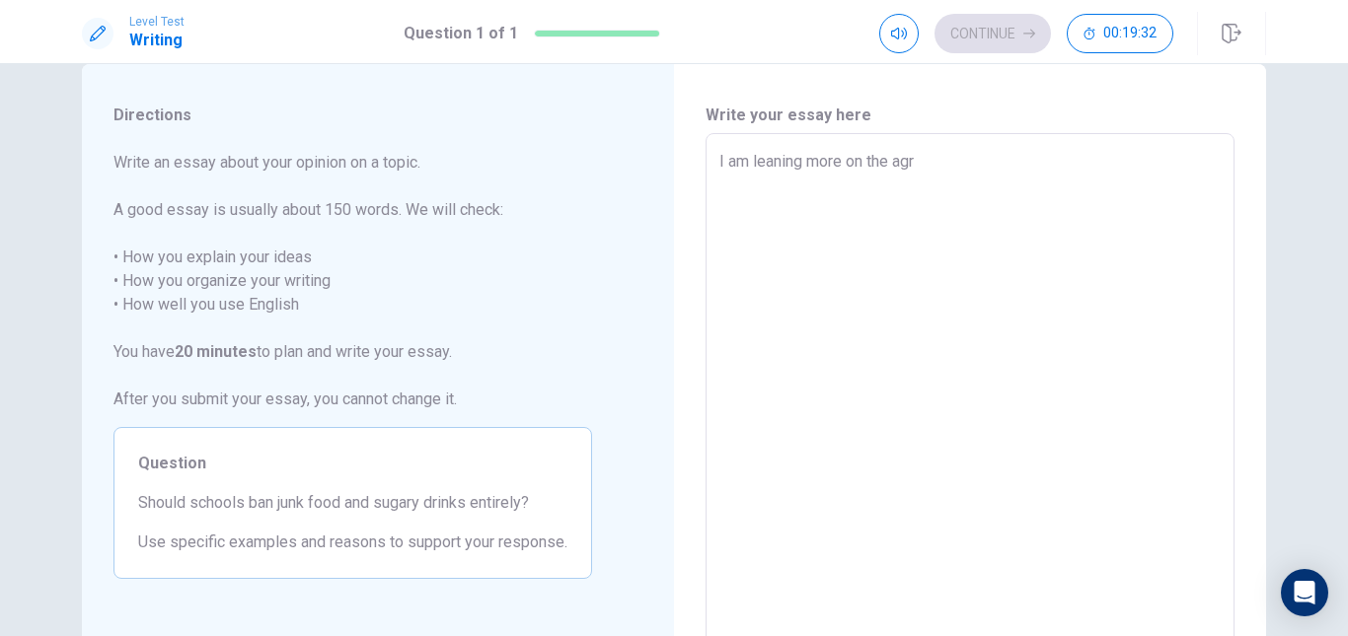
type textarea "x"
type textarea "I am leaning more on the ag"
type textarea "x"
type textarea "I am leaning more on the a"
type textarea "x"
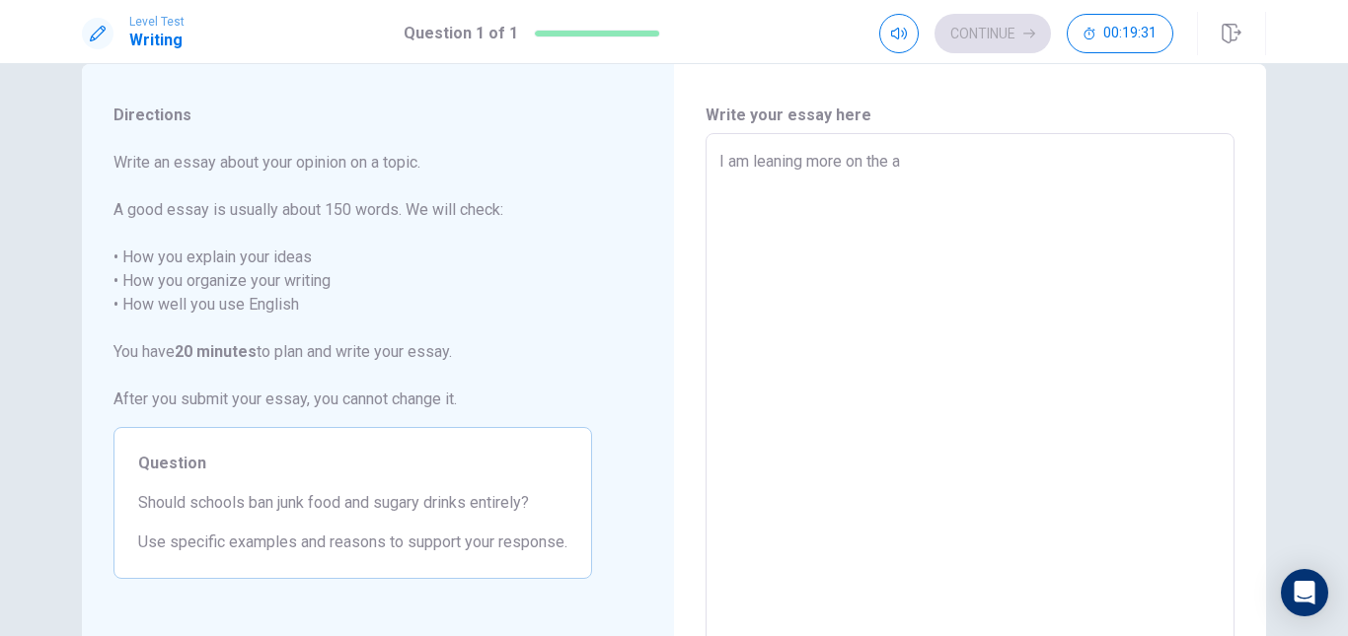
type textarea "I am leaning more on the"
type textarea "x"
type textarea "I am leaning more on the a"
type textarea "x"
type textarea "I am leaning more on the ag"
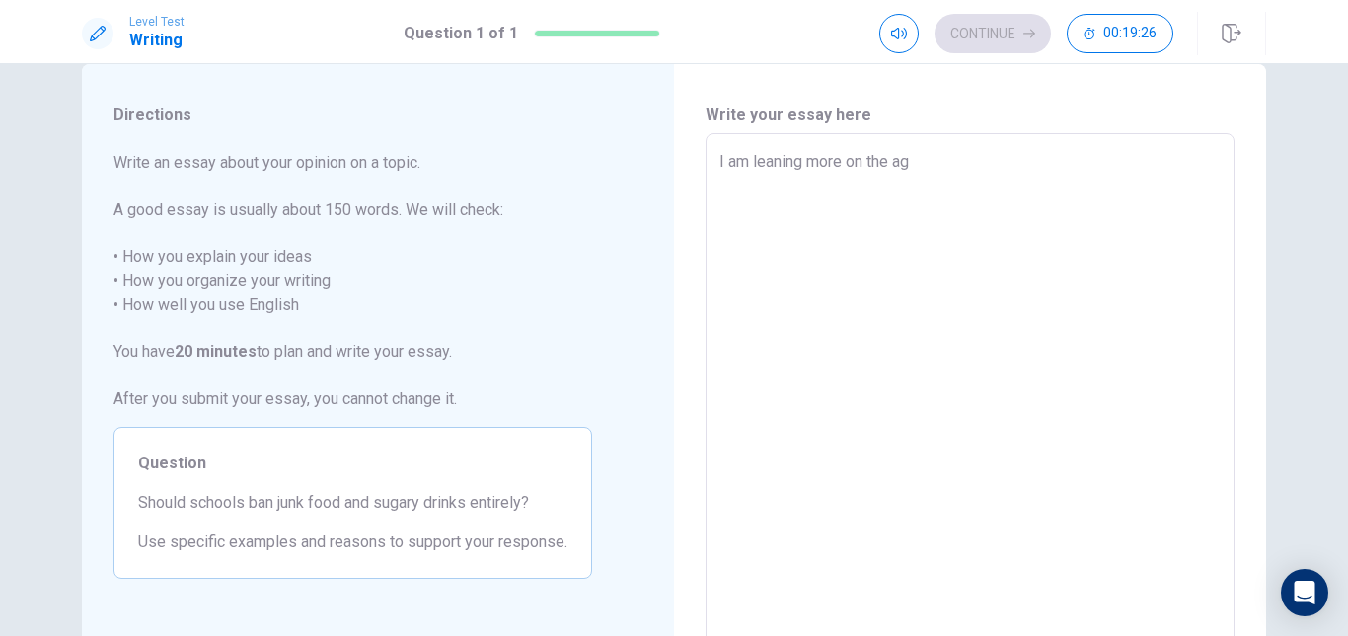
type textarea "x"
type textarea "I am leaning more on the agr"
type textarea "x"
type textarea "I am leaning more on the agre"
type textarea "x"
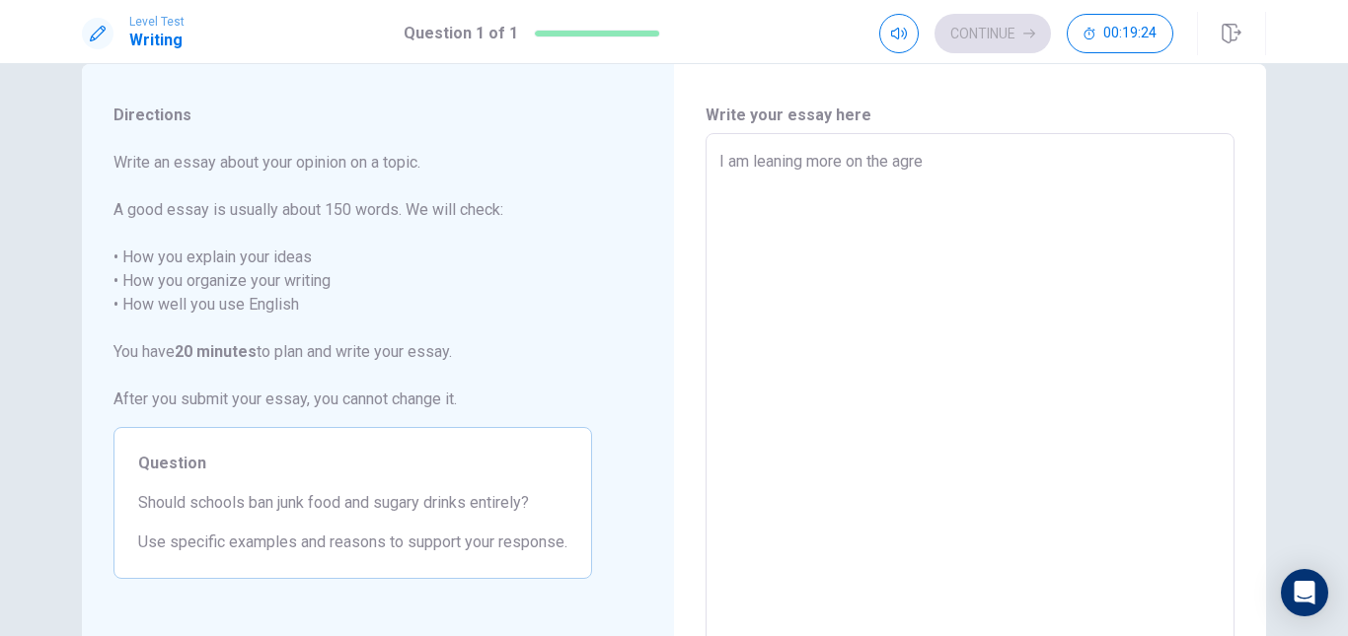
type textarea "I am leaning more on the agr"
type textarea "x"
type textarea "I am leaning more on the ag"
type textarea "x"
type textarea "I am leaning more on the a"
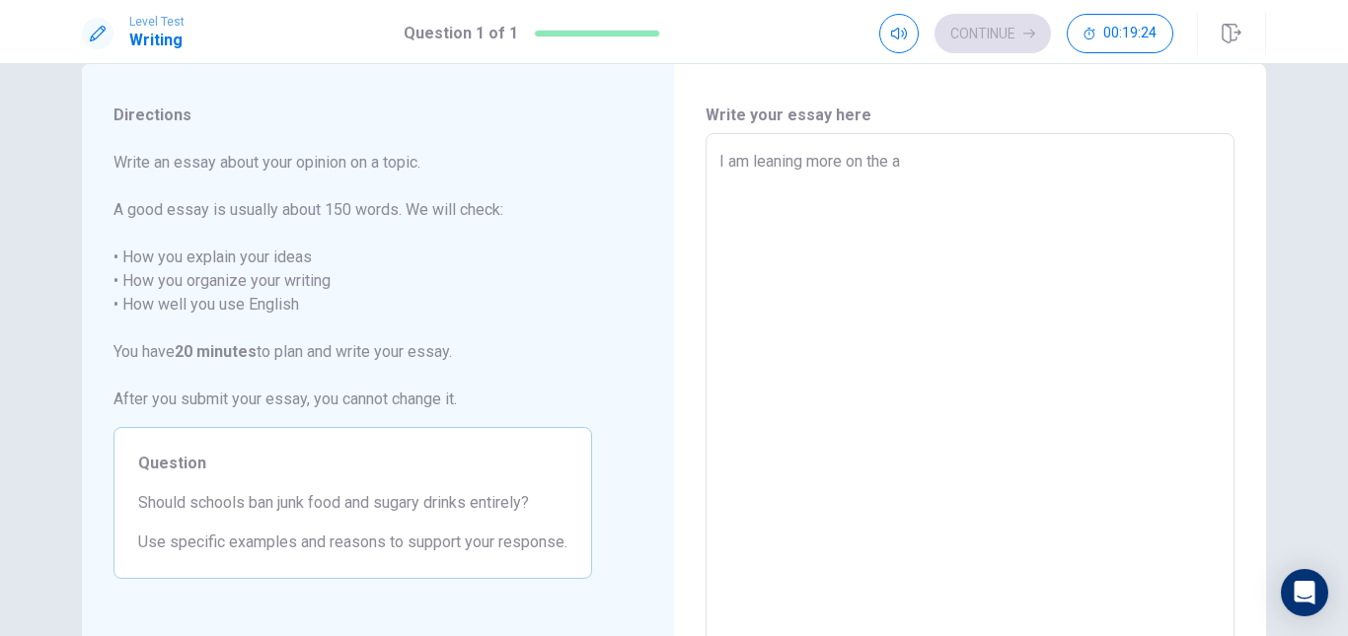
type textarea "x"
type textarea "I am leaning more on the"
type textarea "x"
type textarea "I am leaning more on the s"
type textarea "x"
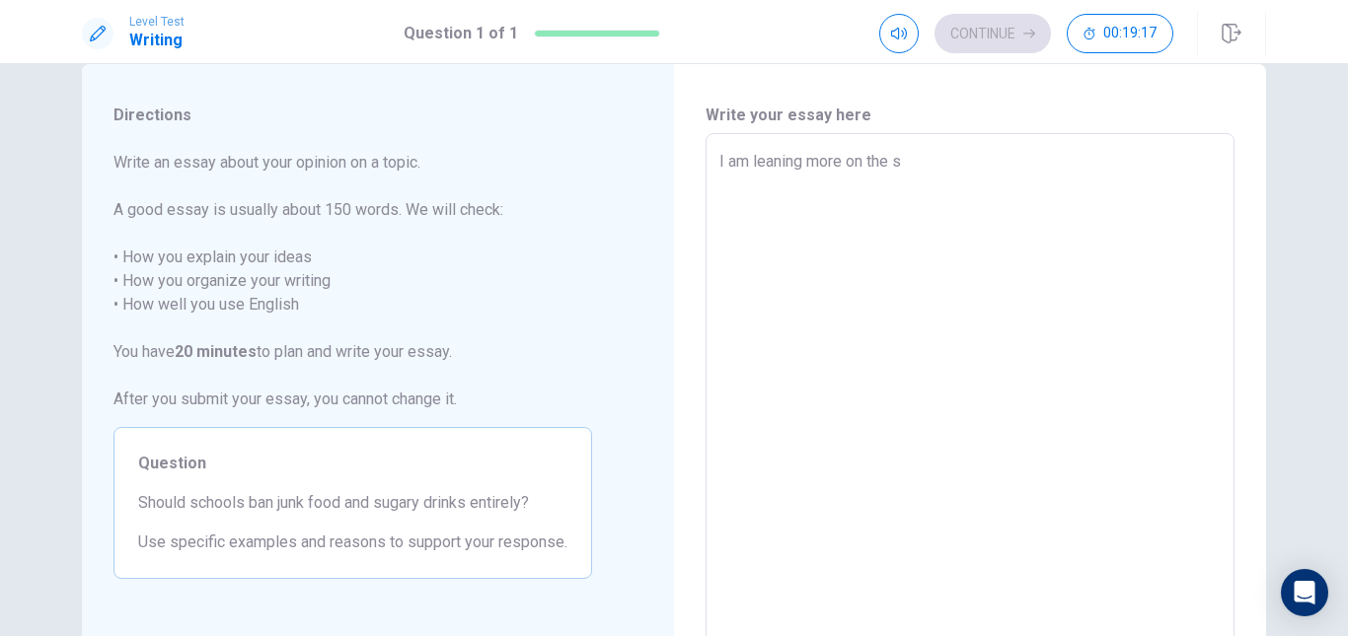
type textarea "I am leaning more on the"
type textarea "x"
type textarea "I am leaning more on the a"
type textarea "x"
type textarea "I am leaning more on the ag"
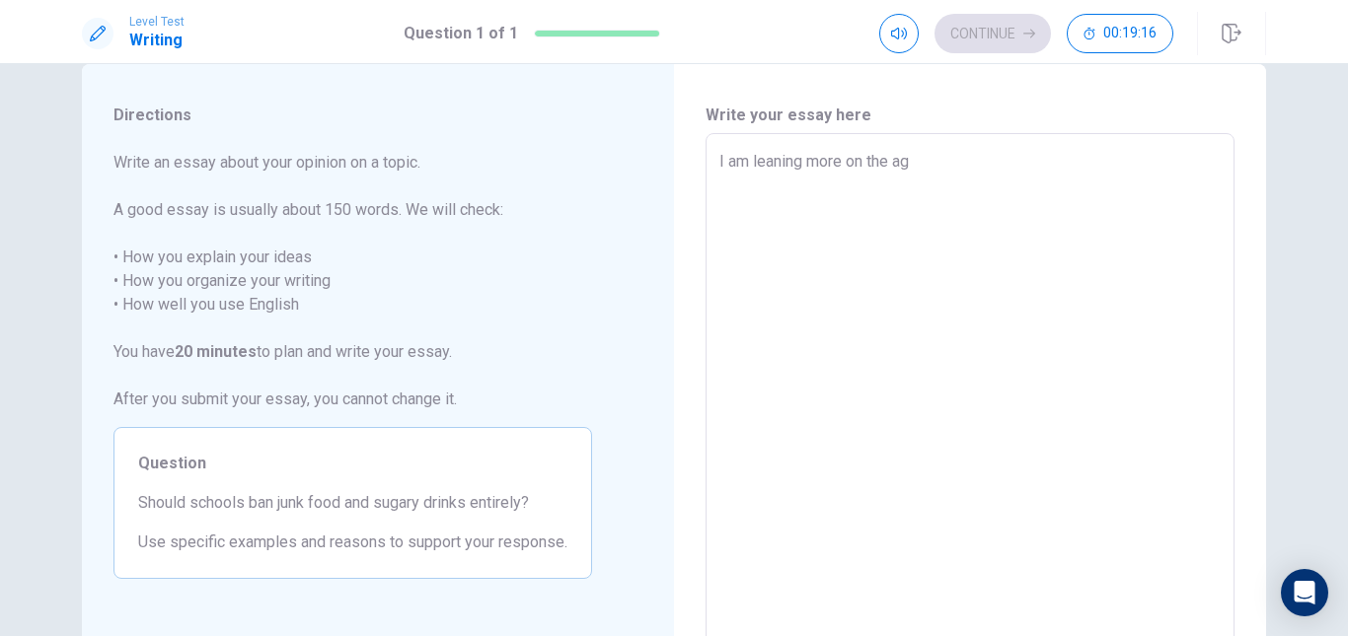
type textarea "x"
type textarea "I am leaning more on the agr"
type textarea "x"
type textarea "I am leaning more on the agre"
type textarea "x"
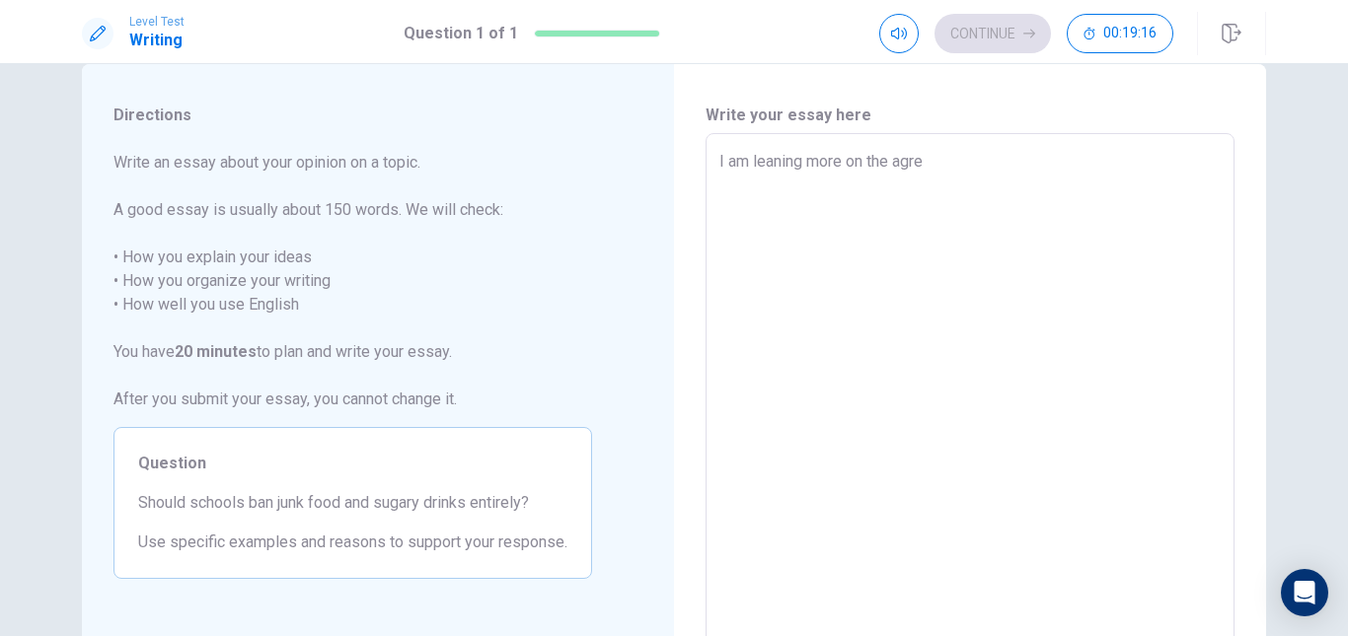
type textarea "I am leaning more on the agree"
type textarea "x"
type textarea "I am leaning more on the agreei"
type textarea "x"
type textarea "I am leaning more on the agreein"
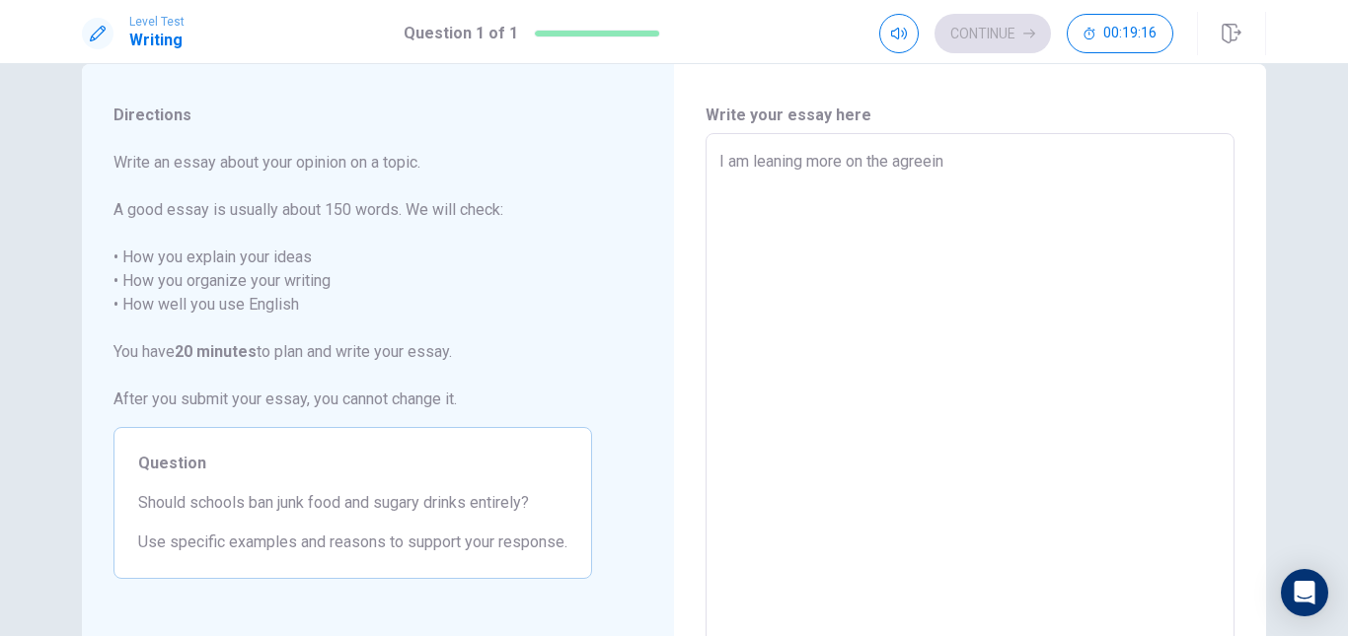
type textarea "x"
type textarea "I am leaning more on the agreeing"
type textarea "x"
type textarea "I am leaning more on the agreeing"
type textarea "x"
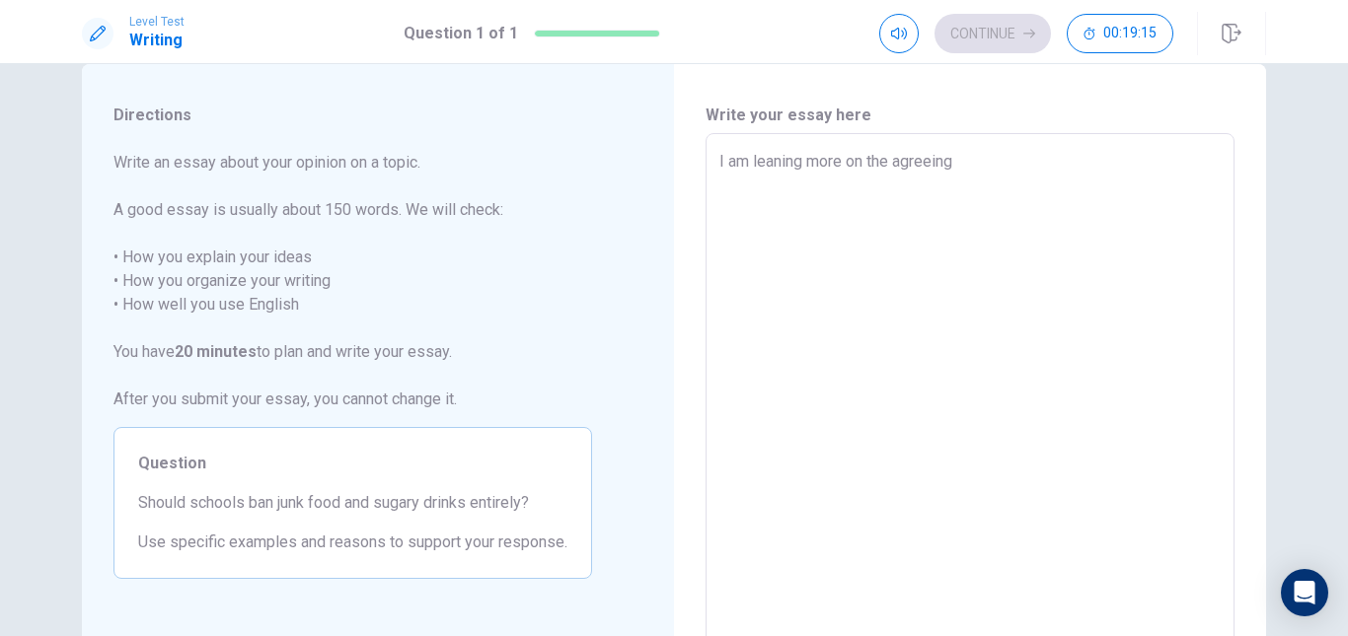
type textarea "I am leaning more on the agreeing s"
type textarea "x"
type textarea "I am leaning more on the agreeing si"
type textarea "x"
type textarea "I am leaning more on the agreeing sid"
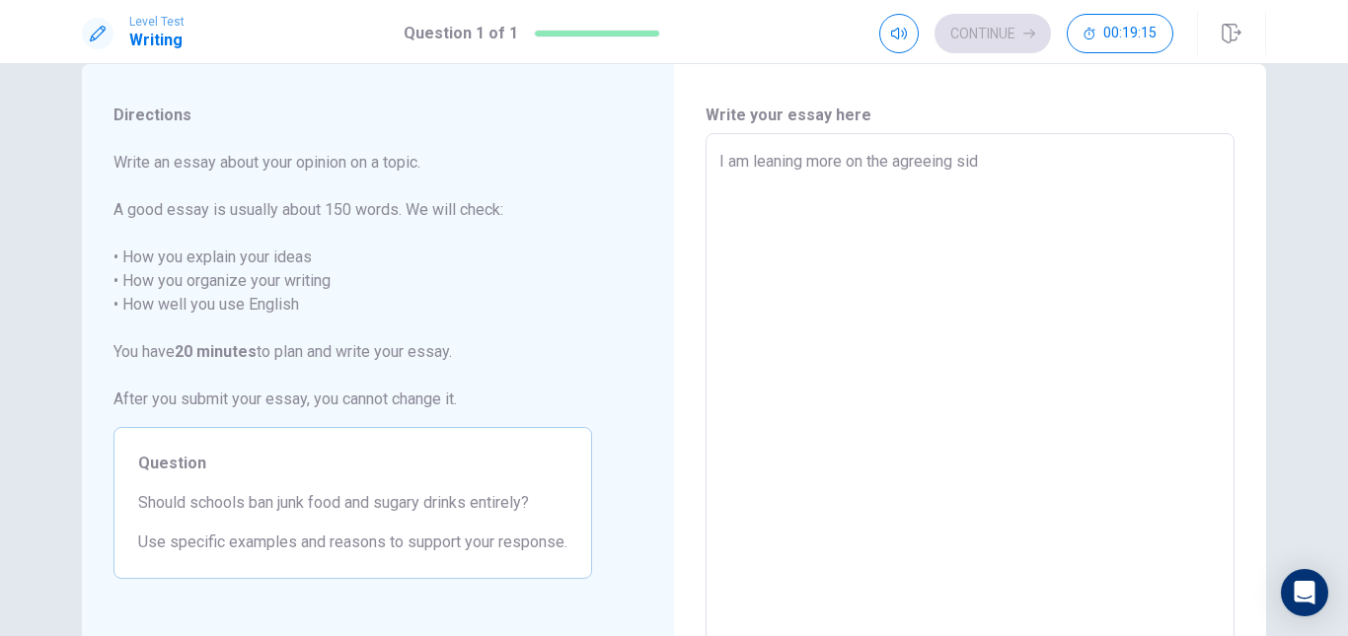
type textarea "x"
type textarea "I am leaning more on the agreeing side"
type textarea "x"
type textarea "I am leaning more on the agreeing side"
type textarea "x"
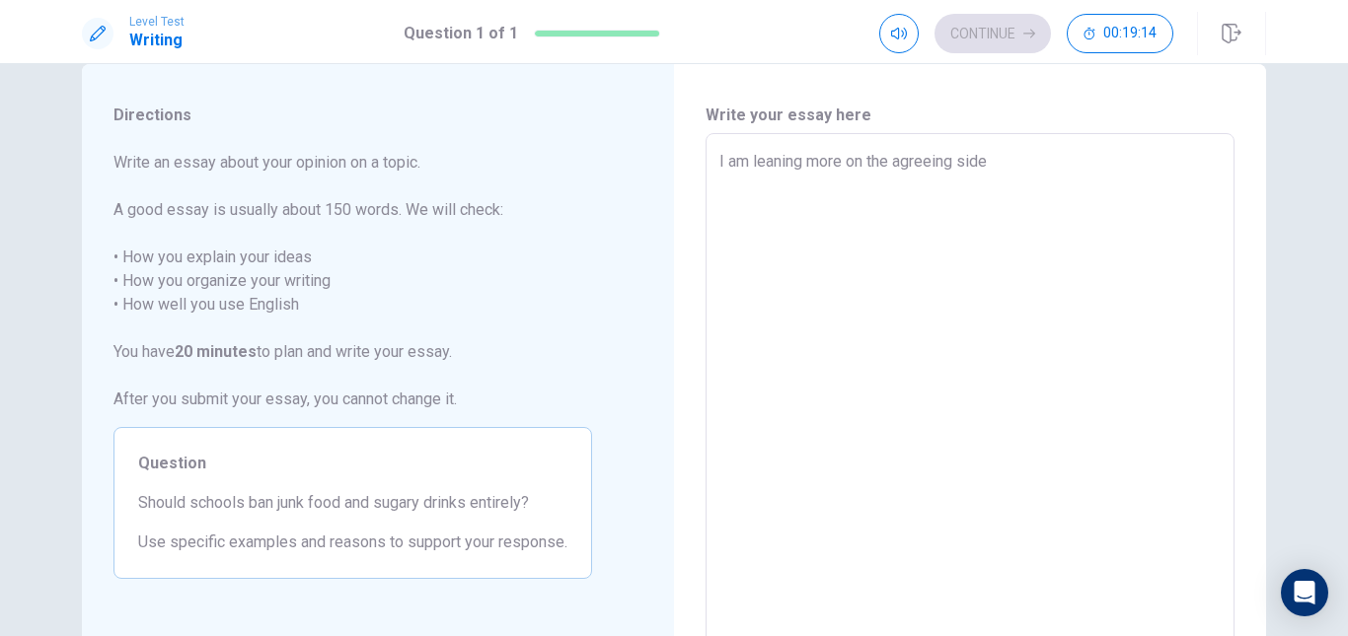
type textarea "I am leaning more on the agreeing side w"
type textarea "x"
type textarea "I am leaning more on the agreeing side wh"
type textarea "x"
type textarea "I am leaning more on the agreeing side w"
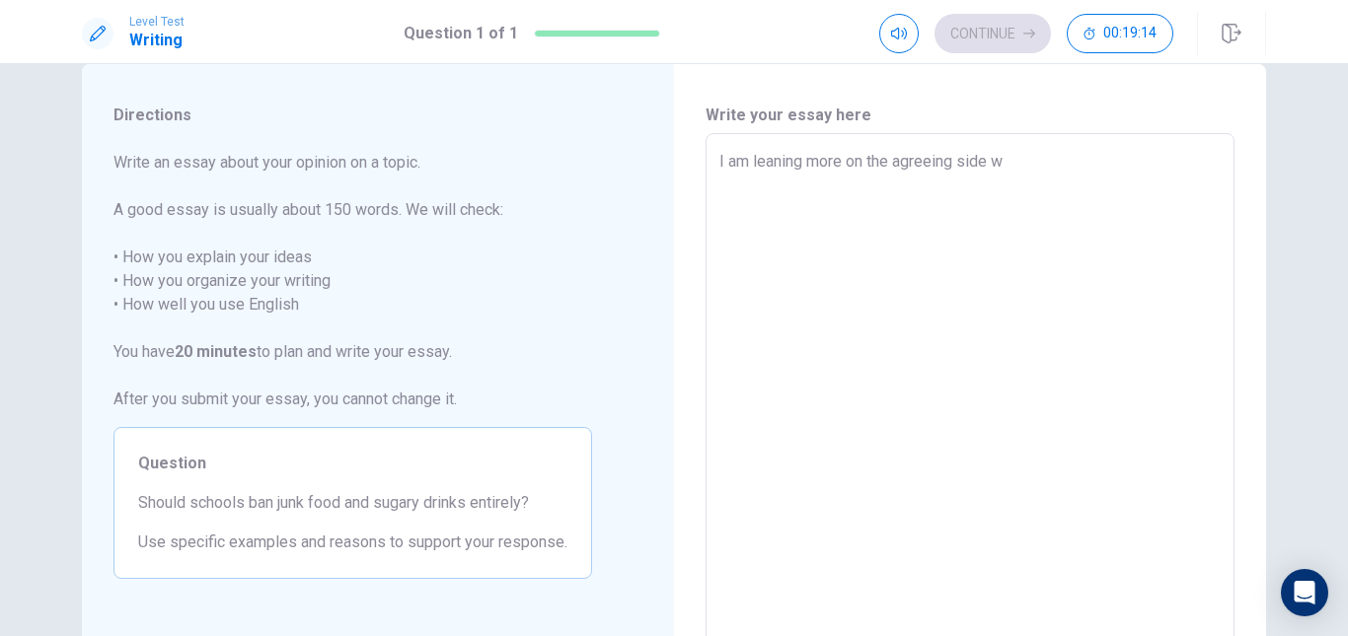
type textarea "x"
type textarea "I am leaning more on the agreeing side"
type textarea "x"
type textarea "I am leaning more on the agreeing side"
type textarea "x"
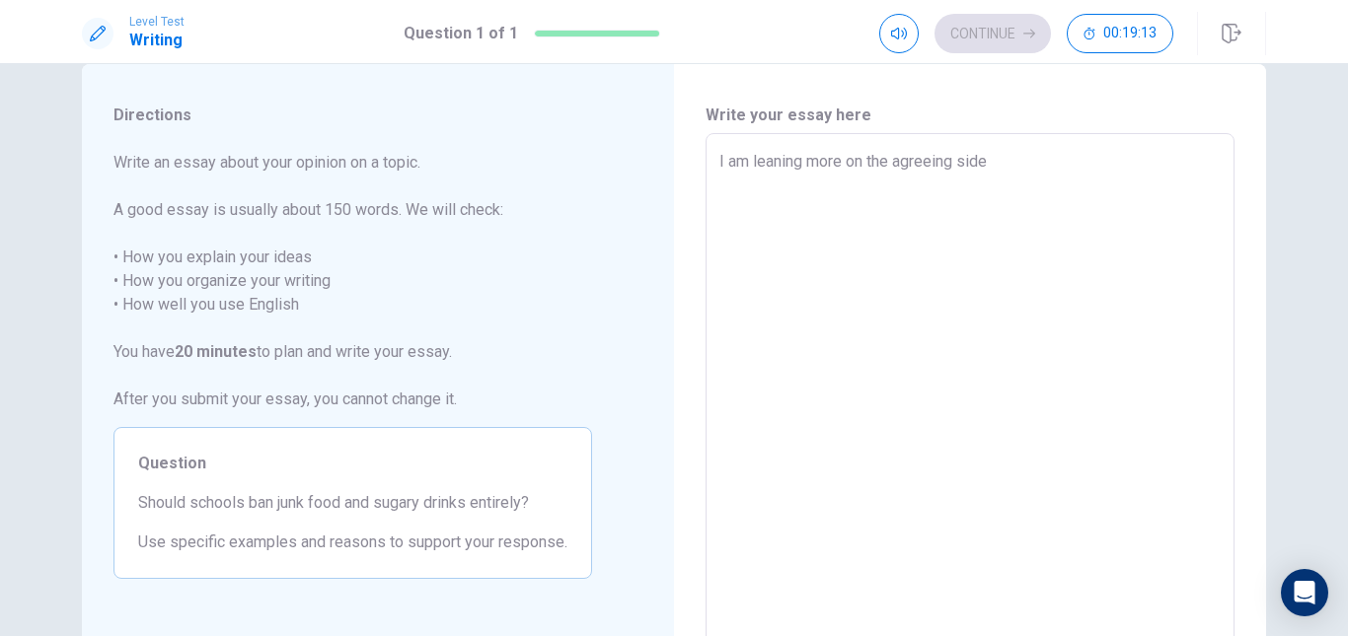
type textarea "I am leaning more on the agreeing sid"
type textarea "x"
type textarea "I am leaning more on the agreeing si"
type textarea "x"
type textarea "I am leaning more on the agreeing s"
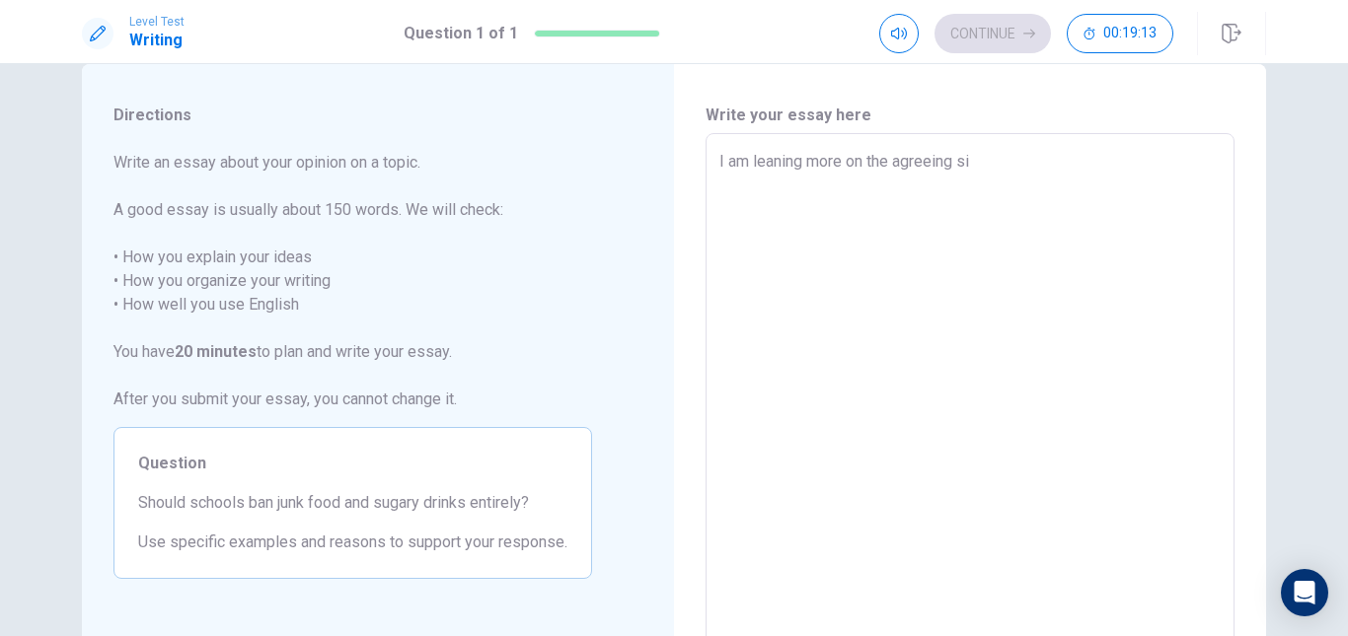
type textarea "x"
type textarea "I am leaning more on the agreeing"
type textarea "x"
type textarea "I am leaning more on the agreeing"
type textarea "x"
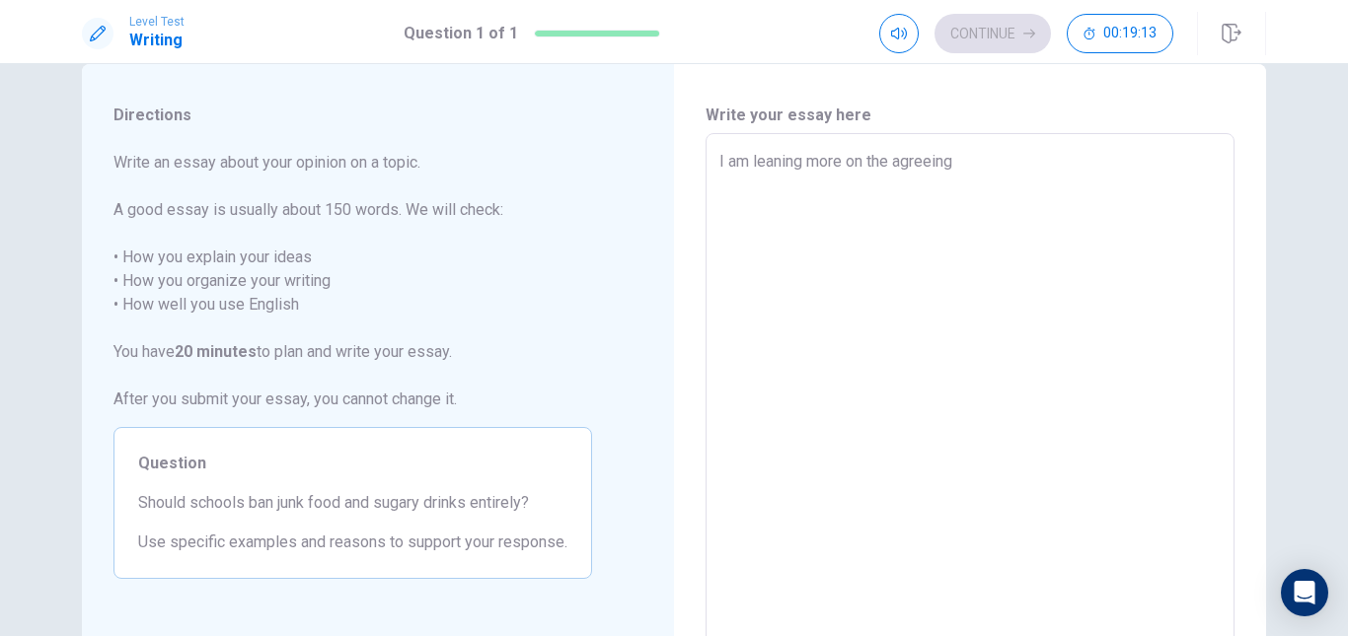
type textarea "I am leaning more on the agreein"
type textarea "x"
type textarea "I am leaning more on the agreei"
type textarea "x"
type textarea "I am leaning more on the agree"
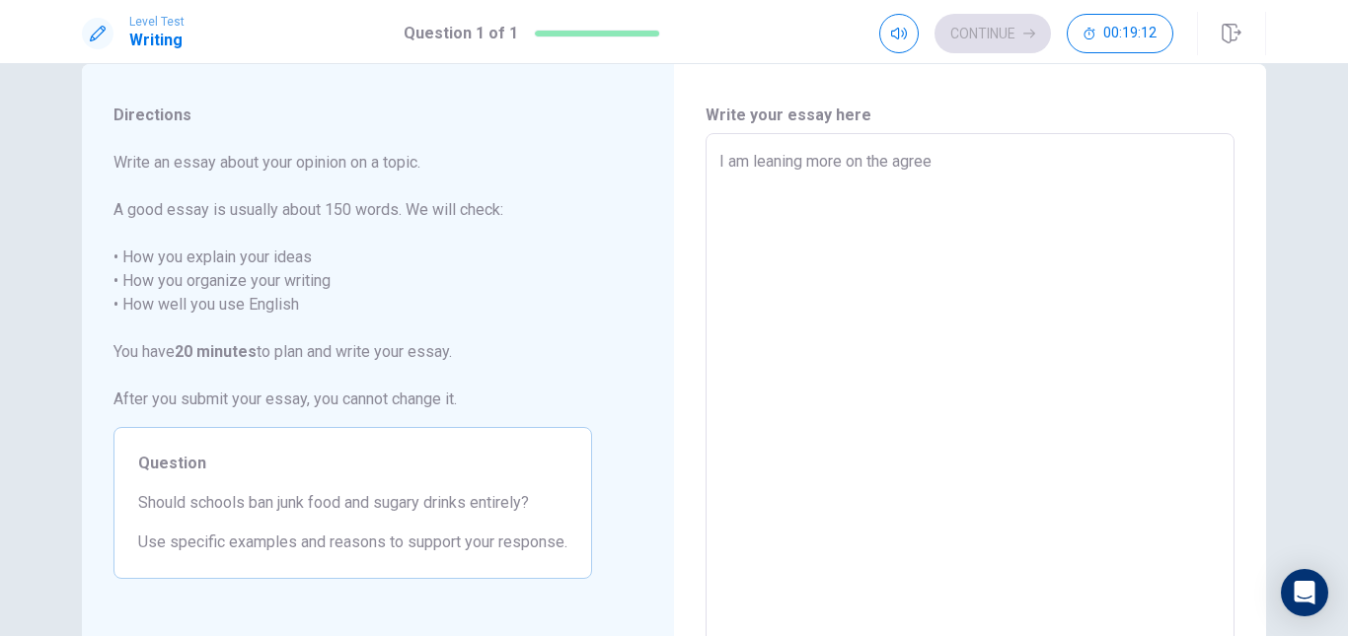
type textarea "x"
type textarea "I am leaning more on the agre"
type textarea "x"
type textarea "I am leaning more on the agr"
type textarea "x"
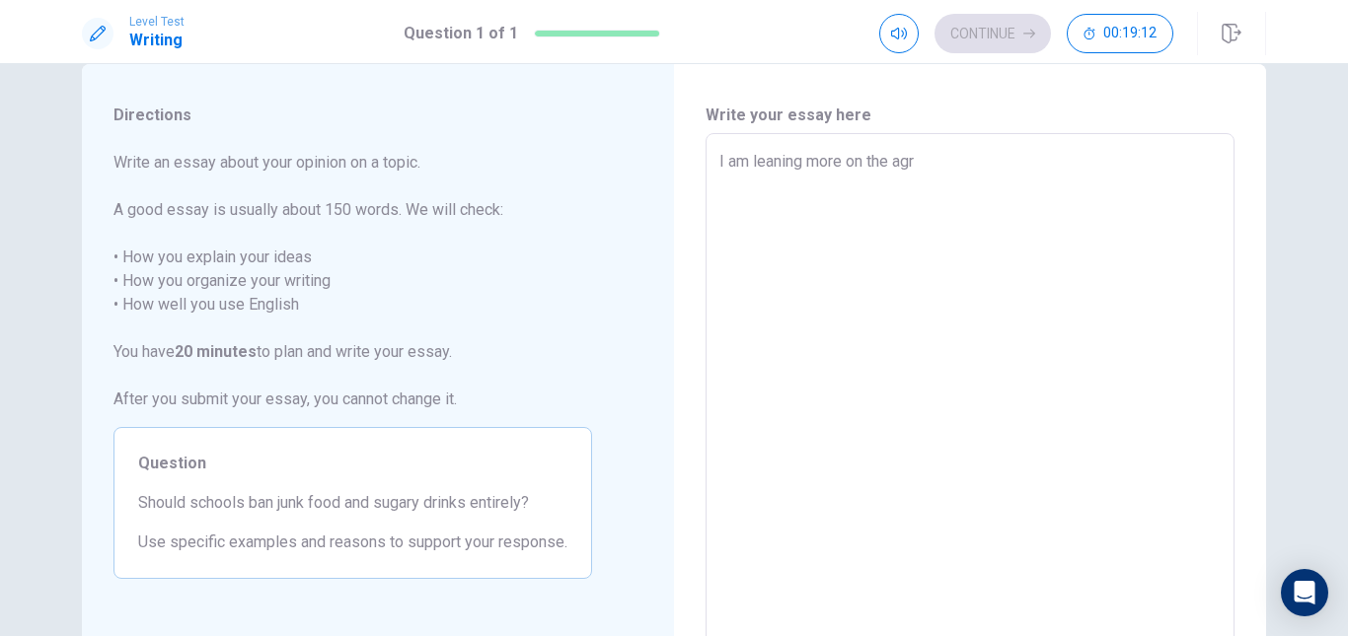
type textarea "I am leaning more on the ag"
type textarea "x"
type textarea "I am leaning more on the a"
type textarea "x"
type textarea "I am leaning more on the"
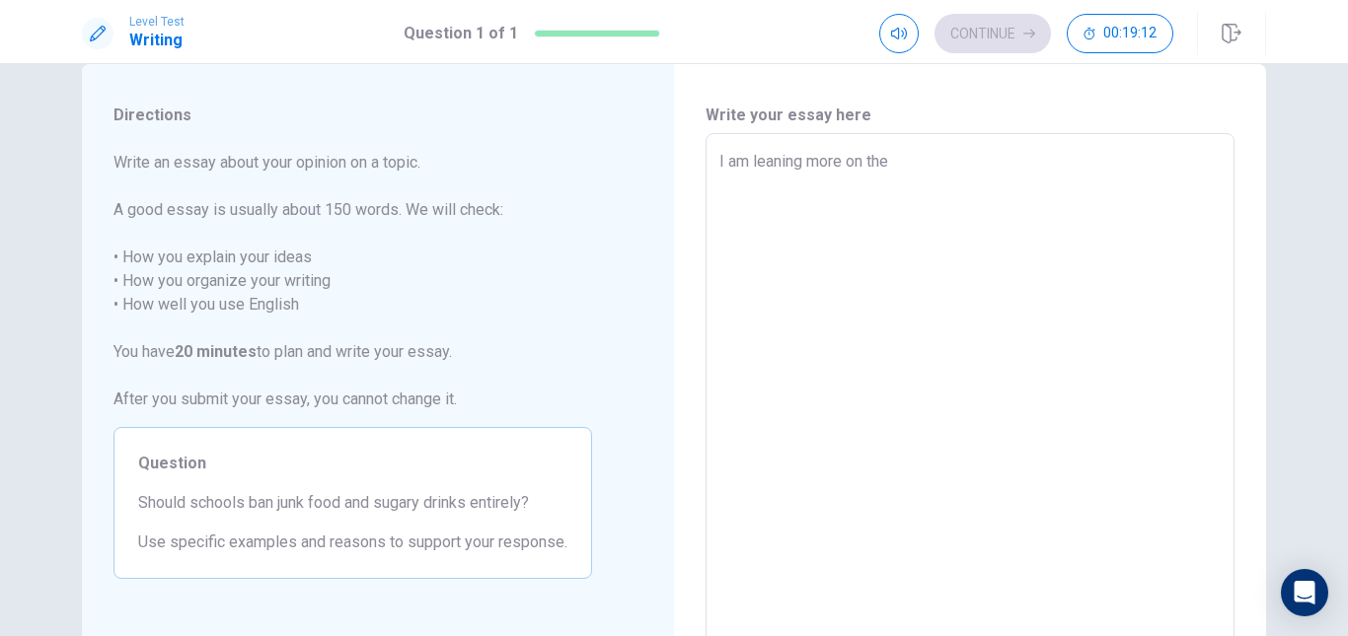
type textarea "x"
type textarea "I am leaning more on the o"
type textarea "x"
type textarea "I am leaning more on the op"
type textarea "x"
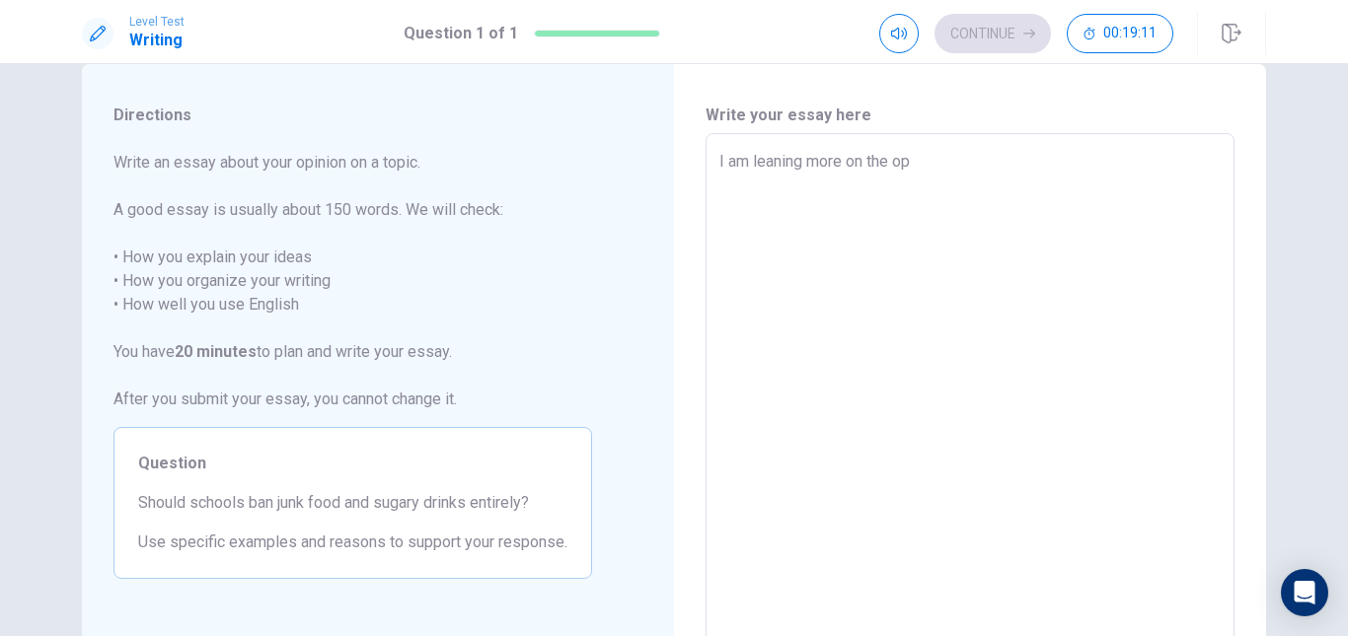
type textarea "I am leaning more on the opp"
type textarea "x"
type textarea "I am leaning more on the oppo"
type textarea "x"
type textarea "I am leaning more on the oppos"
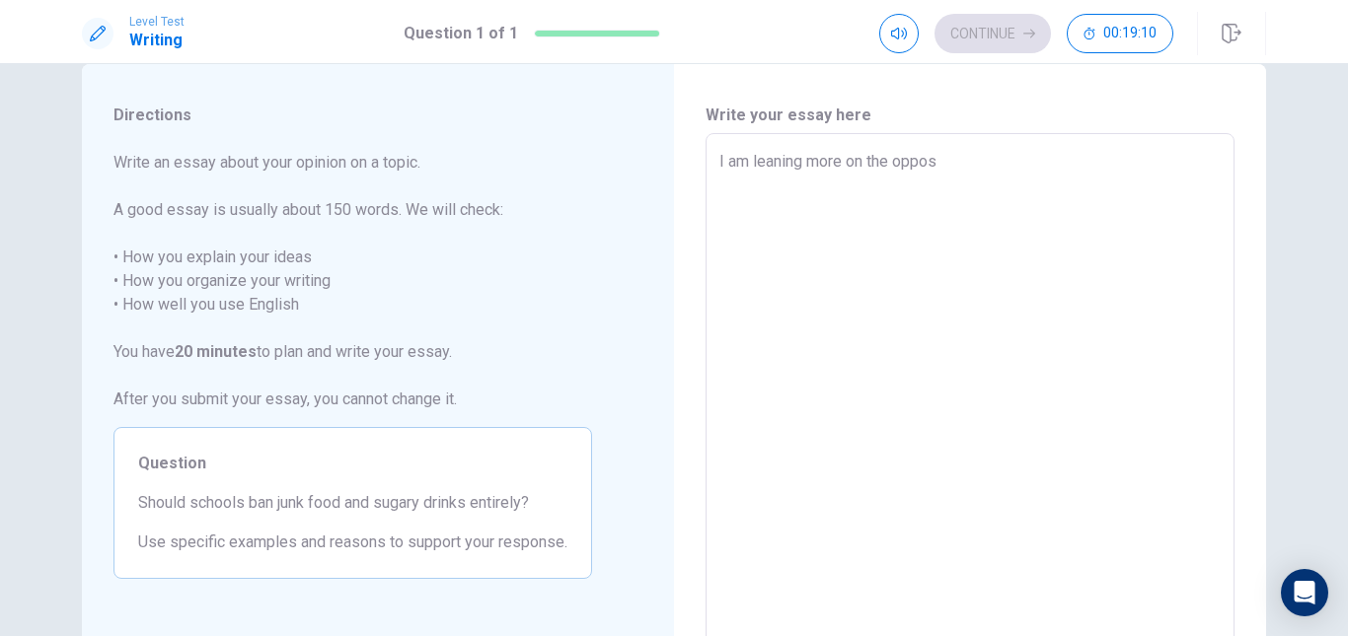
type textarea "x"
type textarea "I am leaning more on the opposi"
type textarea "x"
type textarea "I am leaning more on the opposin"
type textarea "x"
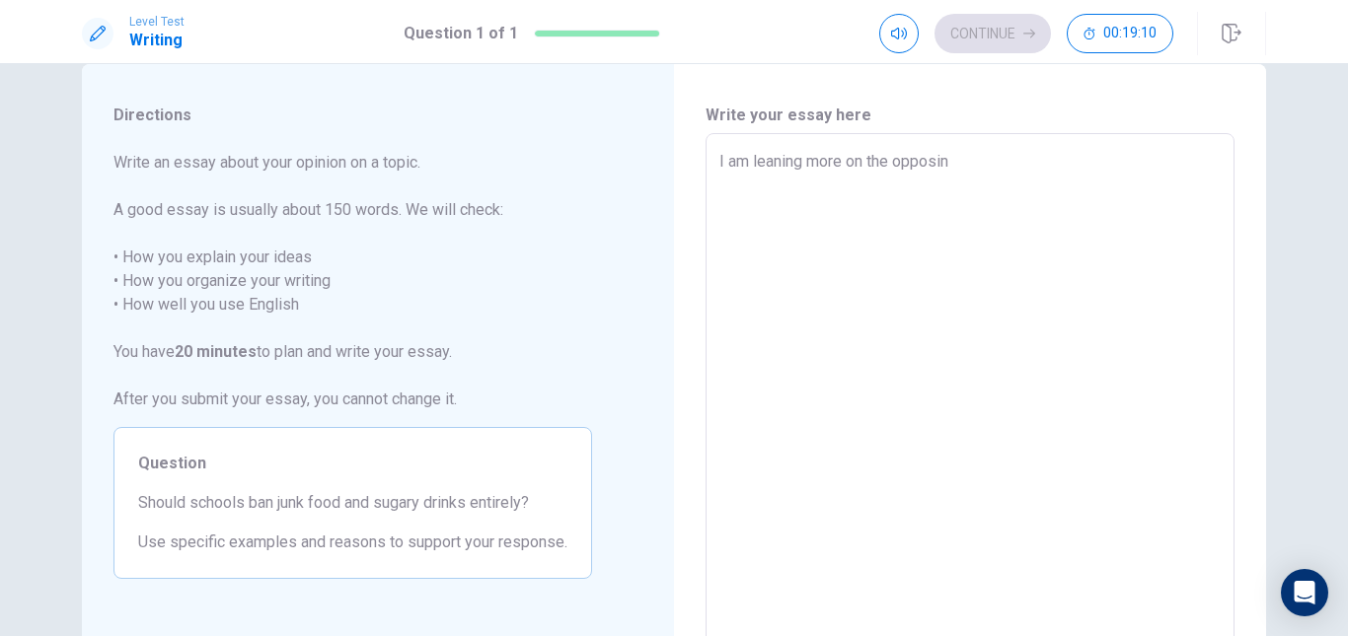
type textarea "I am leaning more on the opposing"
type textarea "x"
type textarea "I am leaning more on the opposing"
type textarea "x"
type textarea "I am leaning more on the opposing s"
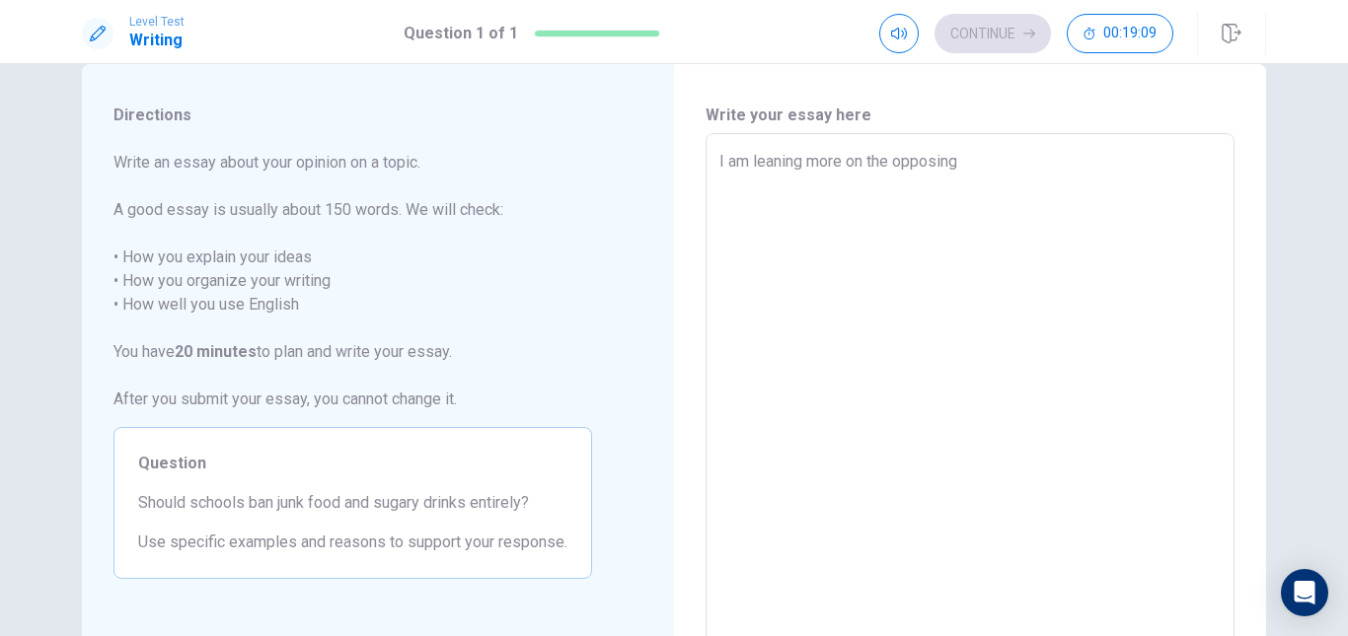
type textarea "x"
type textarea "I am leaning more on the opposing si"
type textarea "x"
type textarea "I am leaning more on the opposing sid"
type textarea "x"
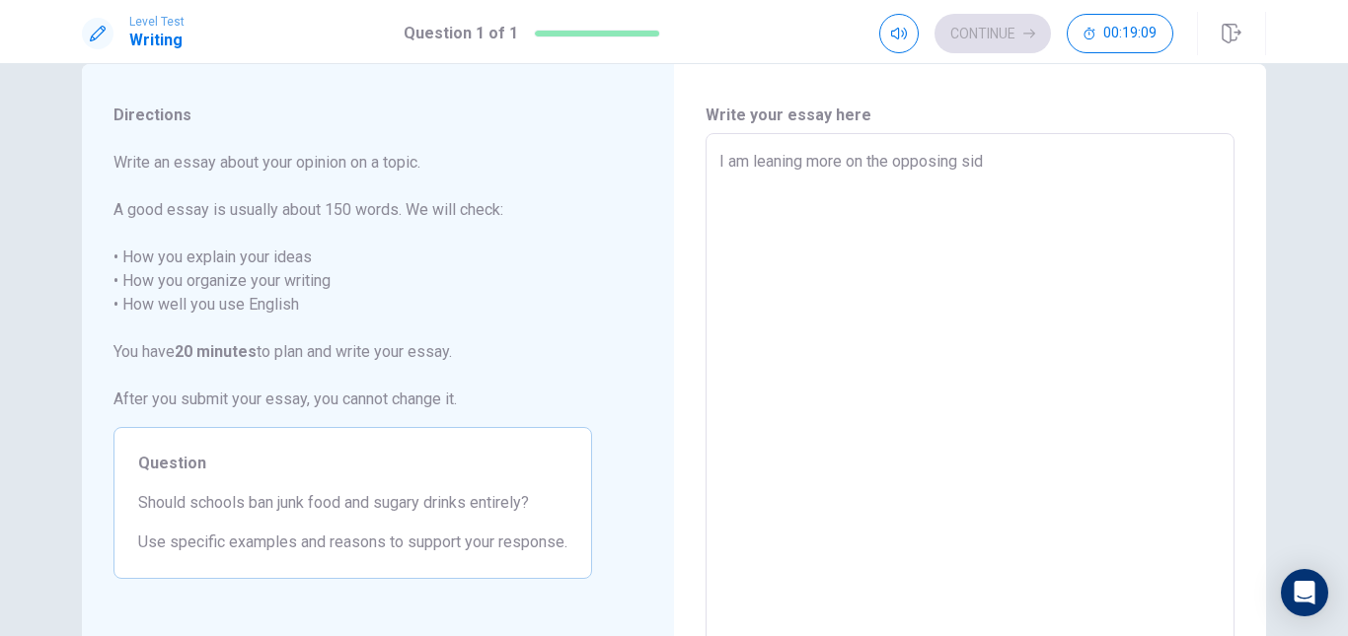
type textarea "I am leaning more on the opposing side"
type textarea "x"
type textarea "I am leaning more on the opposing side"
type textarea "x"
type textarea "I am leaning more on the opposing side w"
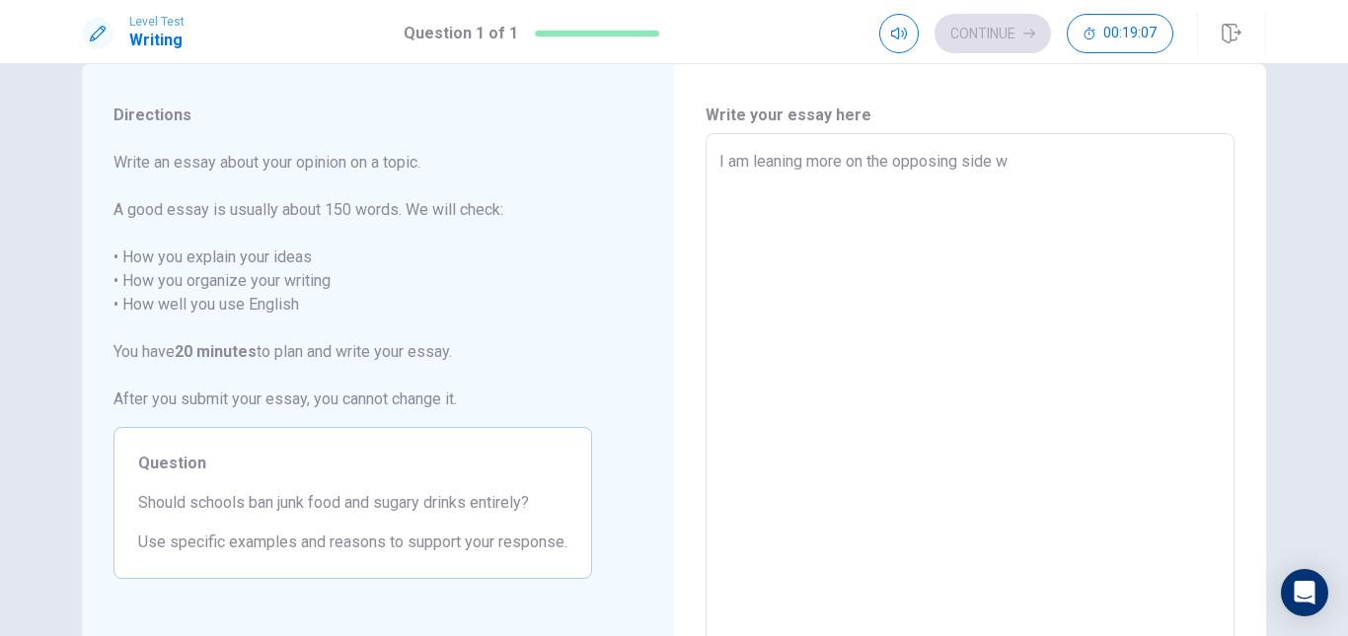
type textarea "x"
click at [855, 169] on textarea "I am leaning more on the opposing side which is to not" at bounding box center [969, 406] width 501 height 513
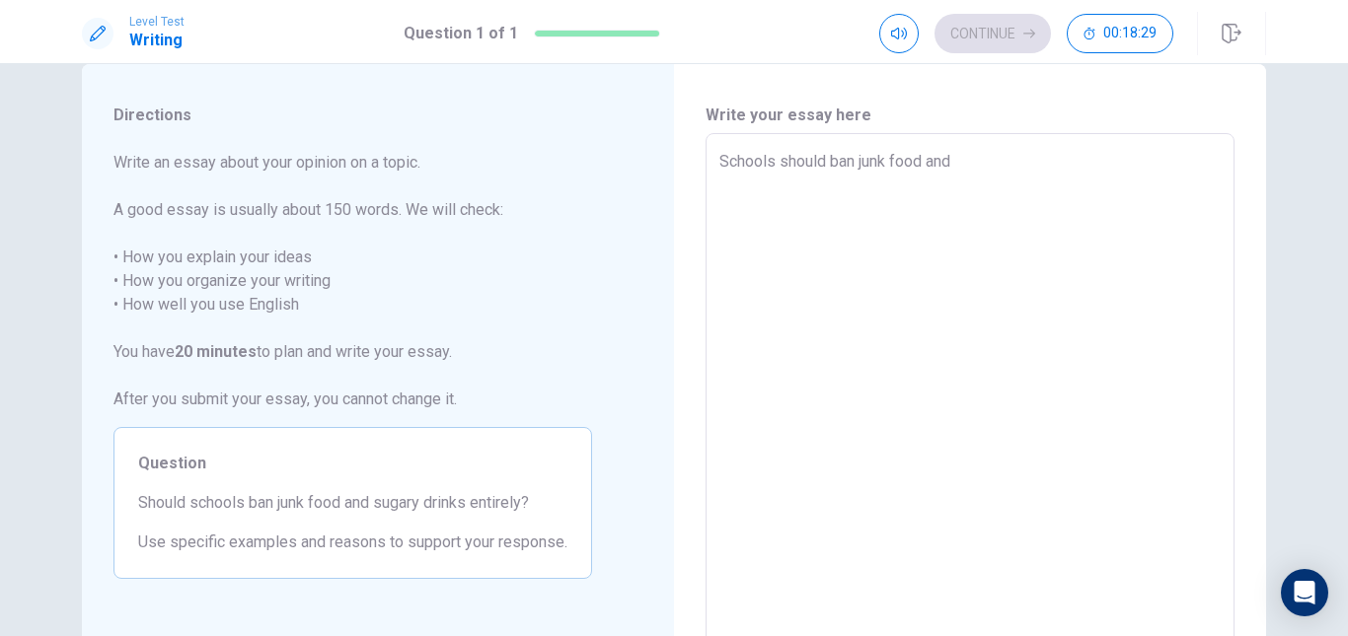
click at [897, 169] on textarea "Schools should ban junk" at bounding box center [969, 406] width 501 height 513
click at [897, 169] on textarea "Schools should ban junk food and" at bounding box center [969, 406] width 501 height 513
click at [983, 173] on textarea "Schools should ban junk food and" at bounding box center [969, 406] width 501 height 513
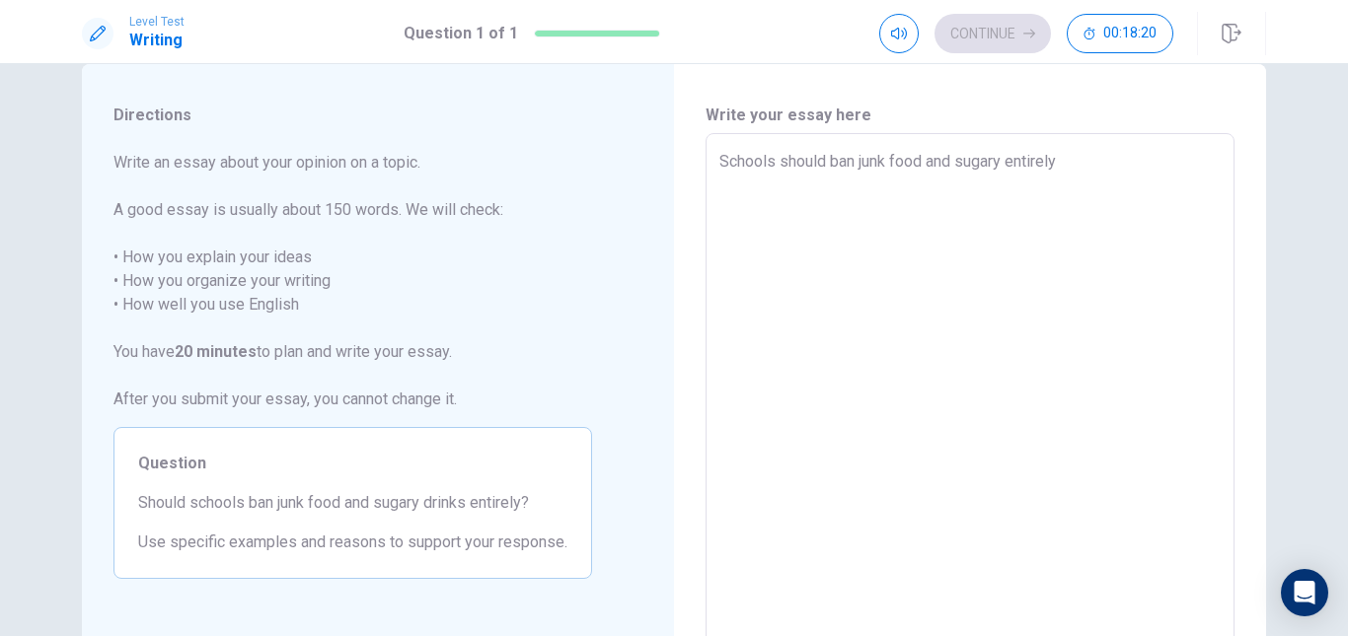
click at [824, 168] on textarea "Schools should ban junk food and sugary entirely" at bounding box center [969, 406] width 501 height 513
click at [1089, 173] on textarea "Schools should not ban junk food and sugary entirely" at bounding box center [969, 406] width 501 height 513
click at [722, 158] on textarea "Schools should not ban junk food and sugary entirely" at bounding box center [969, 406] width 501 height 513
click at [959, 192] on textarea "I am leaning more on the opposing side where schools should not ban junk food a…" at bounding box center [969, 406] width 501 height 513
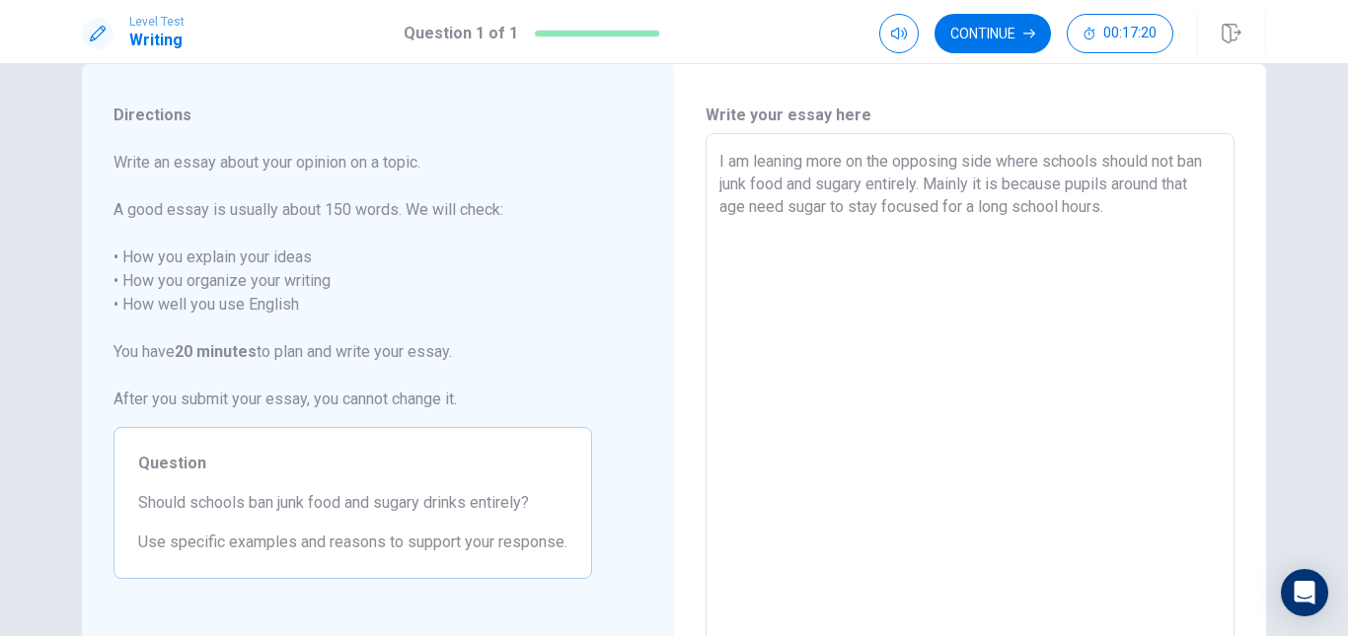
drag, startPoint x: 1111, startPoint y: 185, endPoint x: 741, endPoint y: 205, distance: 370.5
click at [741, 205] on textarea "I am leaning more on the opposing side where schools should not ban junk food a…" at bounding box center [969, 406] width 501 height 513
click at [808, 207] on textarea "I am leaning more on the opposing side where schools should not ban junk food a…" at bounding box center [969, 406] width 501 height 513
click at [814, 210] on textarea "I am leaning more on the opposing side where schools should not ban junk food a…" at bounding box center [969, 406] width 501 height 513
click at [801, 207] on textarea "I am leaning more on the opposing side where schools should not ban junk food a…" at bounding box center [969, 406] width 501 height 513
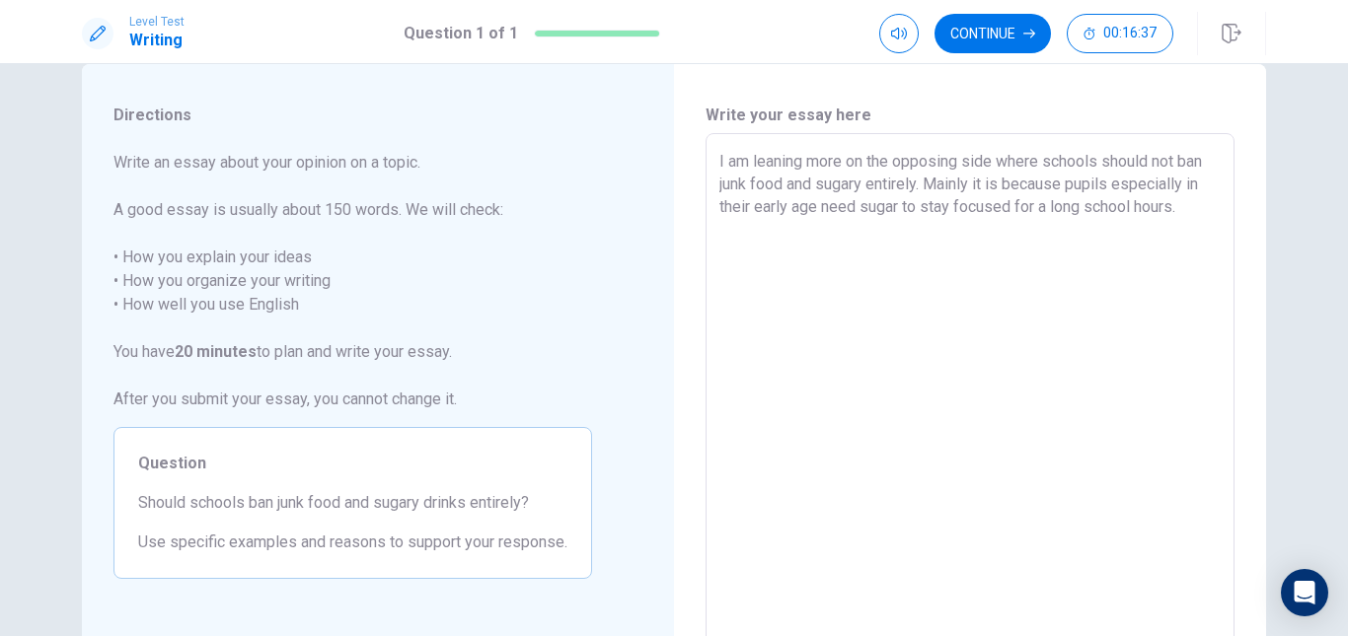
click at [801, 207] on textarea "I am leaning more on the opposing side where schools should not ban junk food a…" at bounding box center [969, 406] width 501 height 513
drag, startPoint x: 813, startPoint y: 209, endPoint x: 751, endPoint y: 208, distance: 62.2
click at [751, 208] on textarea "I am leaning more on the opposing side where schools should not ban junk food a…" at bounding box center [969, 406] width 501 height 513
click at [813, 240] on textarea "I am leaning more on the opposing side where schools should not ban junk food a…" at bounding box center [969, 406] width 501 height 513
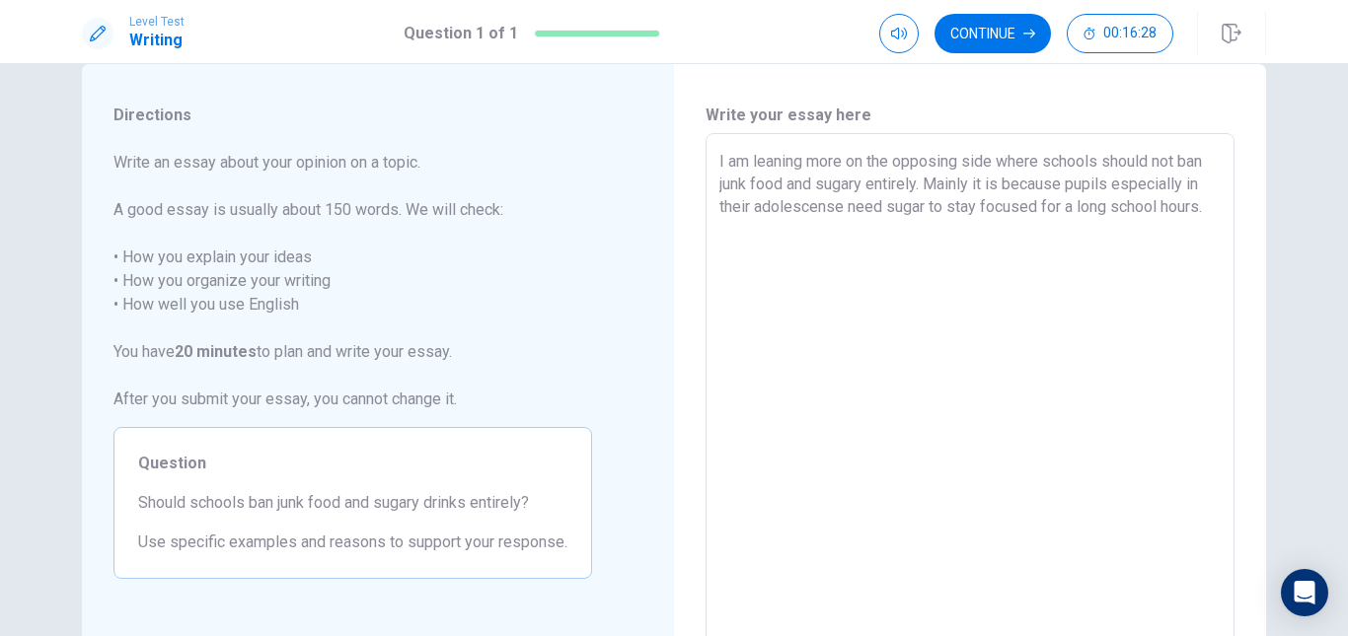
click at [827, 211] on textarea "I am leaning more on the opposing side where schools should not ban junk food a…" at bounding box center [969, 406] width 501 height 513
click at [880, 236] on textarea "I am leaning more on the opposing side where schools should not ban junk food a…" at bounding box center [969, 406] width 501 height 513
click at [836, 208] on textarea "I am leaning more on the opposing side where schools should not ban junk food a…" at bounding box center [969, 406] width 501 height 513
click at [887, 242] on textarea "I am leaning more on the opposing side where schools should not ban junk food a…" at bounding box center [969, 406] width 501 height 513
click at [931, 209] on textarea "I am leaning more on the opposing side where schools should not ban junk food a…" at bounding box center [969, 406] width 501 height 513
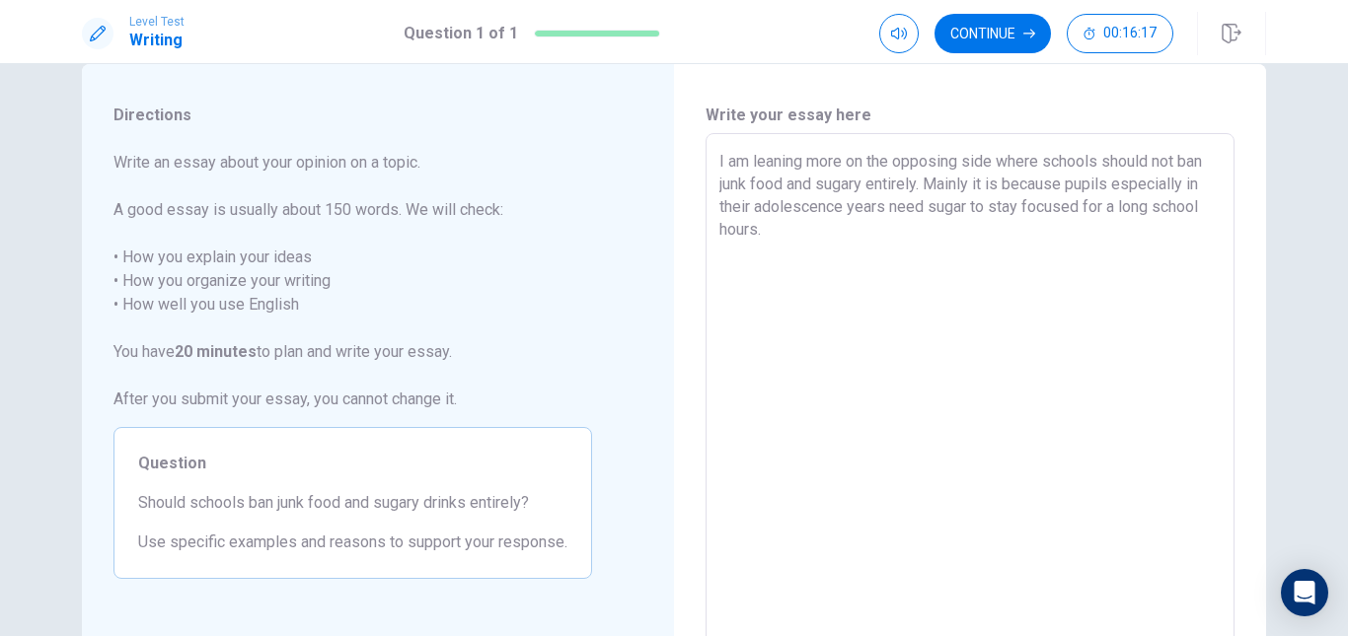
click at [931, 209] on textarea "I am leaning more on the opposing side where schools should not ban junk food a…" at bounding box center [969, 406] width 501 height 513
click at [1055, 213] on textarea "I am leaning more on the opposing side where schools should not ban junk food a…" at bounding box center [969, 406] width 501 height 513
drag, startPoint x: 1075, startPoint y: 205, endPoint x: 1076, endPoint y: 233, distance: 27.6
click at [1076, 233] on textarea "I am leaning more on the opposing side where schools should not ban junk food a…" at bounding box center [969, 406] width 501 height 513
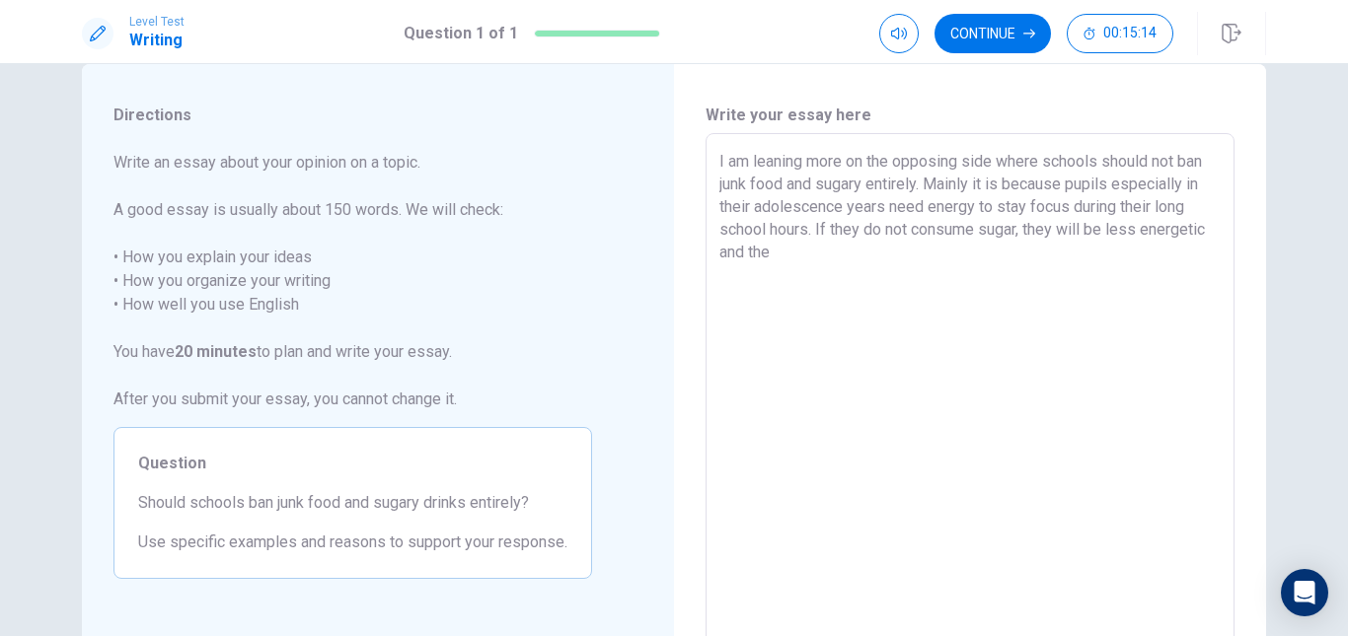
click at [1104, 194] on textarea "I am leaning more on the opposing side where schools should not ban junk food a…" at bounding box center [969, 406] width 501 height 513
click at [825, 246] on textarea "I am leaning more on the opposing side where schools should not ban junk food a…" at bounding box center [969, 406] width 501 height 513
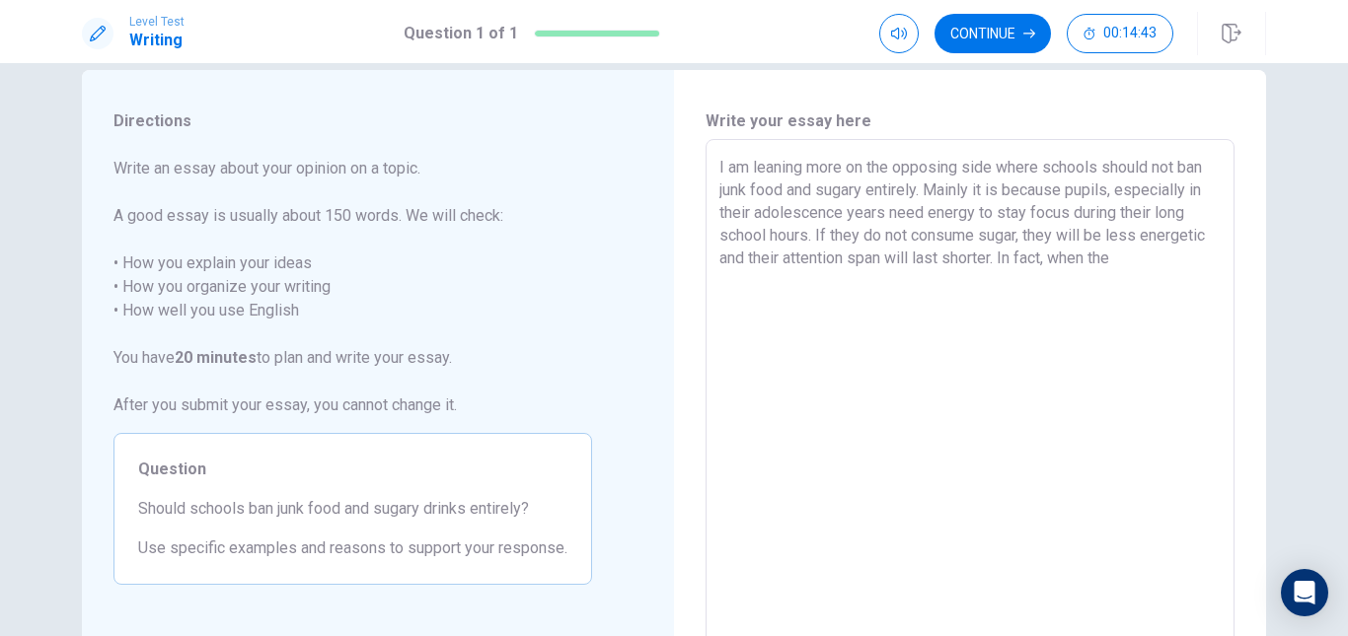
scroll to position [35, 0]
drag, startPoint x: 783, startPoint y: 277, endPoint x: 1112, endPoint y: 279, distance: 328.6
click at [1112, 279] on textarea "I am leaning more on the opposing side where schools should not ban junk food a…" at bounding box center [969, 410] width 501 height 513
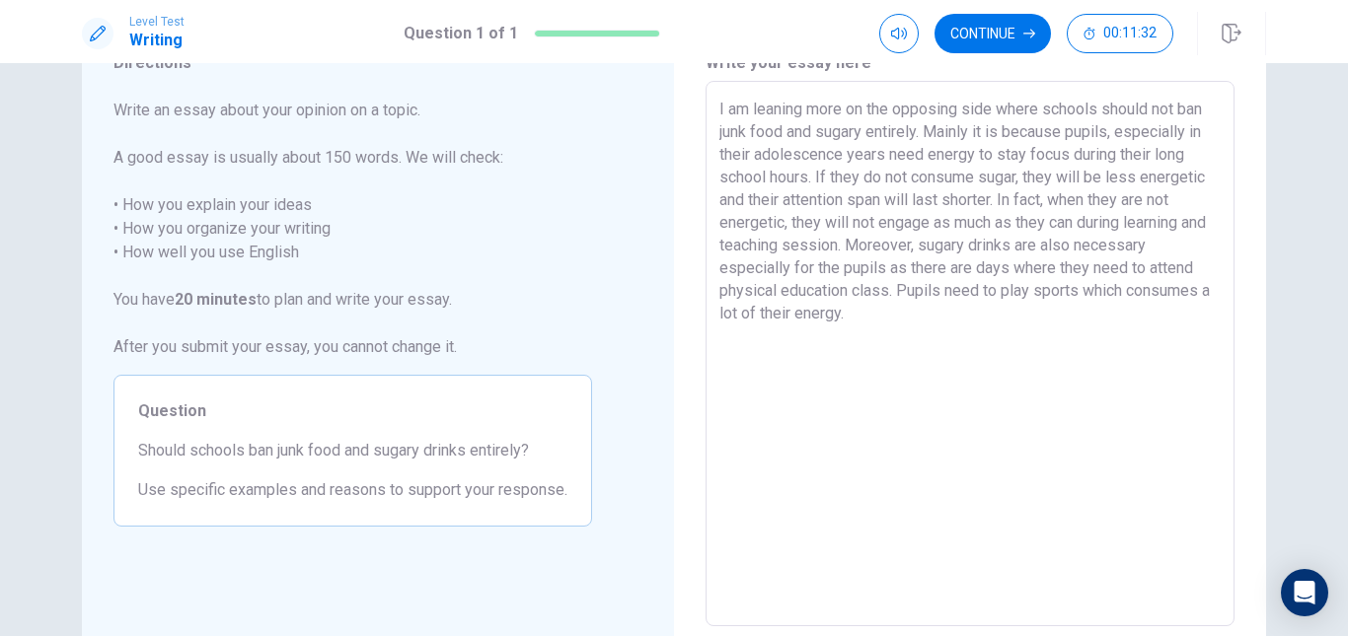
scroll to position [91, 0]
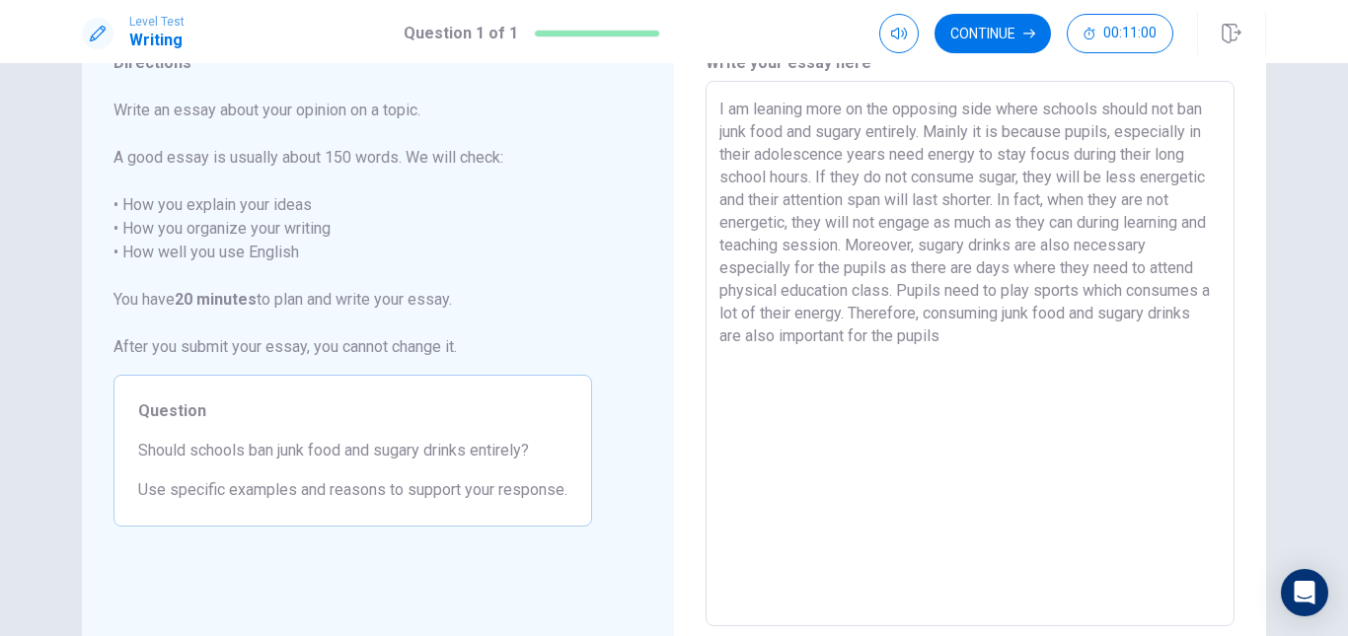
click at [933, 319] on textarea "I am leaning more on the opposing side where schools should not ban junk food a…" at bounding box center [969, 354] width 501 height 513
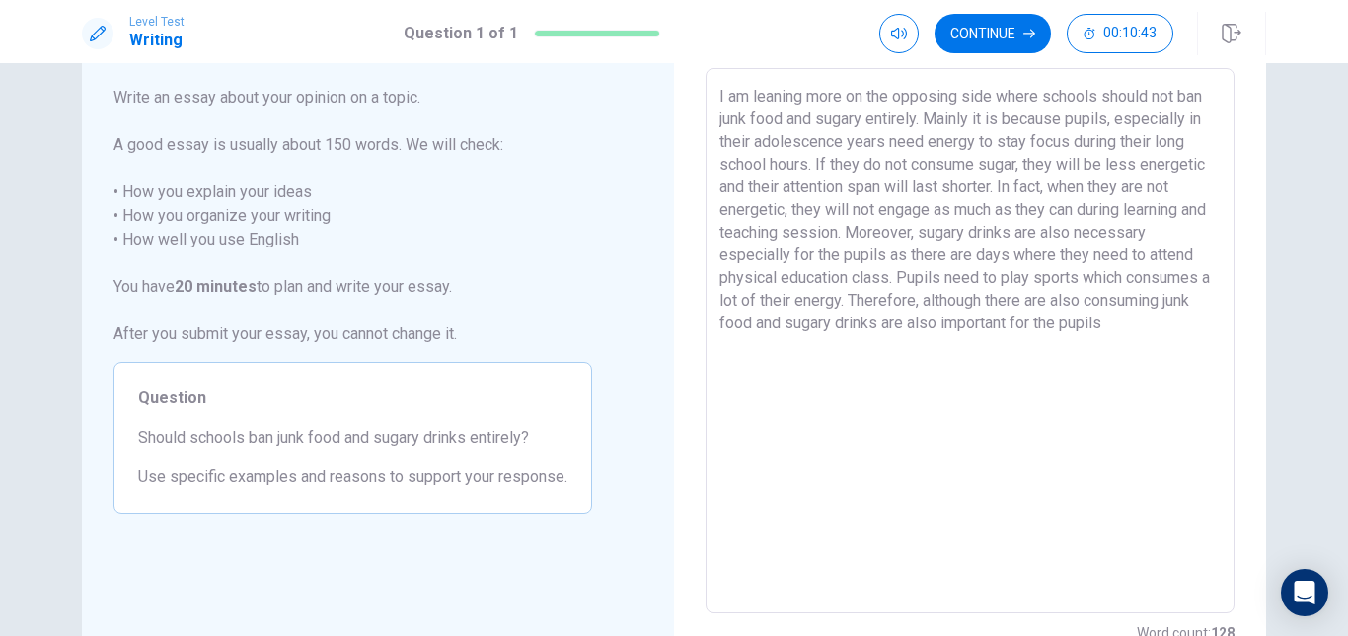
scroll to position [104, 0]
click at [1093, 318] on textarea "I am leaning more on the opposing side where schools should not ban junk food a…" at bounding box center [969, 341] width 501 height 513
click at [760, 349] on textarea "I am leaning more on the opposing side where schools should not ban junk food a…" at bounding box center [969, 341] width 501 height 513
click at [841, 345] on textarea "I am leaning more on the opposing side where schools should not ban junk food a…" at bounding box center [969, 341] width 501 height 513
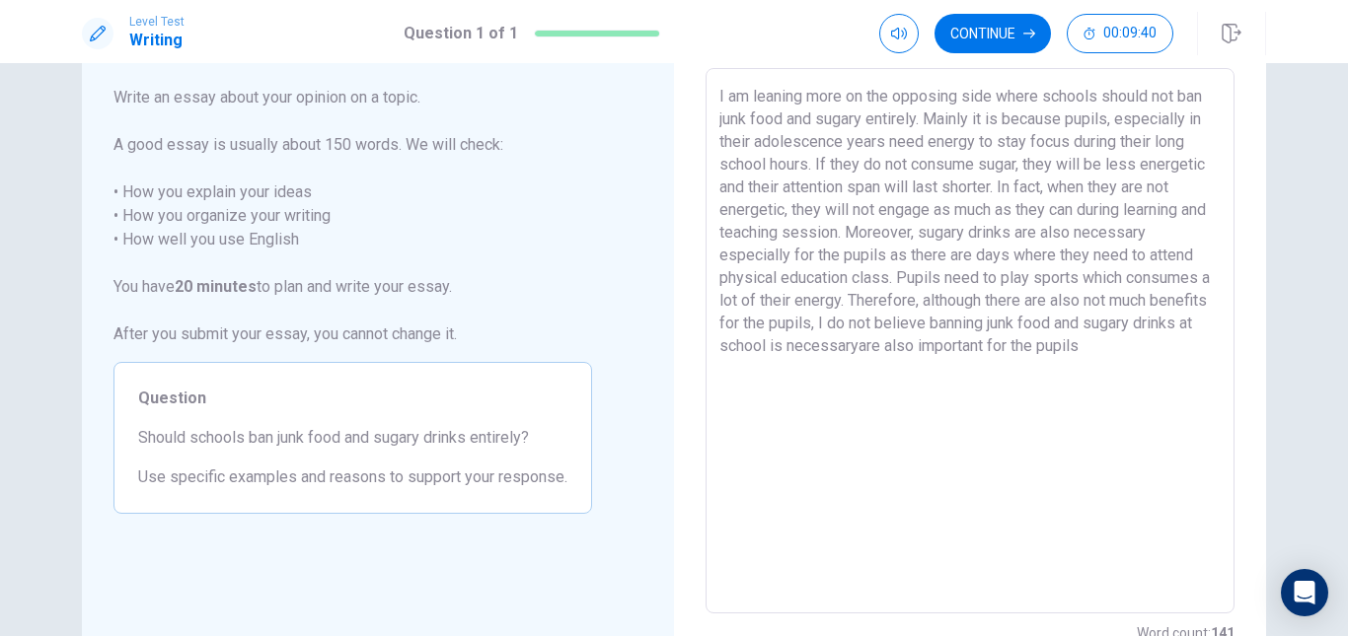
click at [915, 350] on textarea "I am leaning more on the opposing side where schools should not ban junk food a…" at bounding box center [969, 341] width 501 height 513
click at [972, 345] on textarea "I am leaning more on the opposing side where schools should not ban junk food a…" at bounding box center [969, 341] width 501 height 513
click at [1041, 346] on textarea "I am leaning more on the opposing side where schools should not ban junk food a…" at bounding box center [969, 341] width 501 height 513
click at [1158, 349] on textarea "I am leaning more on the opposing side where schools should not ban junk food a…" at bounding box center [969, 341] width 501 height 513
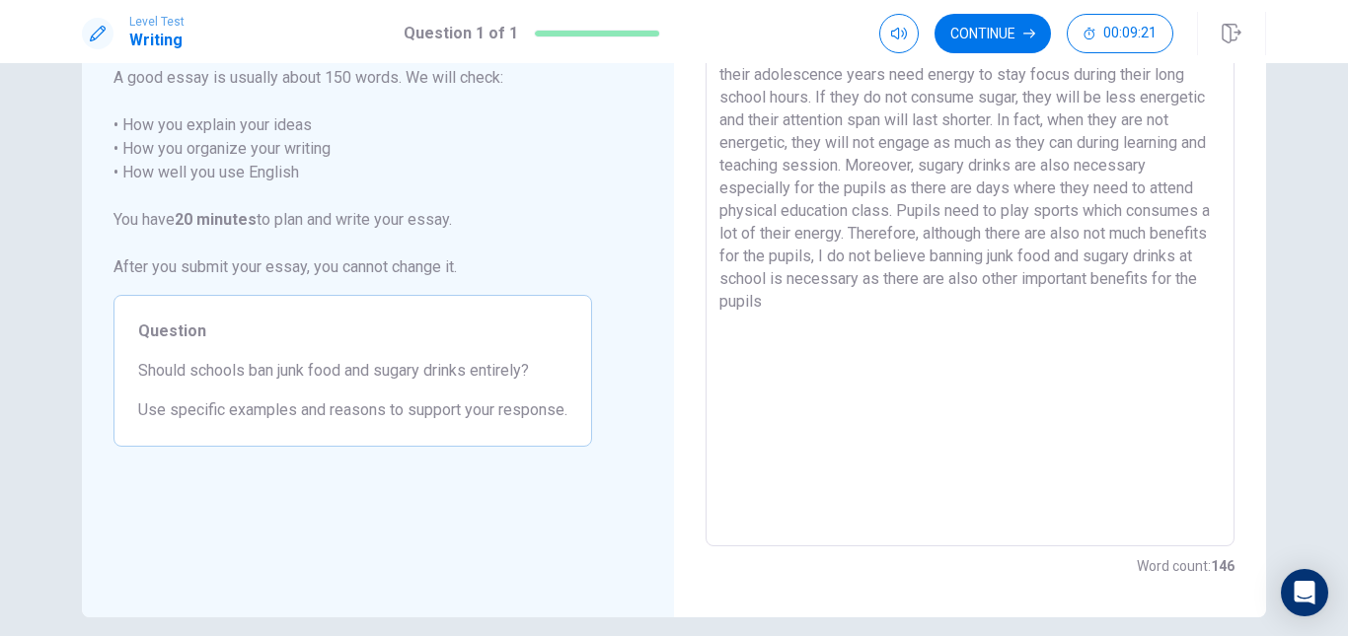
scroll to position [167, 0]
click at [894, 311] on textarea "I am leaning more on the opposing side where schools should not ban junk food a…" at bounding box center [969, 278] width 501 height 513
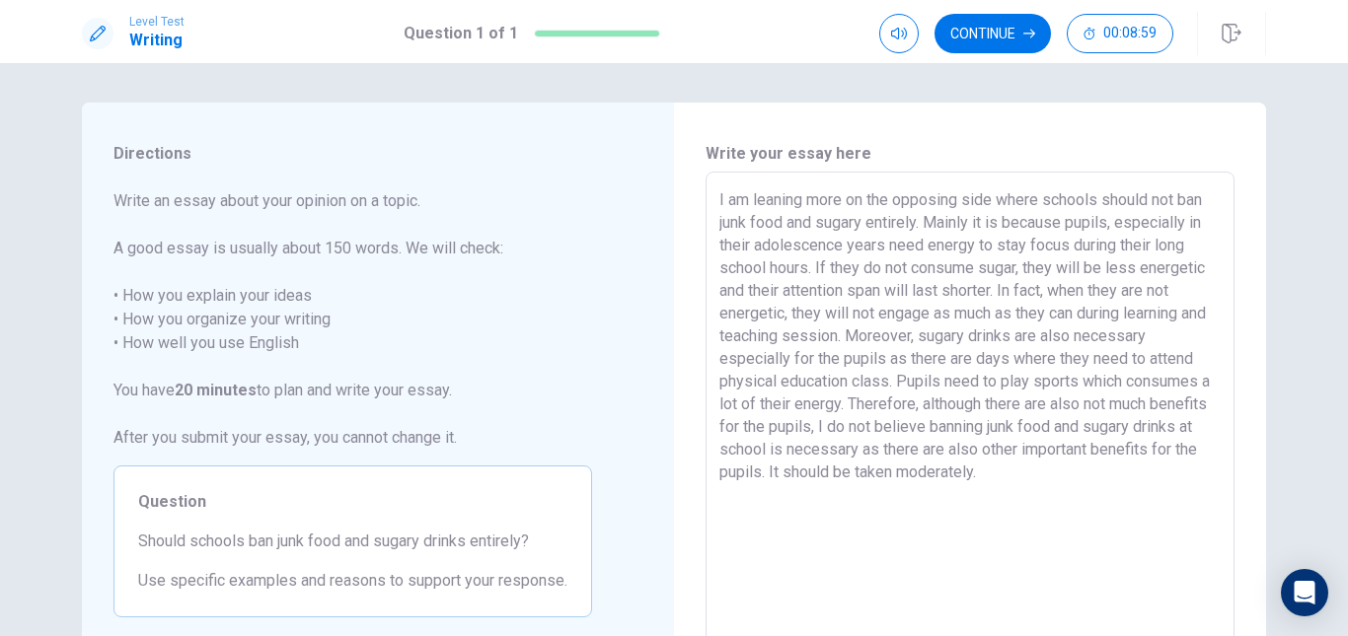
click at [939, 202] on textarea "I am leaning more on the opposing side where schools should not ban junk food a…" at bounding box center [969, 444] width 501 height 513
click at [973, 233] on textarea "I am leaning more on the opposing side where schools should not ban junk food a…" at bounding box center [969, 444] width 501 height 513
click at [928, 244] on textarea "I am leaning more on the opposing side where schools should not ban junk food a…" at bounding box center [969, 444] width 501 height 513
click at [920, 241] on textarea "I am leaning more on the opposing side where schools should not ban junk food a…" at bounding box center [969, 444] width 501 height 513
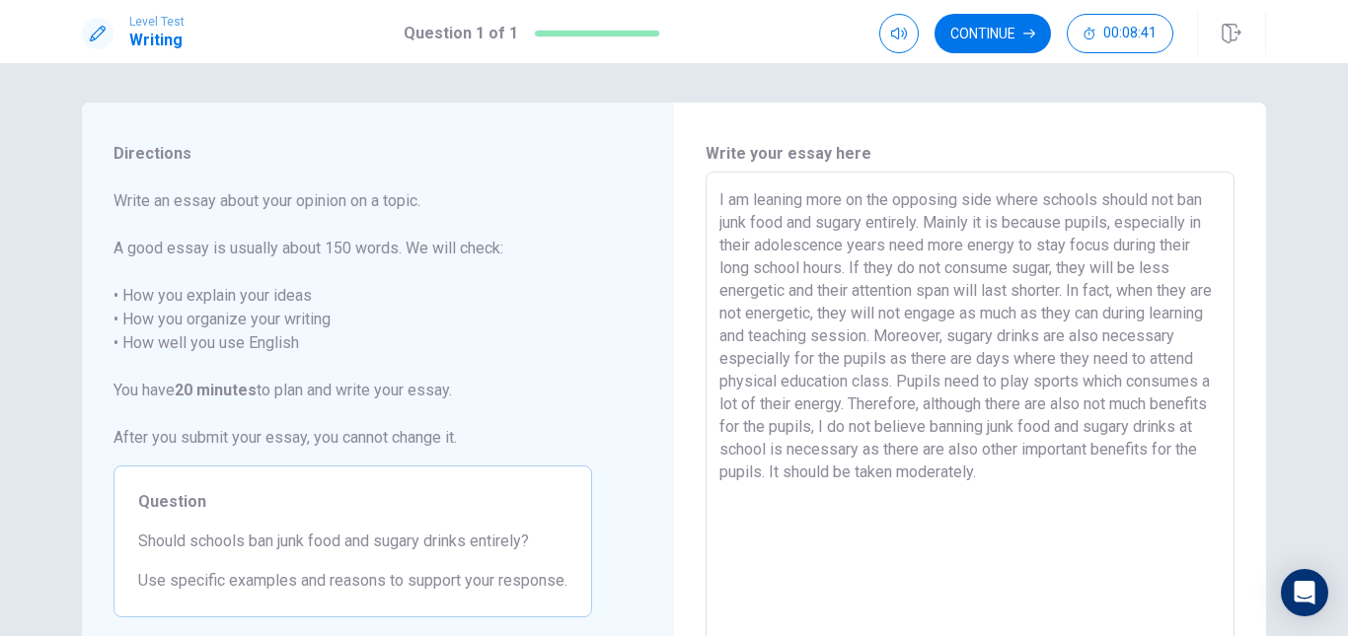
click at [1141, 457] on textarea "I am leaning more on the opposing side where schools should not ban junk food a…" at bounding box center [969, 444] width 501 height 513
click at [832, 365] on textarea "I am leaning more on the opposing side where schools should not ban junk food a…" at bounding box center [969, 444] width 501 height 513
click at [1029, 364] on textarea "I am leaning more on the opposing side where schools should not ban junk food a…" at bounding box center [969, 444] width 501 height 513
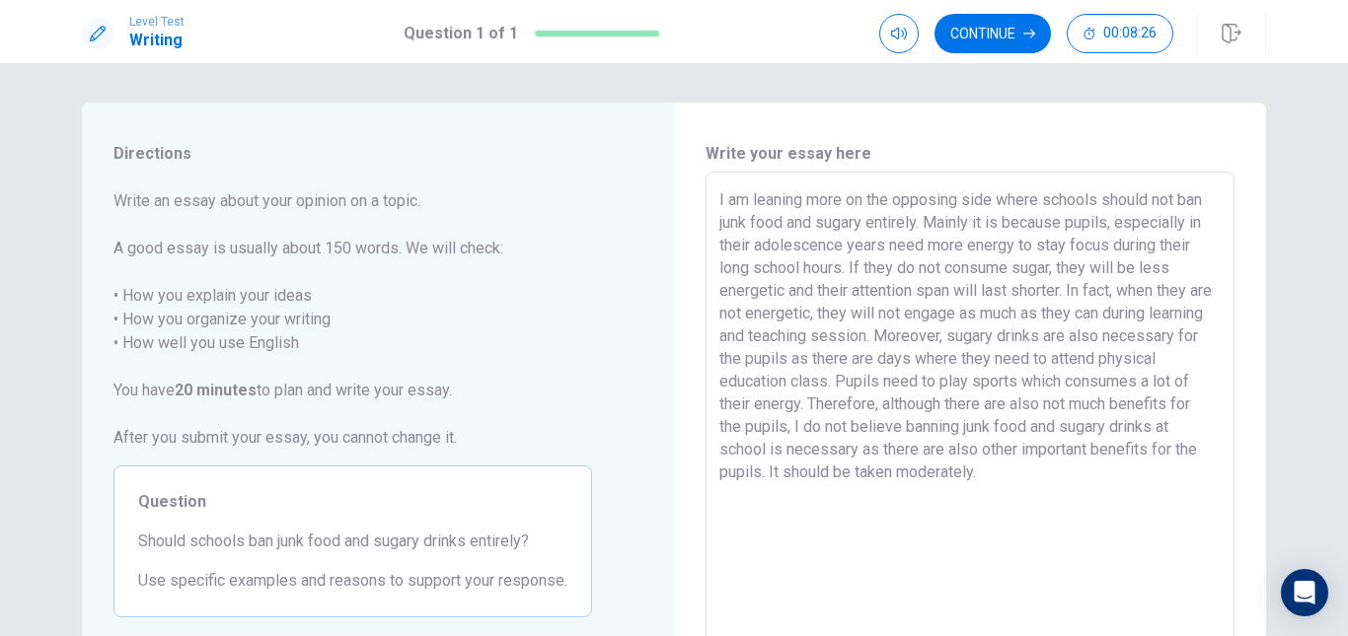
click at [1037, 374] on textarea "I am leaning more on the opposing side where schools should not ban junk food a…" at bounding box center [969, 444] width 501 height 513
click at [1028, 359] on textarea "I am leaning more on the opposing side where schools should not ban junk food a…" at bounding box center [969, 444] width 501 height 513
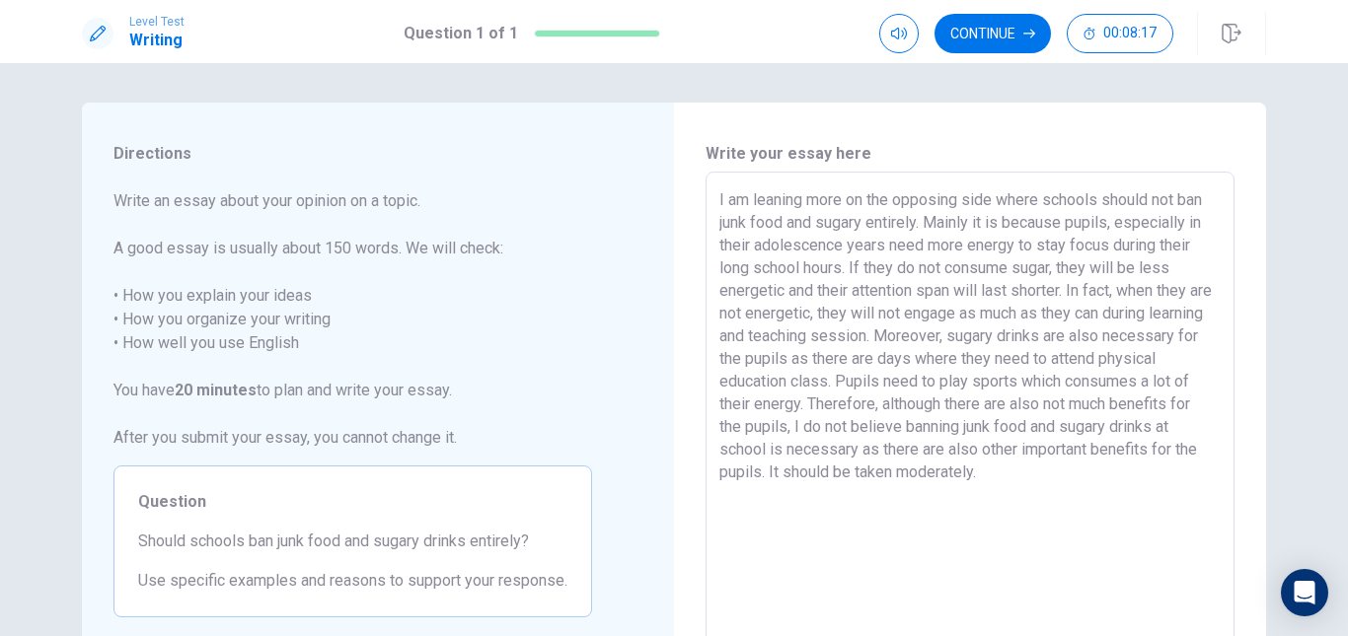
click at [907, 387] on textarea "I am leaning more on the opposing side where schools should not ban junk food a…" at bounding box center [969, 444] width 501 height 513
click at [1043, 421] on textarea "I am leaning more on the opposing side where schools should not ban junk food a…" at bounding box center [969, 444] width 501 height 513
click at [999, 23] on button "Continue" at bounding box center [992, 33] width 116 height 39
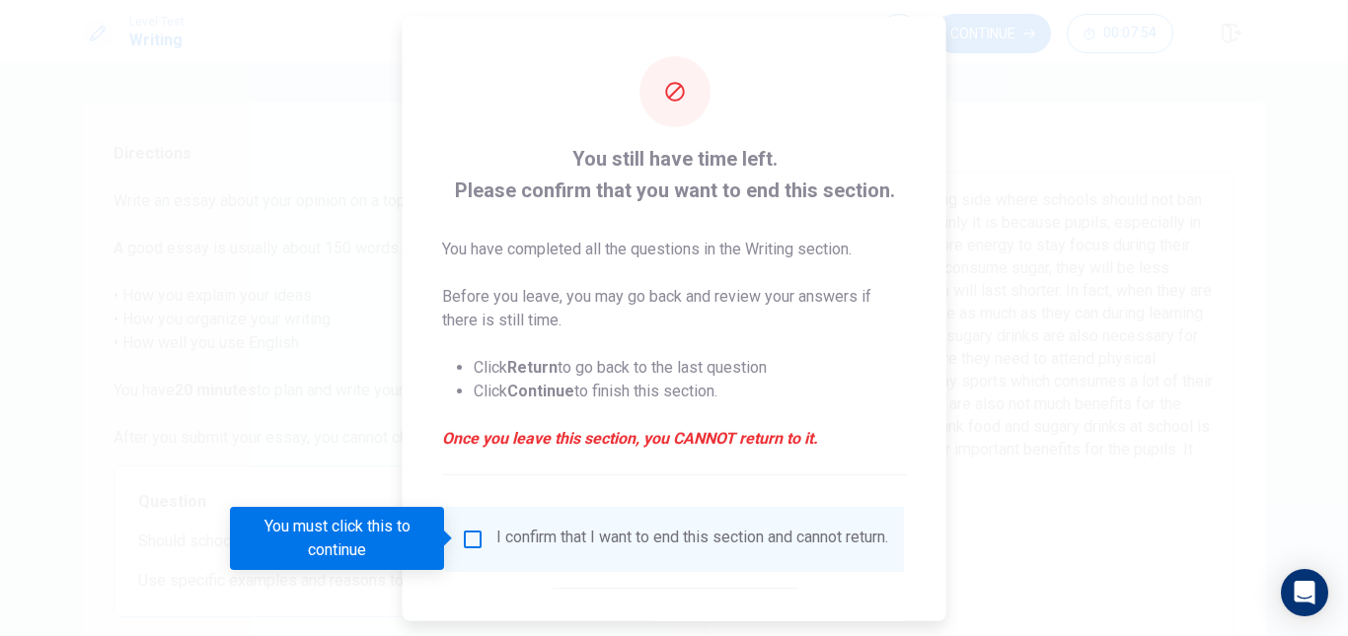
click at [464, 541] on input "You must click this to continue" at bounding box center [473, 539] width 24 height 24
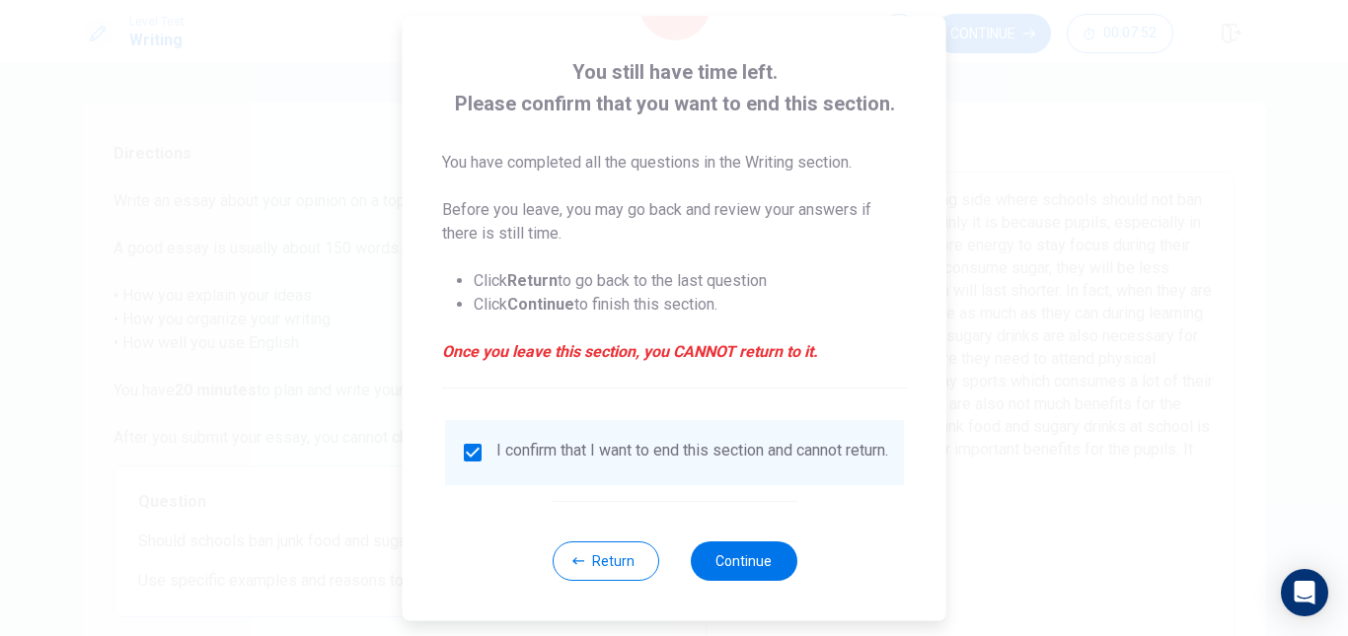
scroll to position [100, 0]
click at [729, 553] on button "Continue" at bounding box center [743, 561] width 107 height 39
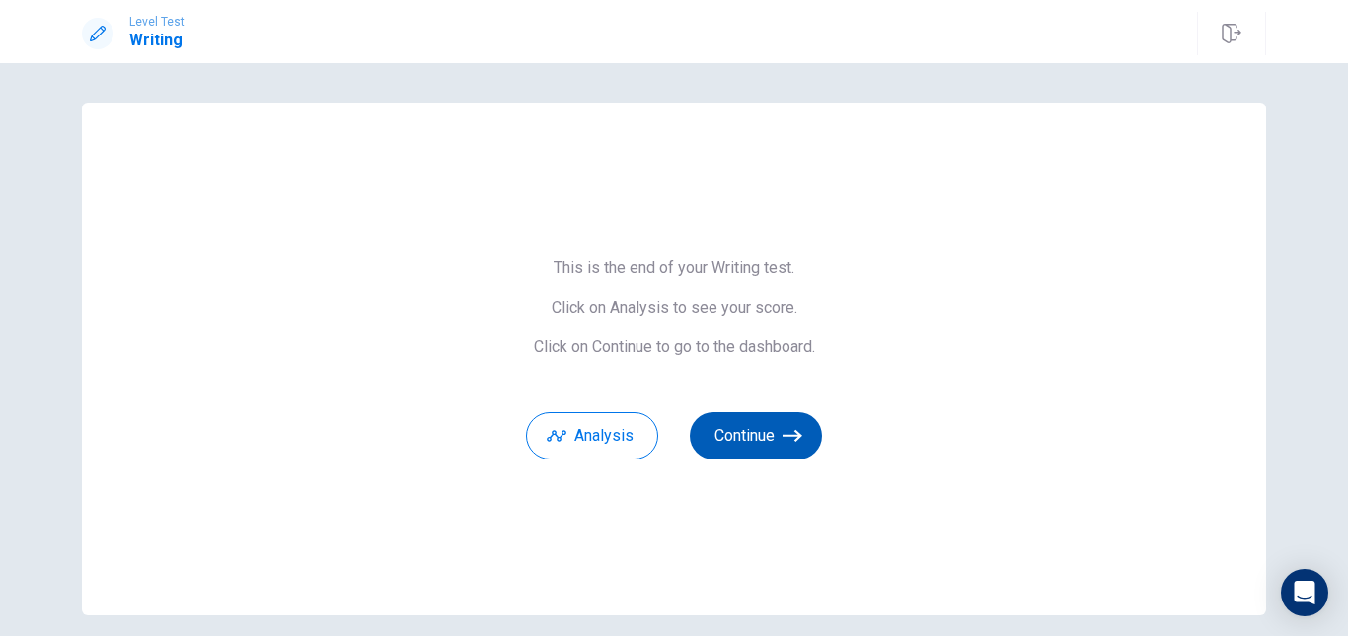
click at [745, 425] on button "Continue" at bounding box center [756, 435] width 132 height 47
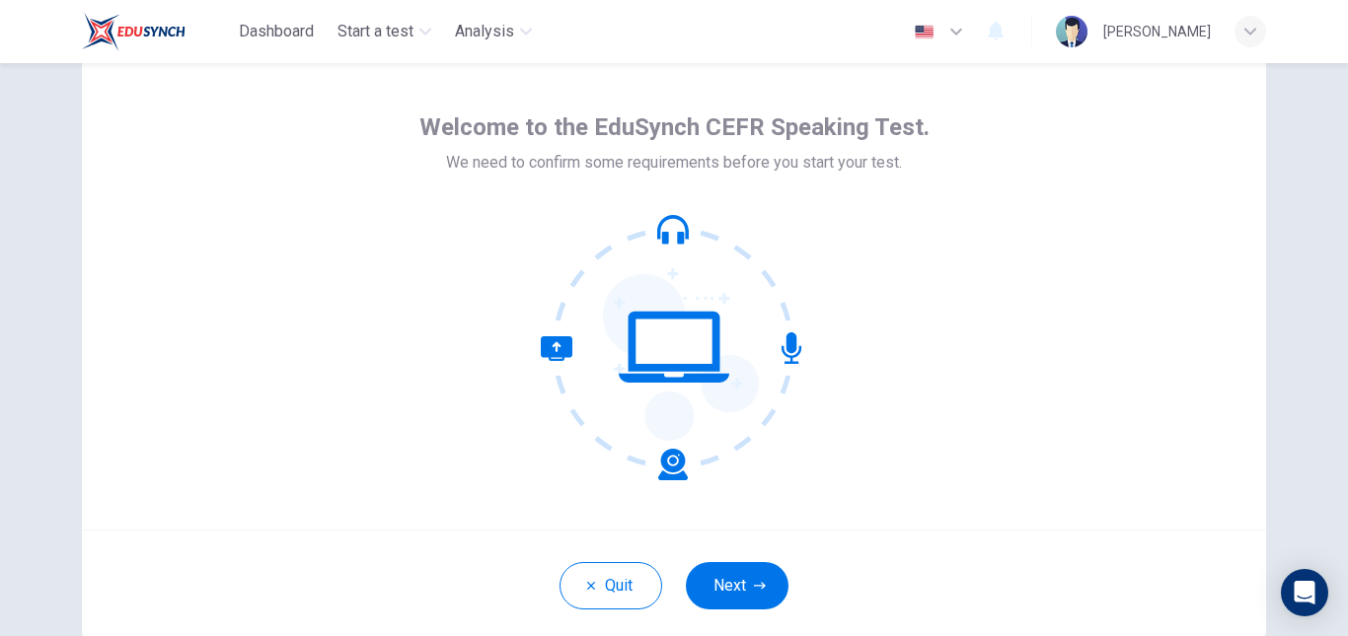
scroll to position [185, 0]
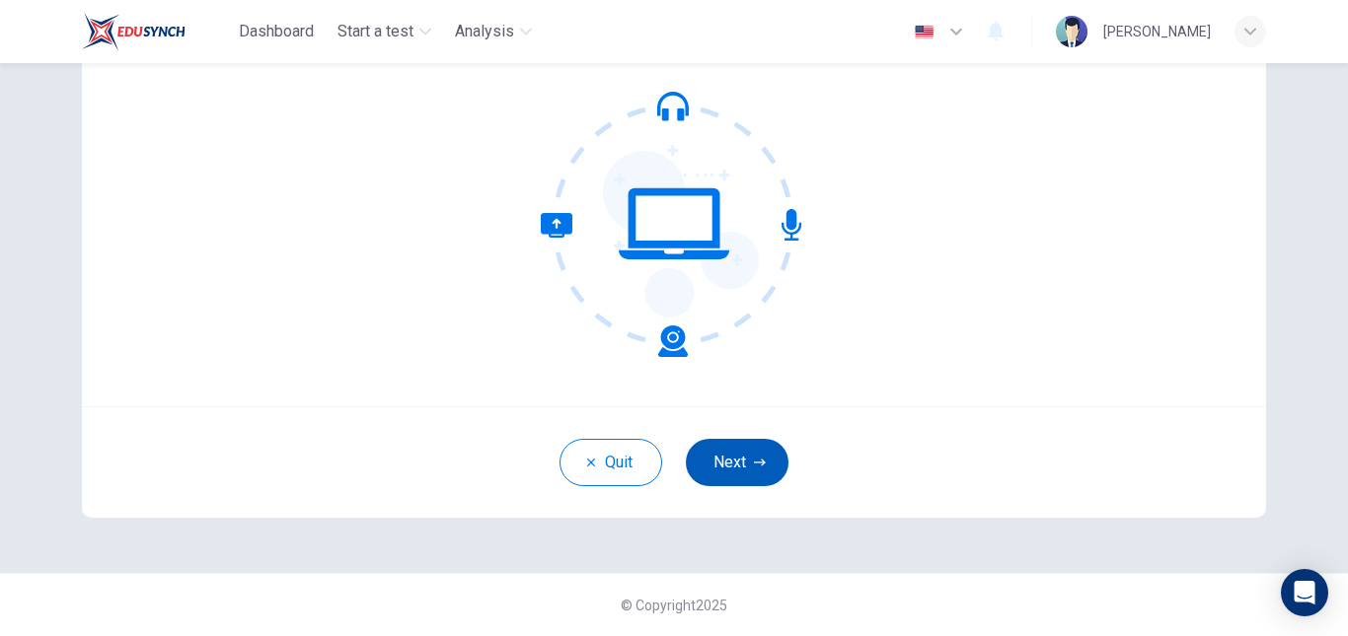
click at [732, 473] on button "Next" at bounding box center [737, 462] width 103 height 47
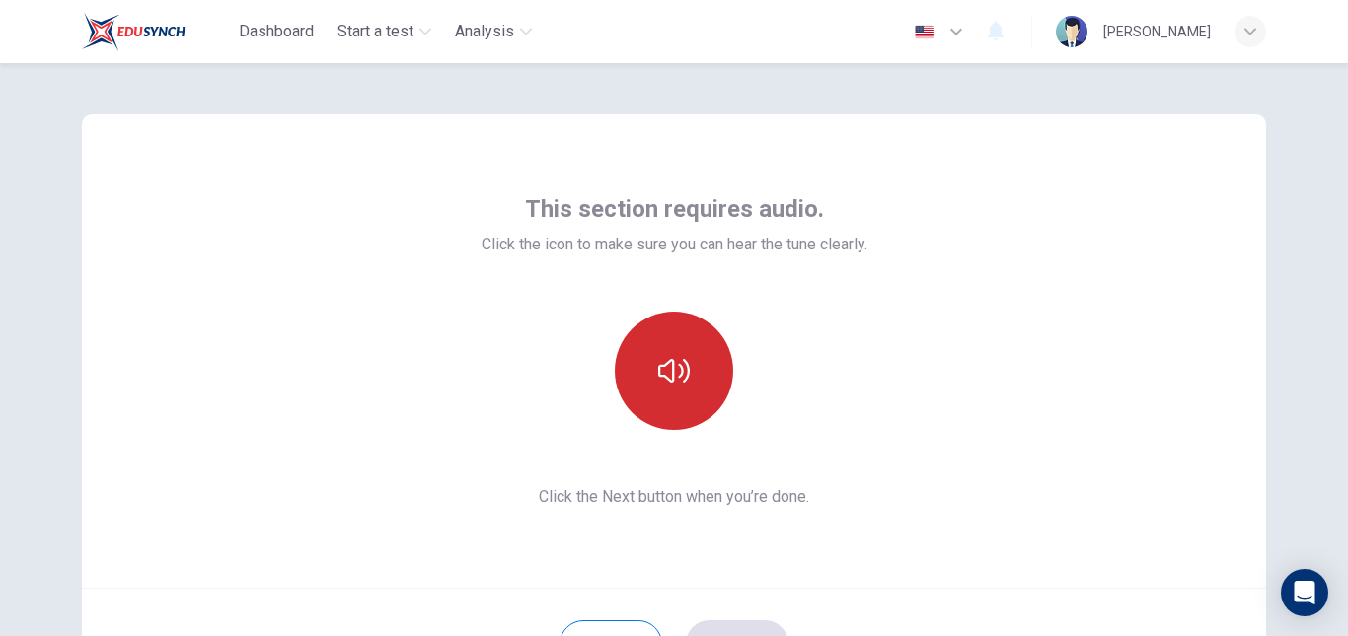
scroll to position [0, 0]
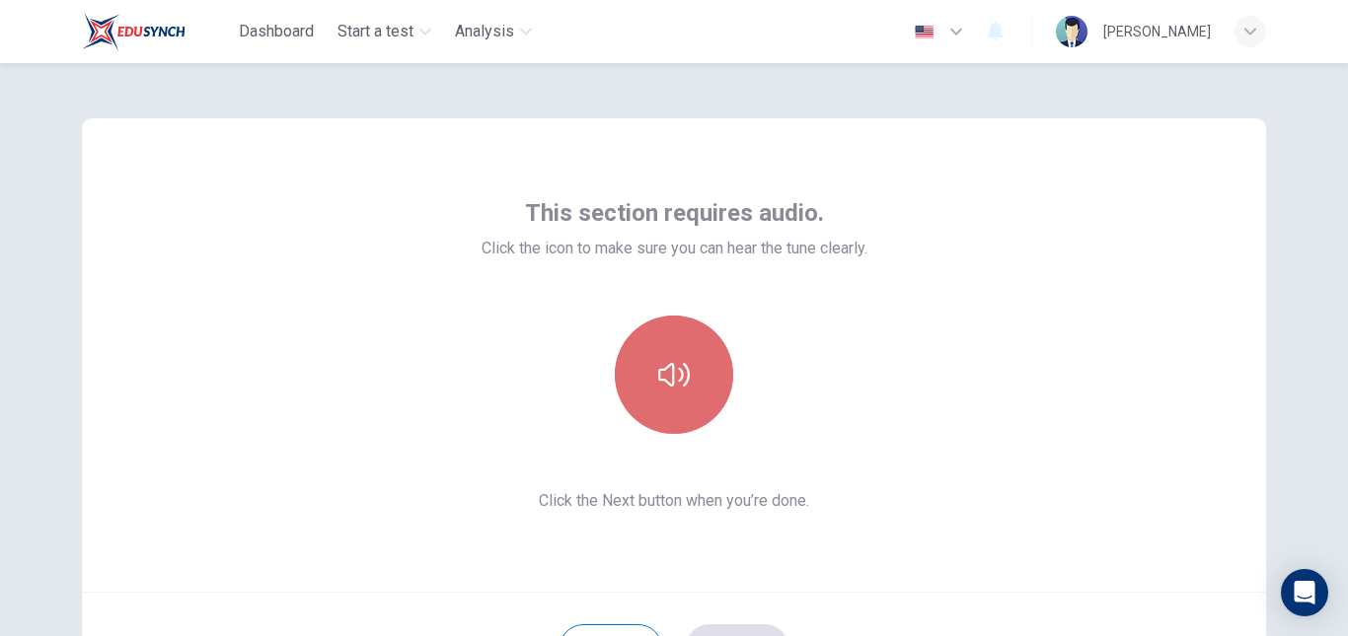
click at [678, 379] on icon "button" at bounding box center [674, 375] width 32 height 32
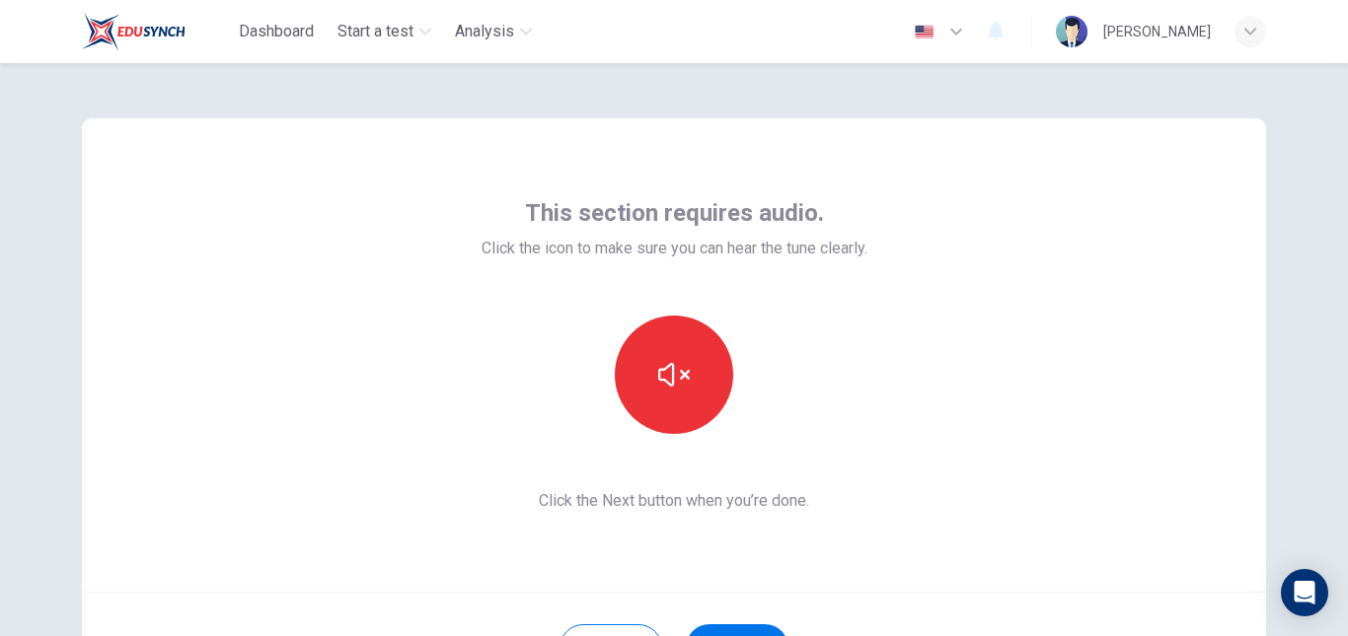
scroll to position [99, 0]
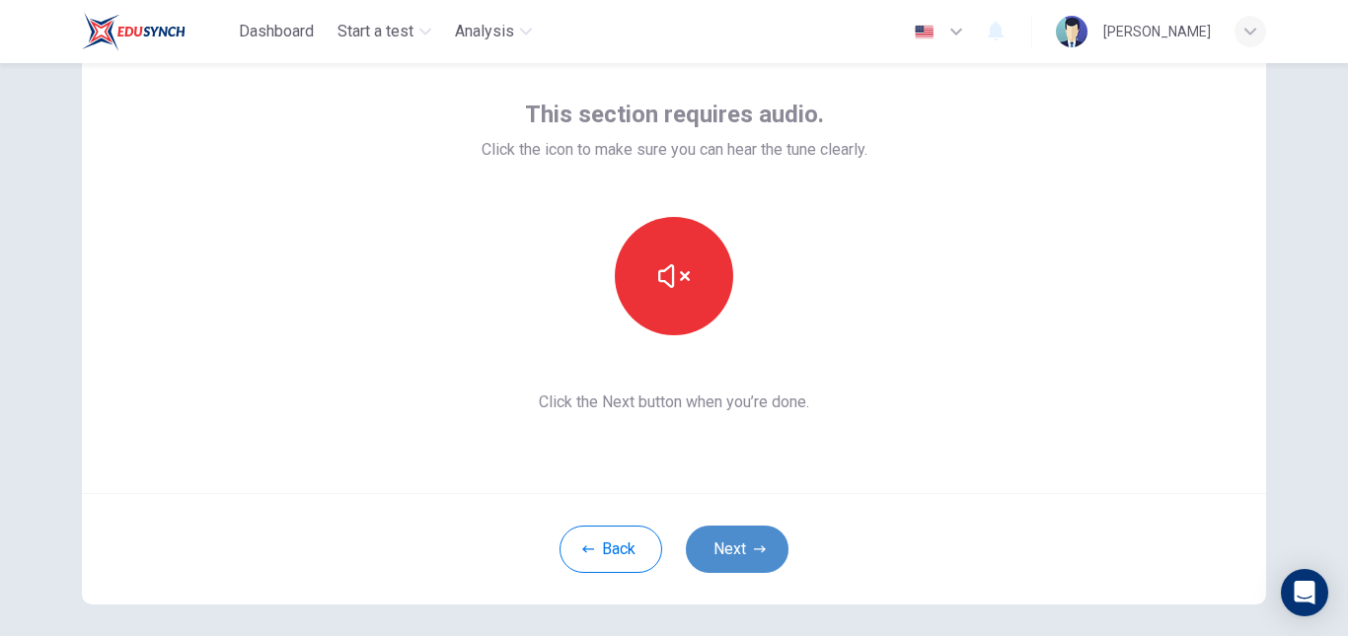
click at [736, 543] on button "Next" at bounding box center [737, 549] width 103 height 47
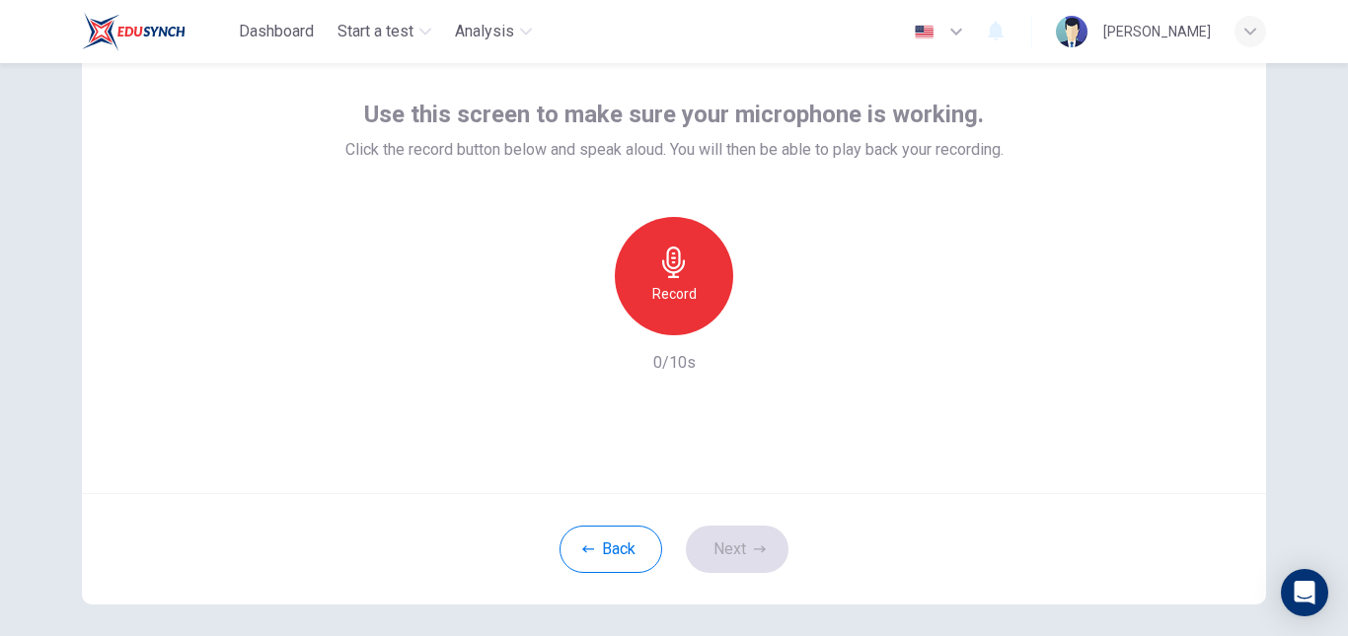
click at [670, 292] on h6 "Record" at bounding box center [674, 294] width 44 height 24
click at [753, 330] on div "button" at bounding box center [765, 320] width 32 height 32
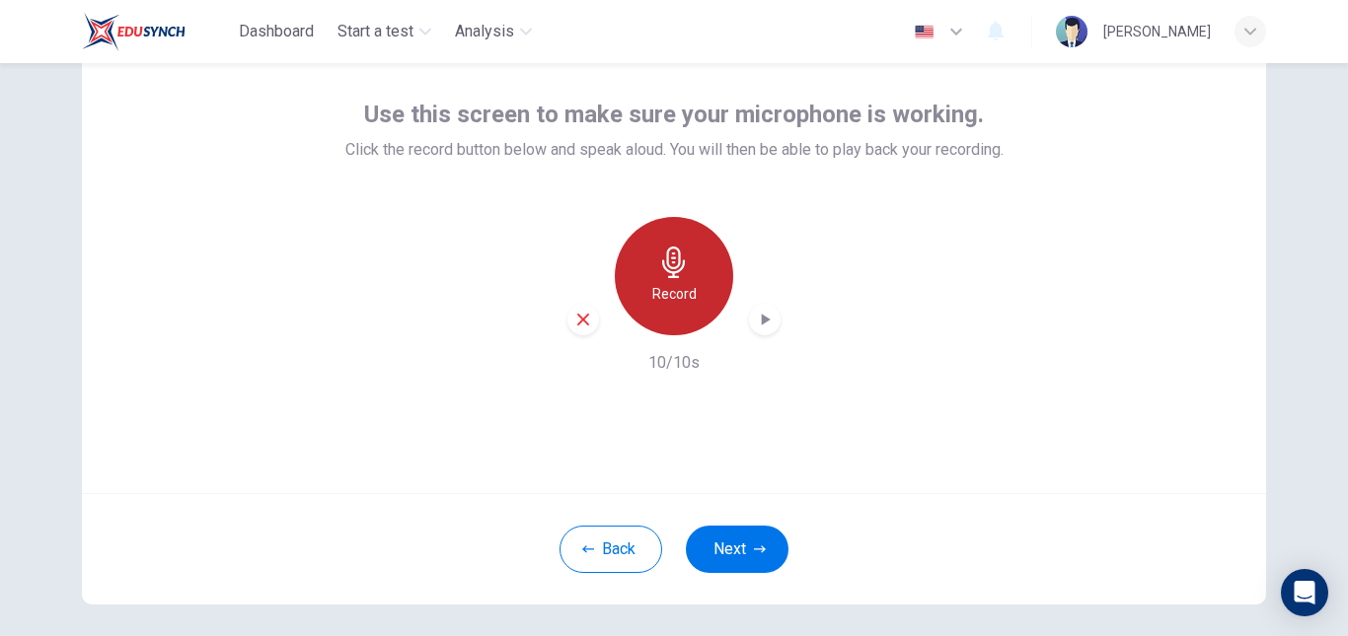
click at [672, 259] on icon "button" at bounding box center [674, 263] width 32 height 32
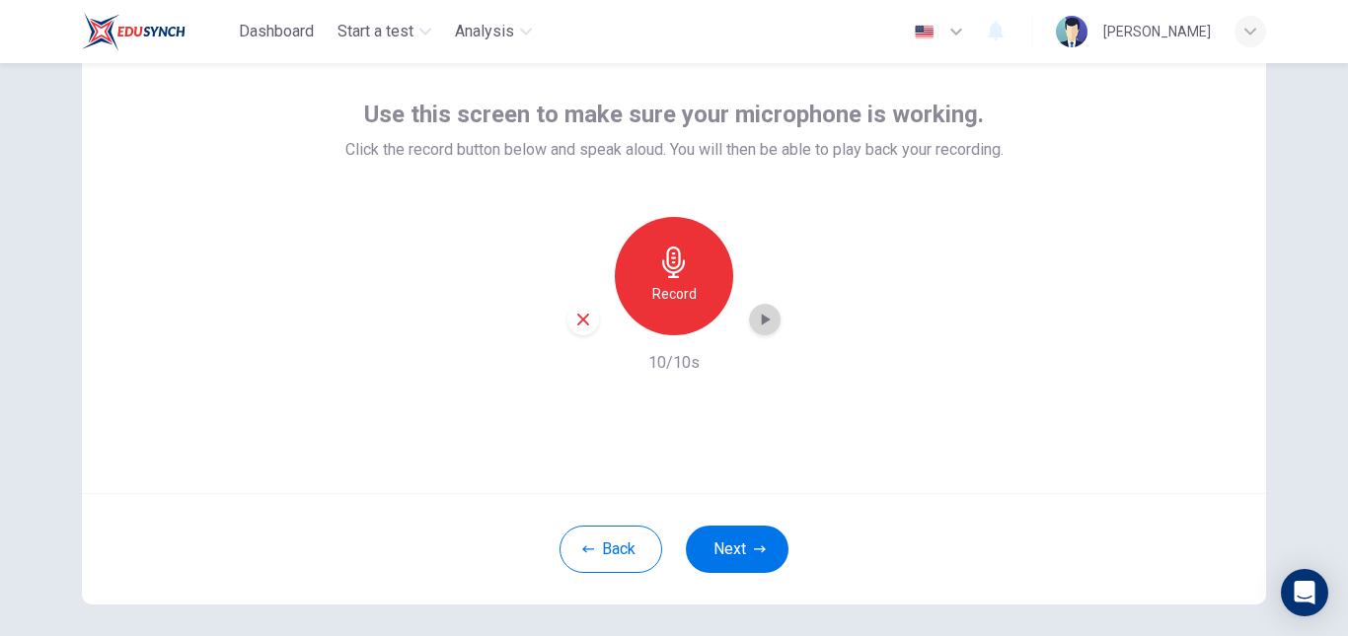
click at [759, 315] on icon "button" at bounding box center [765, 320] width 20 height 20
click at [747, 558] on button "Next" at bounding box center [737, 549] width 103 height 47
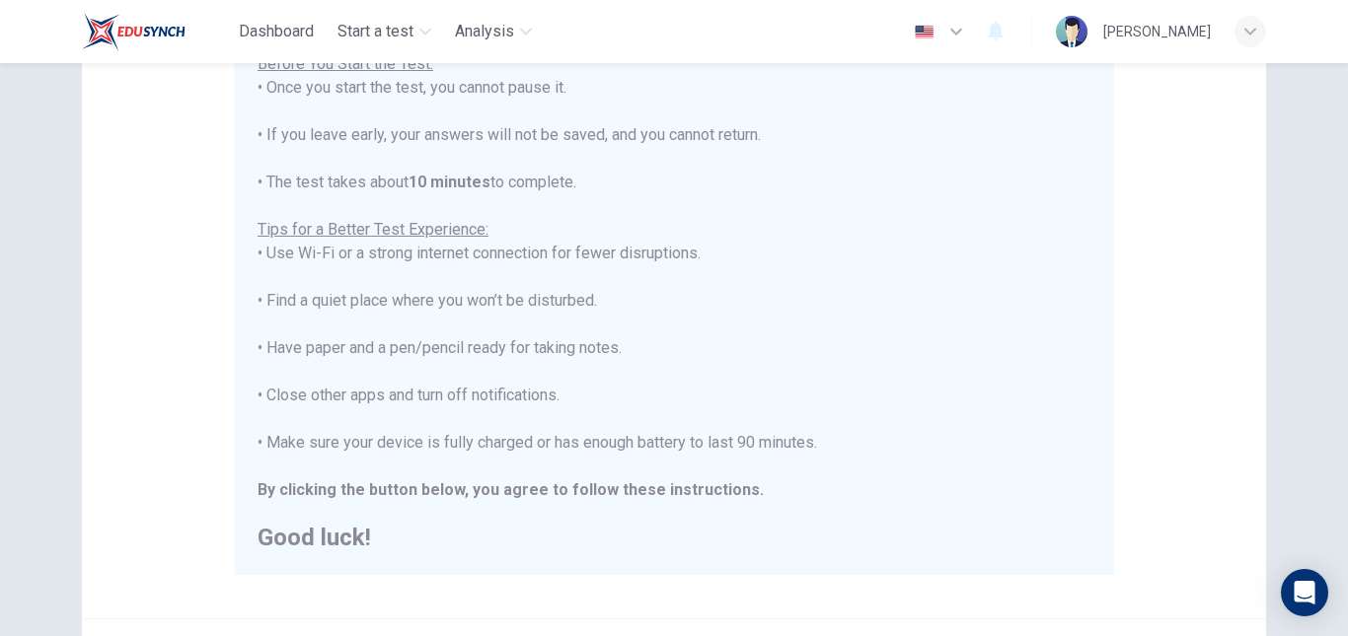
scroll to position [395, 0]
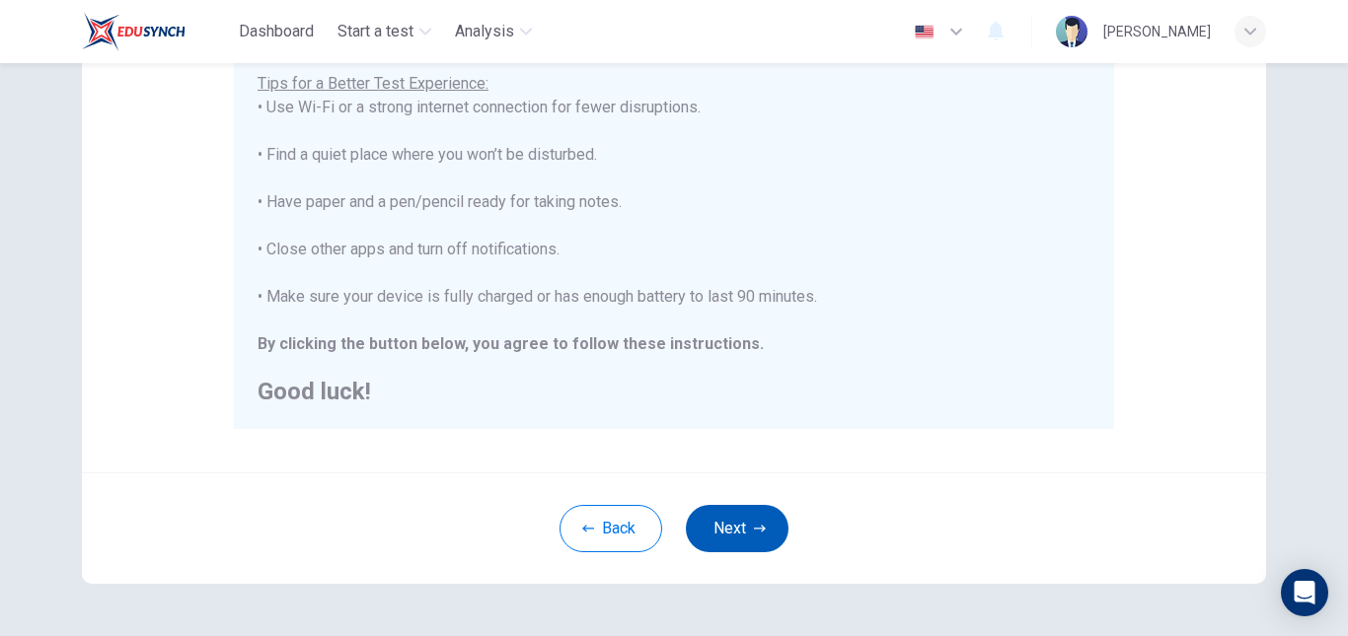
click at [749, 519] on button "Next" at bounding box center [737, 528] width 103 height 47
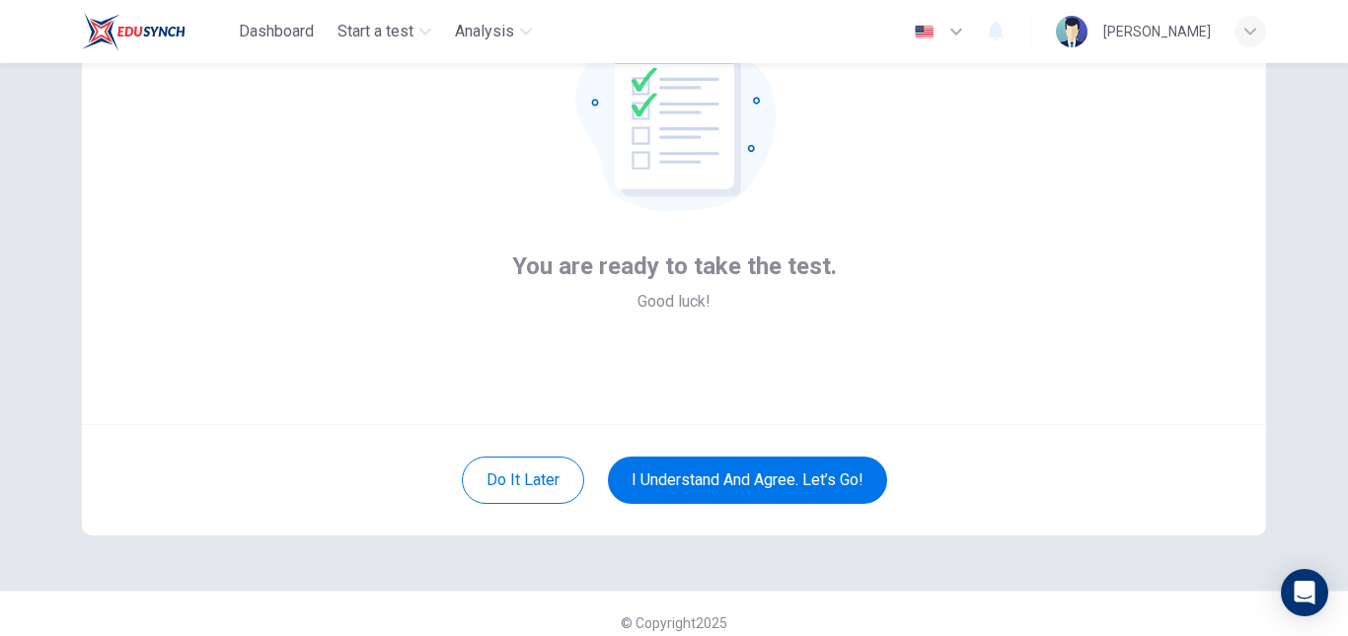
scroll to position [185, 0]
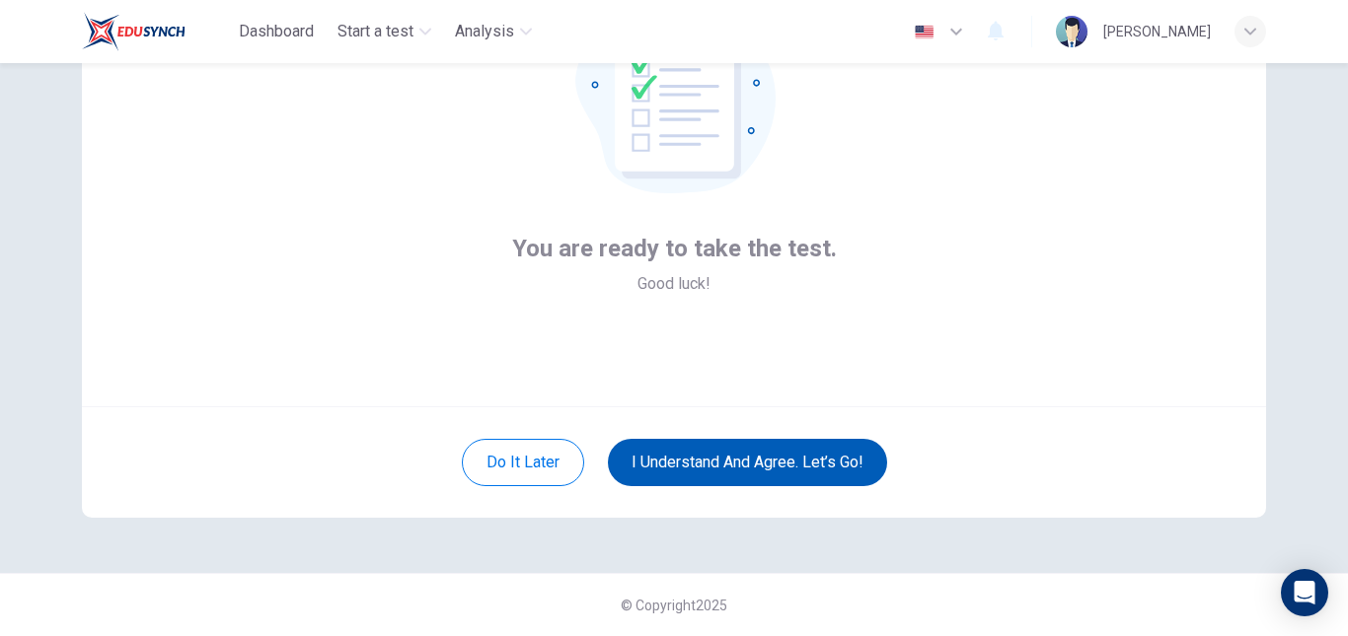
click at [814, 446] on button "I understand and agree. Let’s go!" at bounding box center [747, 462] width 279 height 47
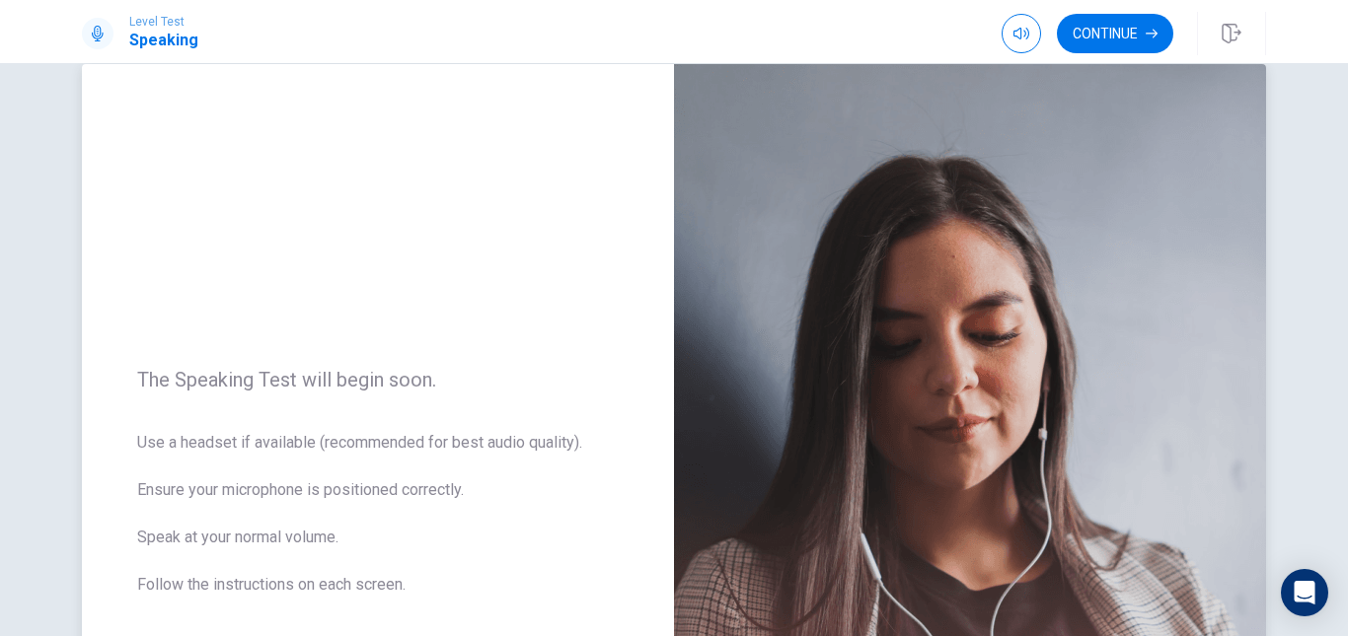
scroll to position [35, 0]
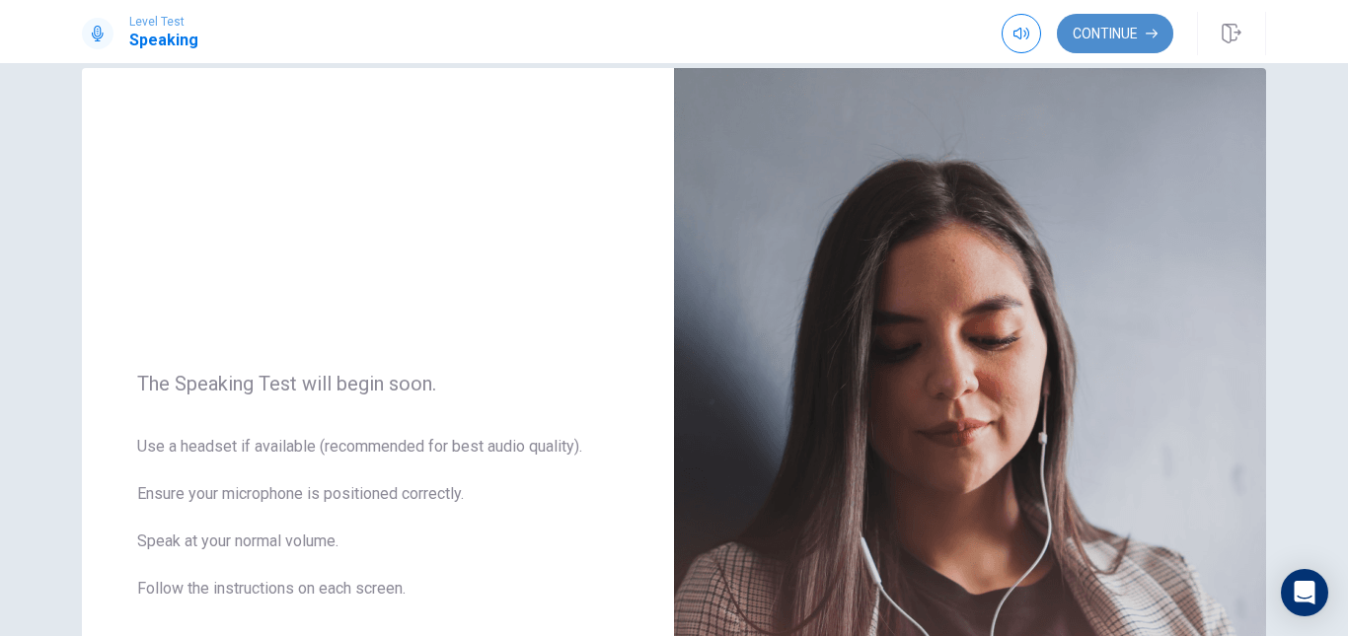
click at [1095, 37] on button "Continue" at bounding box center [1115, 33] width 116 height 39
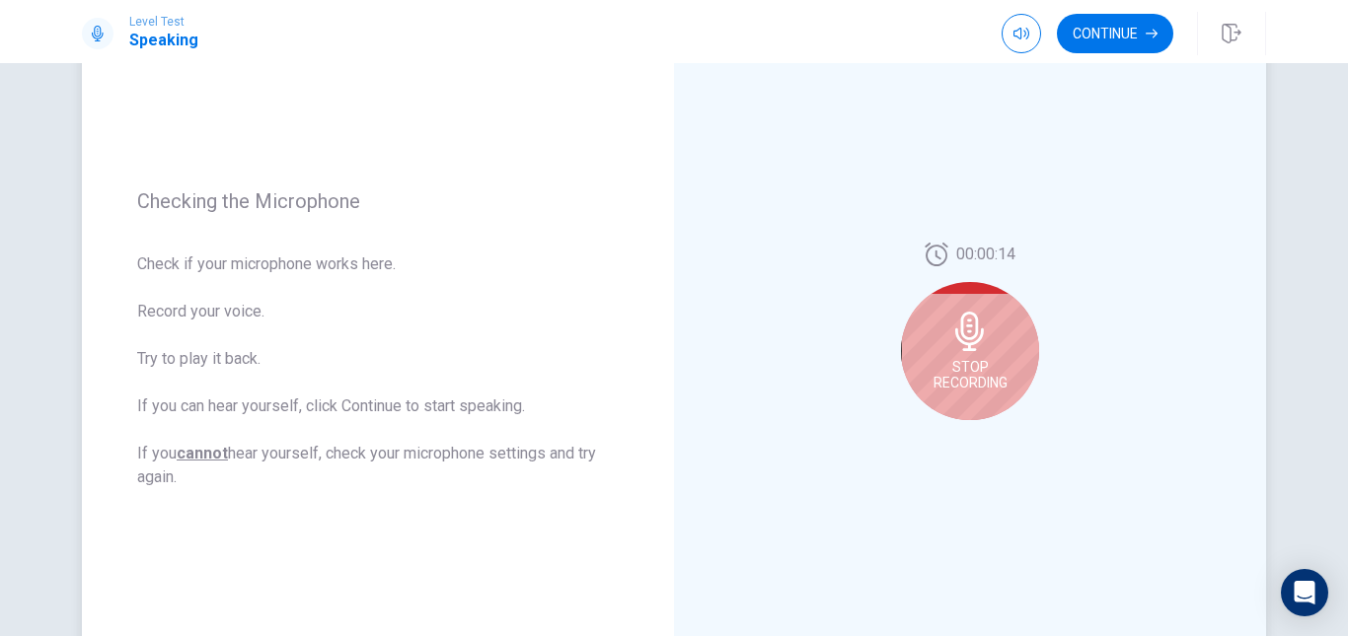
scroll to position [232, 0]
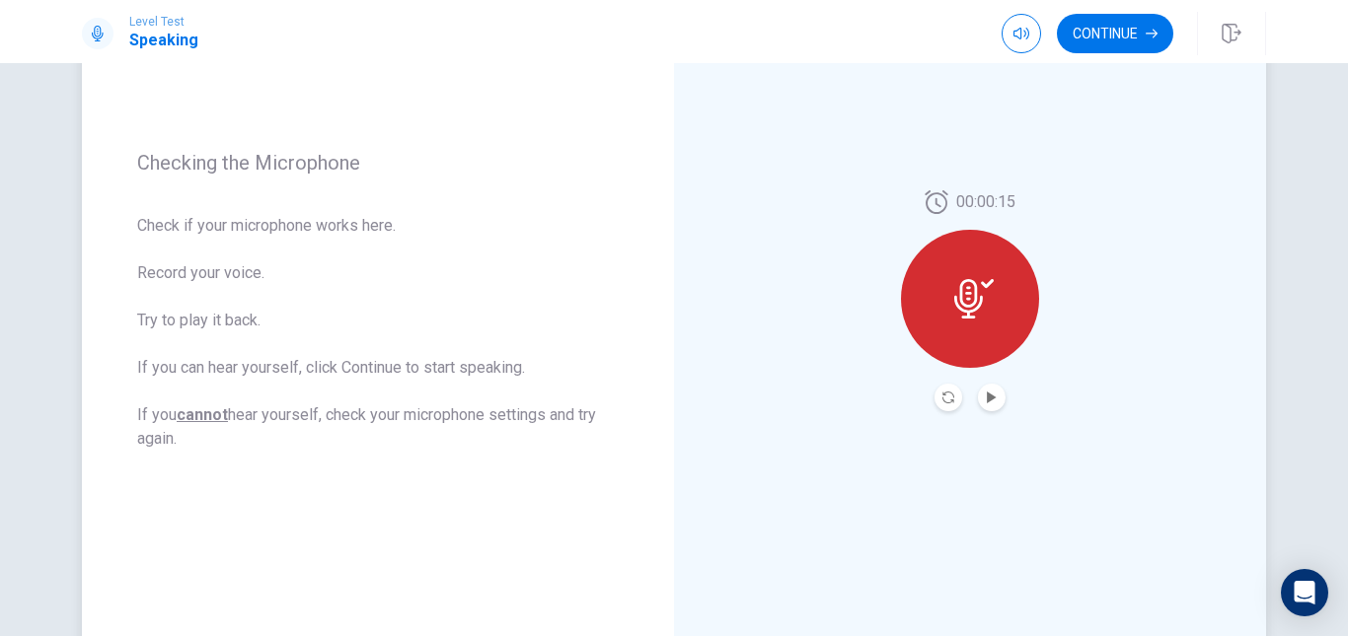
click at [993, 388] on button "Play Audio" at bounding box center [992, 398] width 28 height 28
click at [986, 399] on icon "Pause Audio" at bounding box center [992, 398] width 12 height 12
click at [1081, 45] on button "Continue" at bounding box center [1115, 33] width 116 height 39
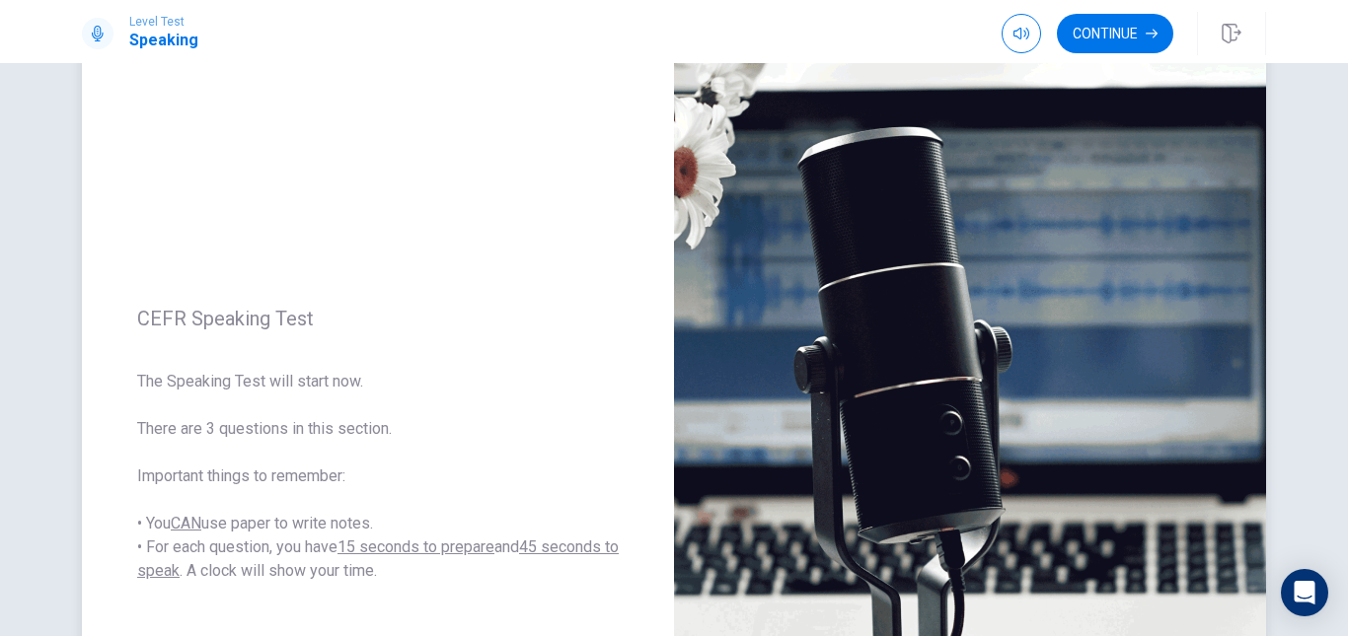
scroll to position [133, 0]
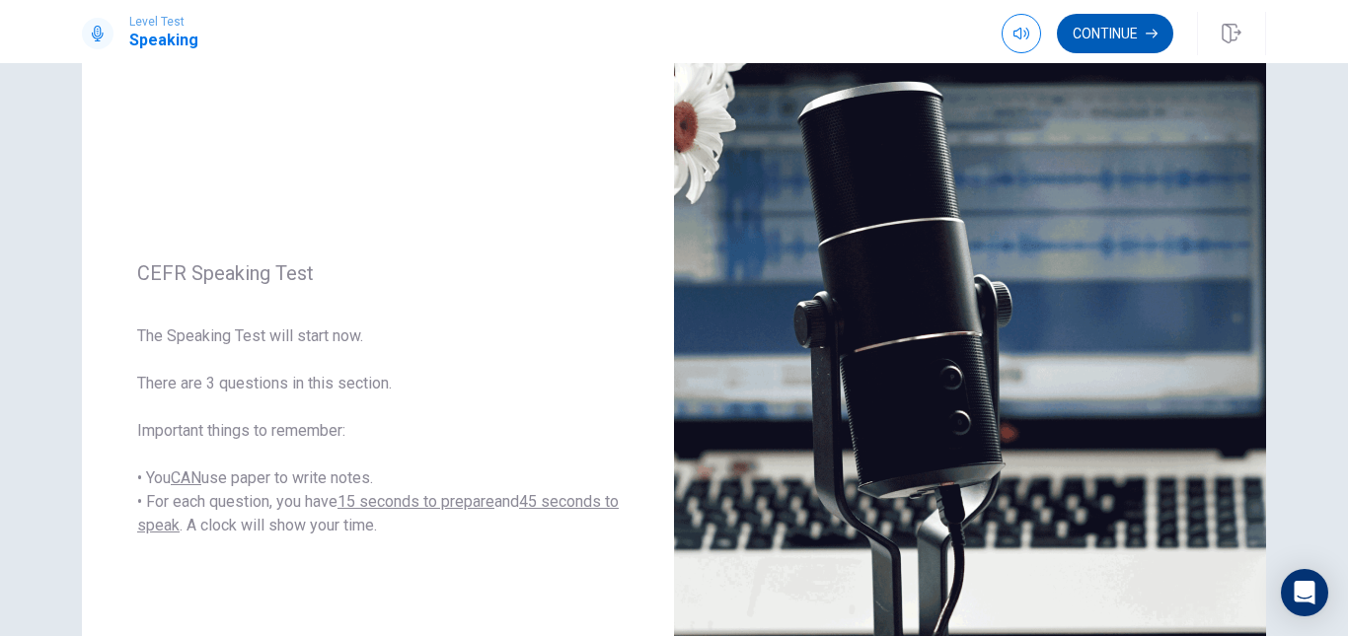
click at [1111, 41] on button "Continue" at bounding box center [1115, 33] width 116 height 39
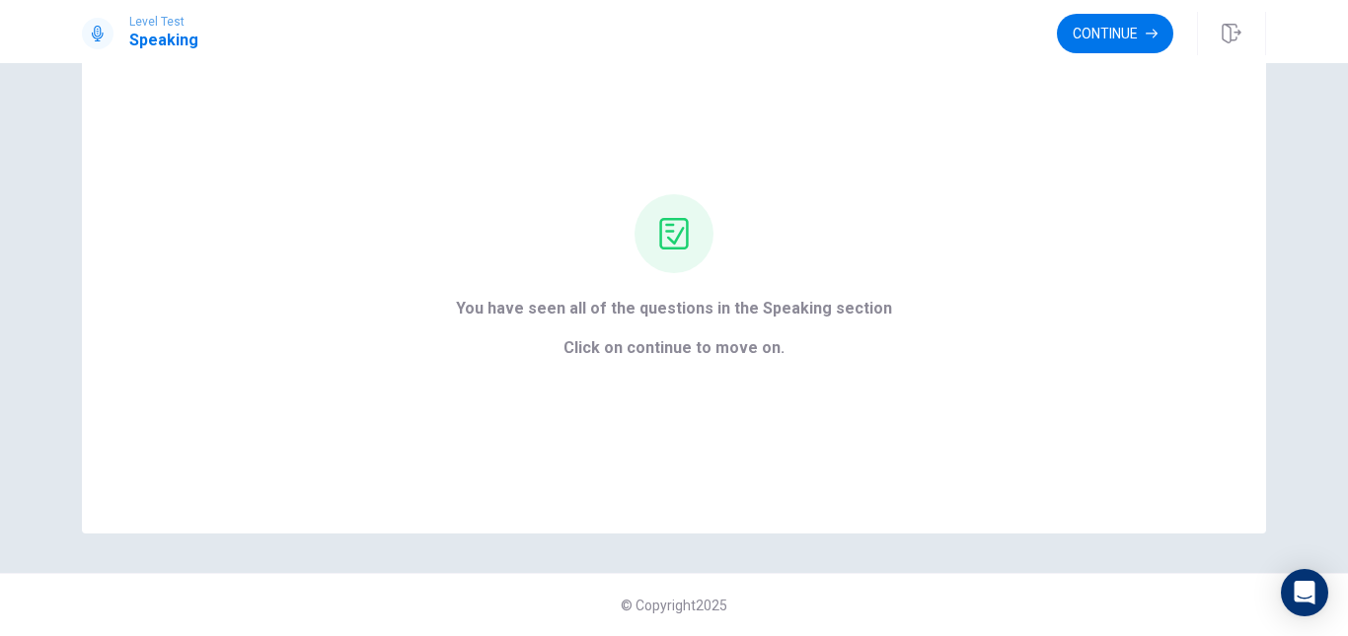
scroll to position [82, 0]
click at [1087, 40] on button "Continue" at bounding box center [1115, 33] width 116 height 39
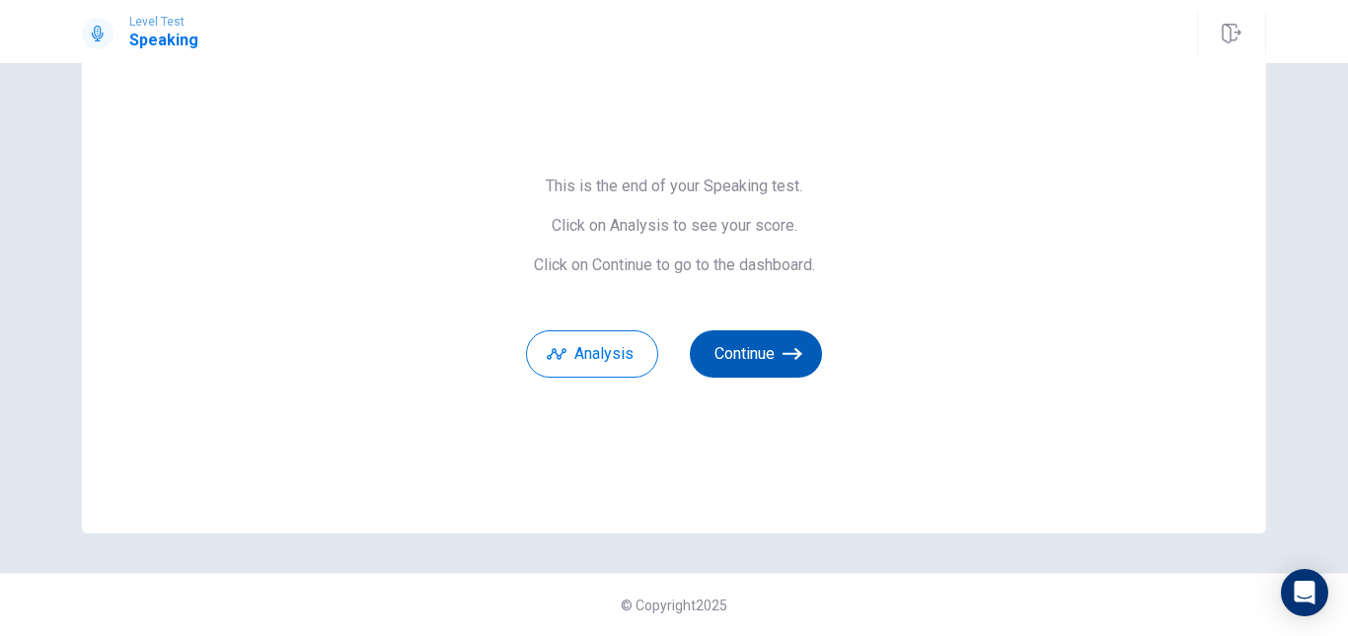
click at [764, 353] on button "Continue" at bounding box center [756, 354] width 132 height 47
